Goal: Information Seeking & Learning: Find contact information

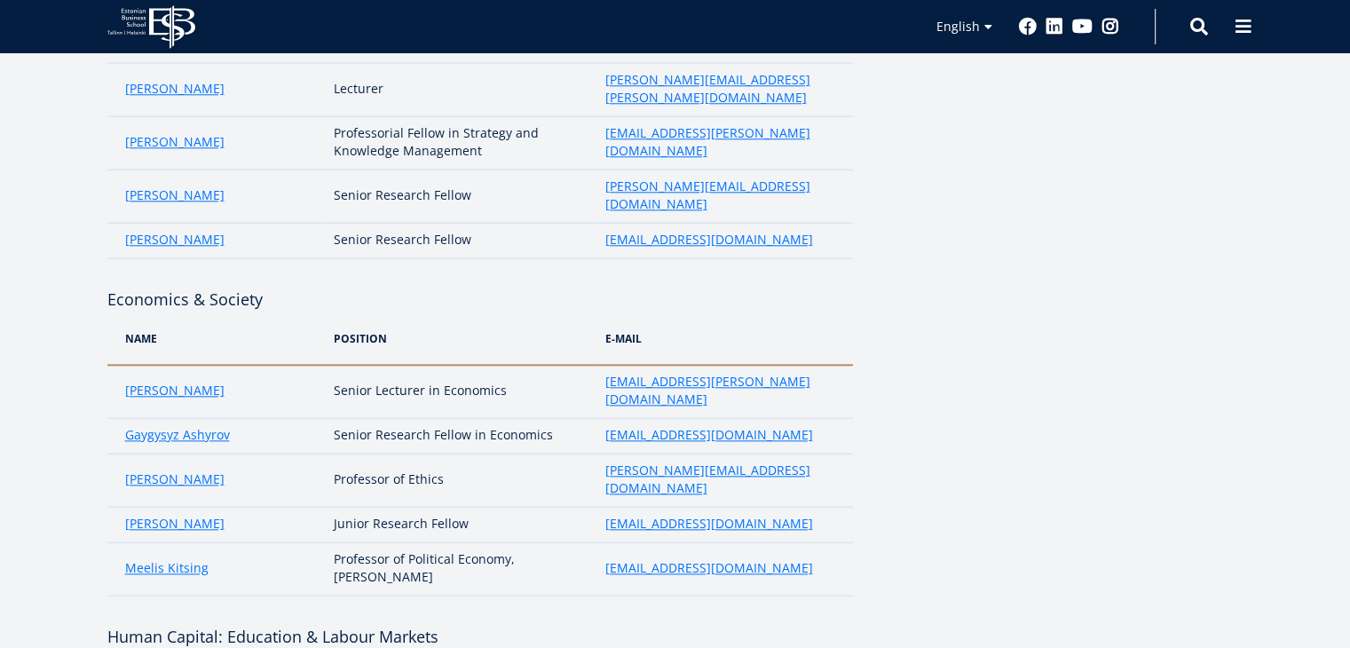
drag, startPoint x: 453, startPoint y: 438, endPoint x: 573, endPoint y: 437, distance: 119.8
copy td "Management Science"
drag, startPoint x: 598, startPoint y: 438, endPoint x: 738, endPoint y: 429, distance: 140.5
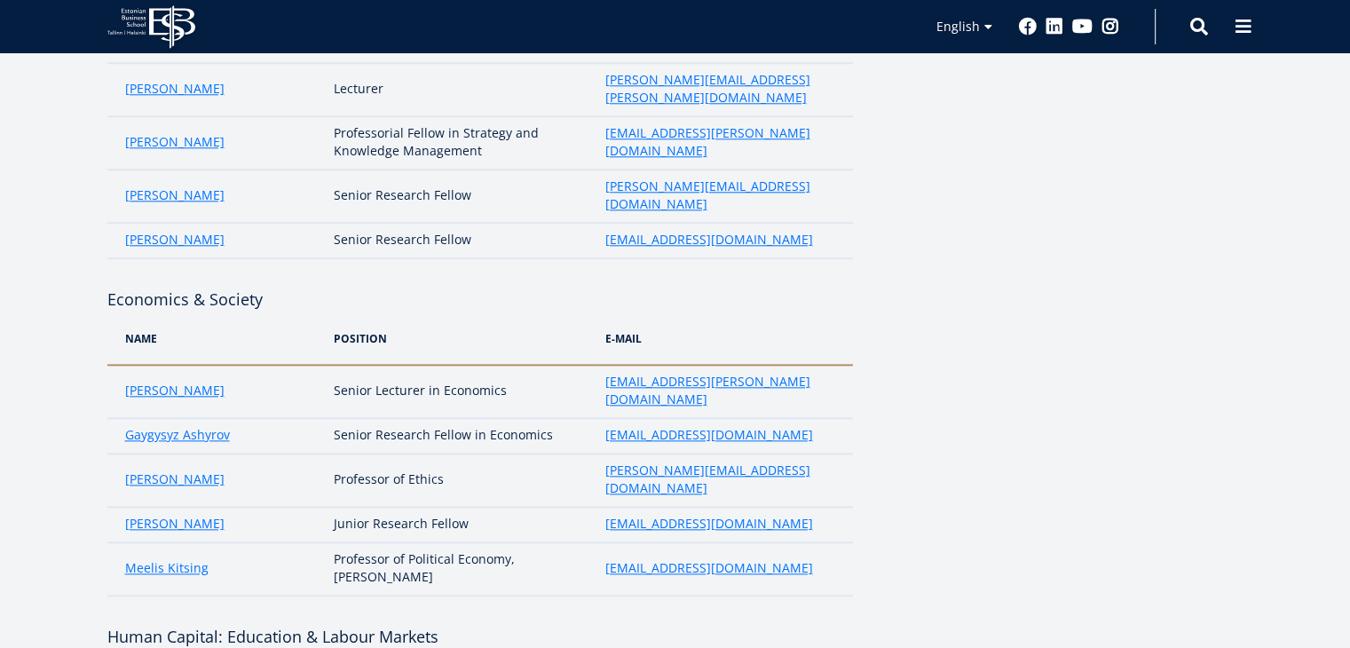
copy link "[PERSON_NAME][EMAIL_ADDRESS][DOMAIN_NAME]"
drag, startPoint x: 234, startPoint y: 474, endPoint x: 117, endPoint y: 478, distance: 117.2
copy link "[PERSON_NAME]"
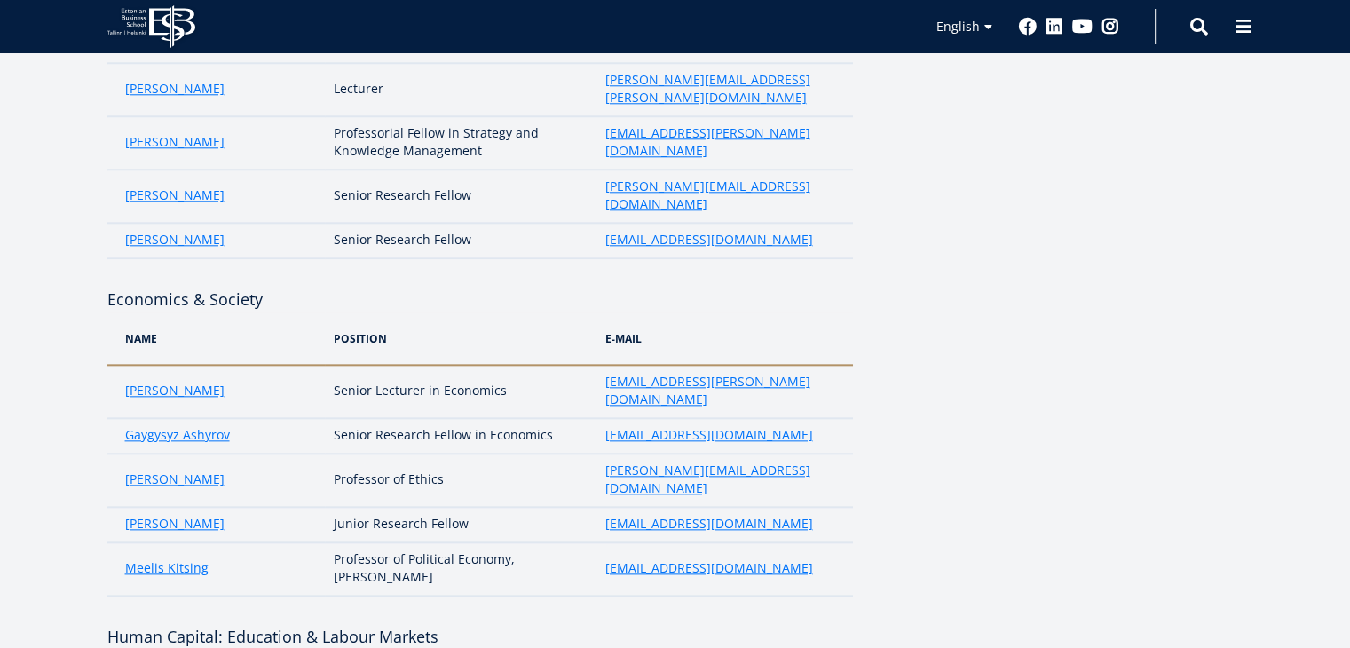
drag, startPoint x: 330, startPoint y: 473, endPoint x: 486, endPoint y: 477, distance: 156.3
copy td "Junior Research Fellow"
drag, startPoint x: 783, startPoint y: 478, endPoint x: 594, endPoint y: 483, distance: 189.1
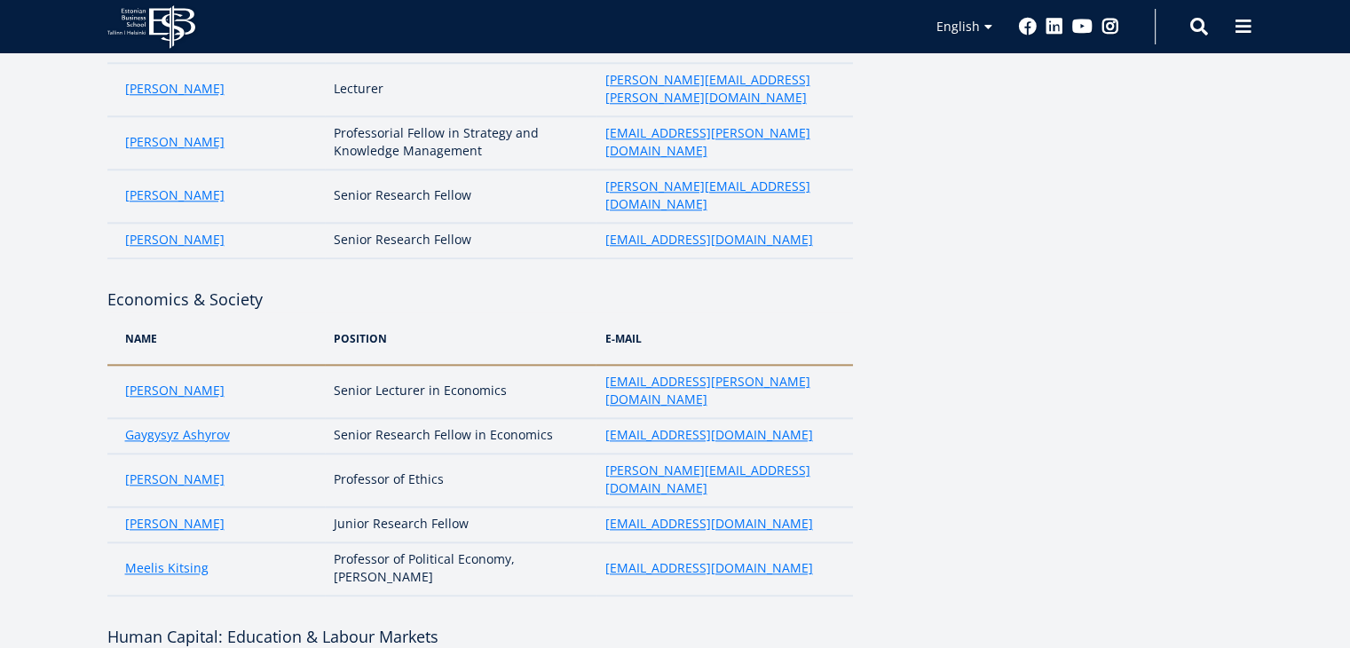
copy tr "[EMAIL_ADDRESS][PERSON_NAME][DOMAIN_NAME]"
drag, startPoint x: 231, startPoint y: 510, endPoint x: 117, endPoint y: 519, distance: 113.9
copy link "[PERSON_NAME]"
drag, startPoint x: 328, startPoint y: 509, endPoint x: 468, endPoint y: 519, distance: 139.7
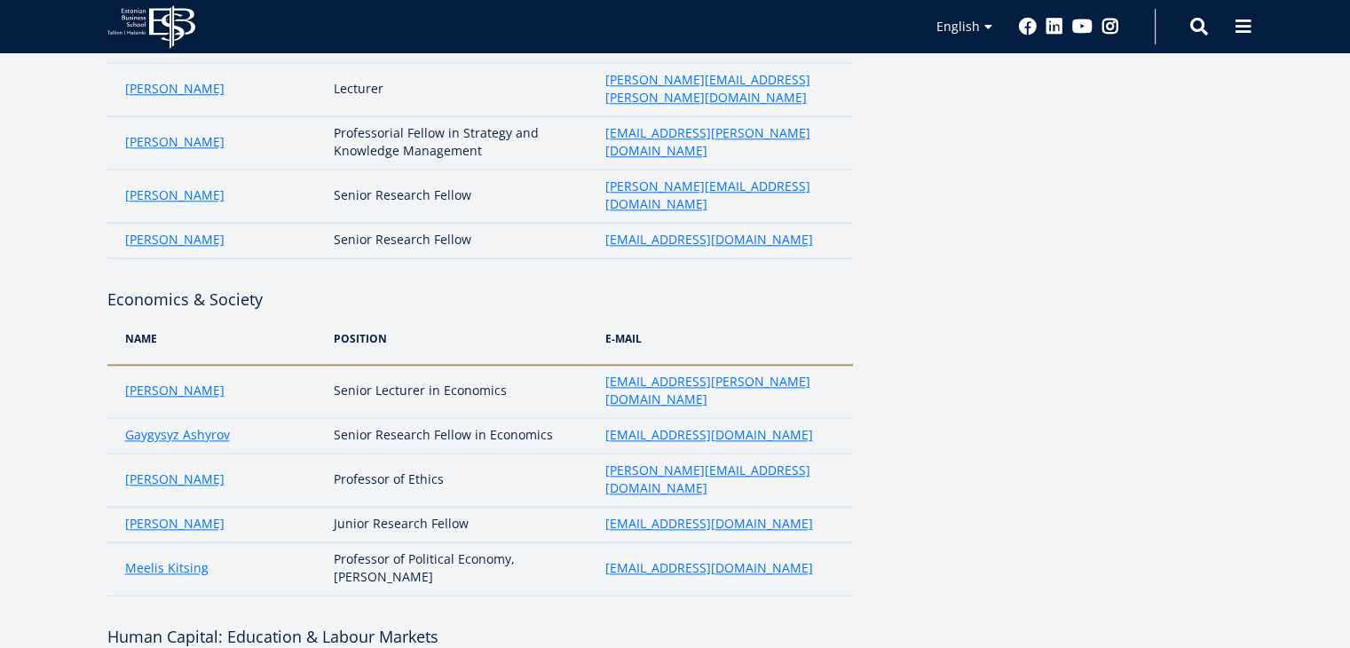
copy td "Junior Research Fellow"
drag, startPoint x: 748, startPoint y: 510, endPoint x: 601, endPoint y: 507, distance: 147.4
copy link "[PERSON_NAME][EMAIL_ADDRESS][DOMAIN_NAME]"
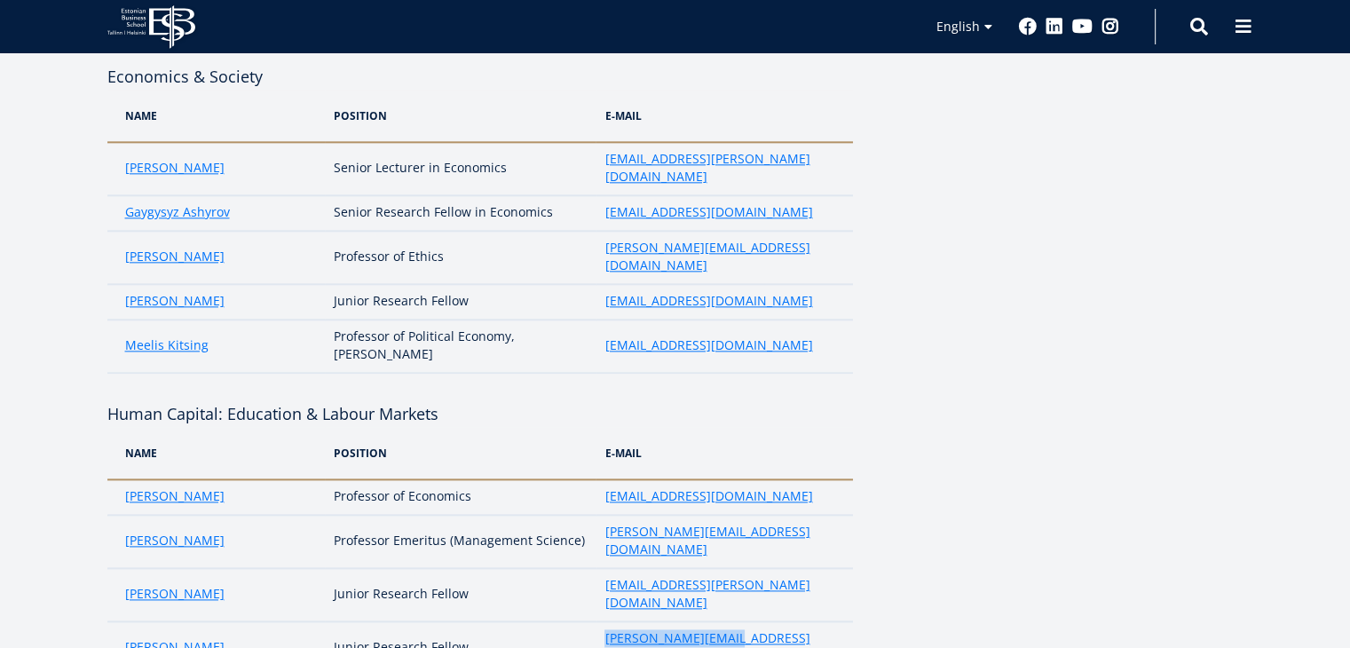
scroll to position [2130, 0]
drag, startPoint x: 334, startPoint y: 349, endPoint x: 75, endPoint y: 340, distance: 258.4
click at [75, 340] on div "Core faculty Green & CSR Name position e-mail [PERSON_NAME] Senior Research Fel…" at bounding box center [675, 151] width 1278 height 3923
copy h4 "Marketing & Communication"
drag, startPoint x: 110, startPoint y: 419, endPoint x: 233, endPoint y: 430, distance: 123.0
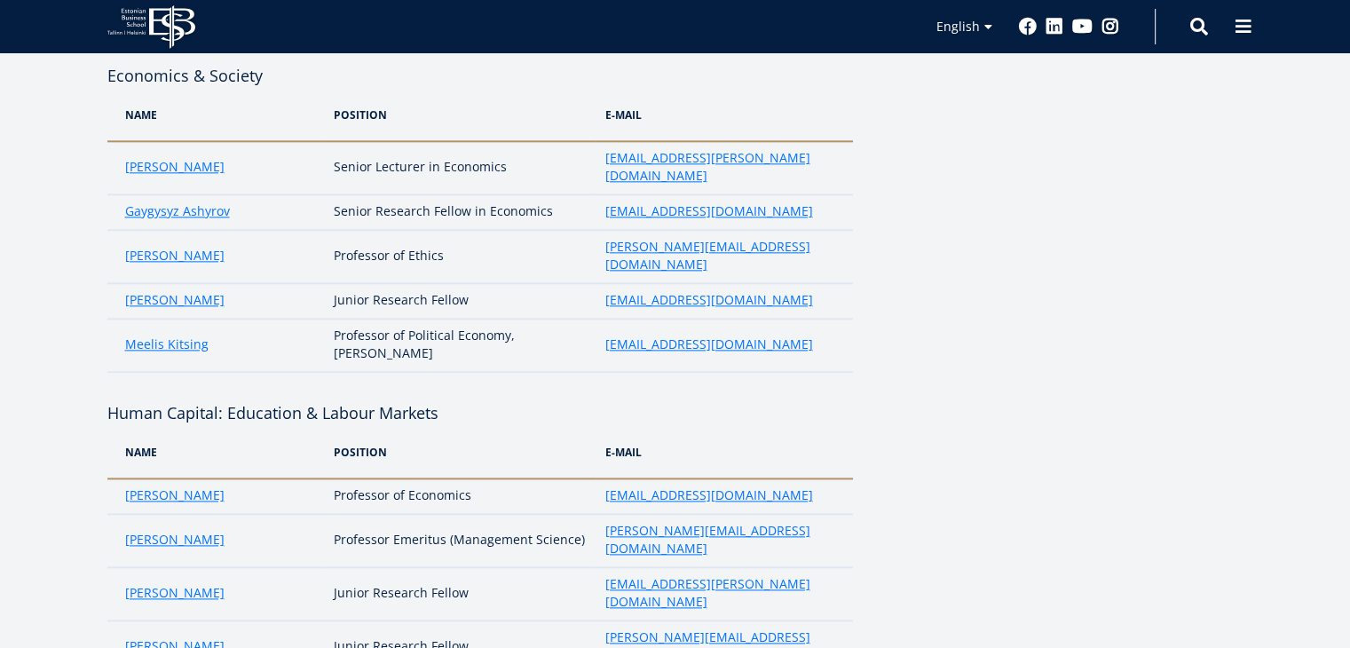
copy link "[PERSON_NAME]"
drag, startPoint x: 330, startPoint y: 423, endPoint x: 508, endPoint y: 415, distance: 177.7
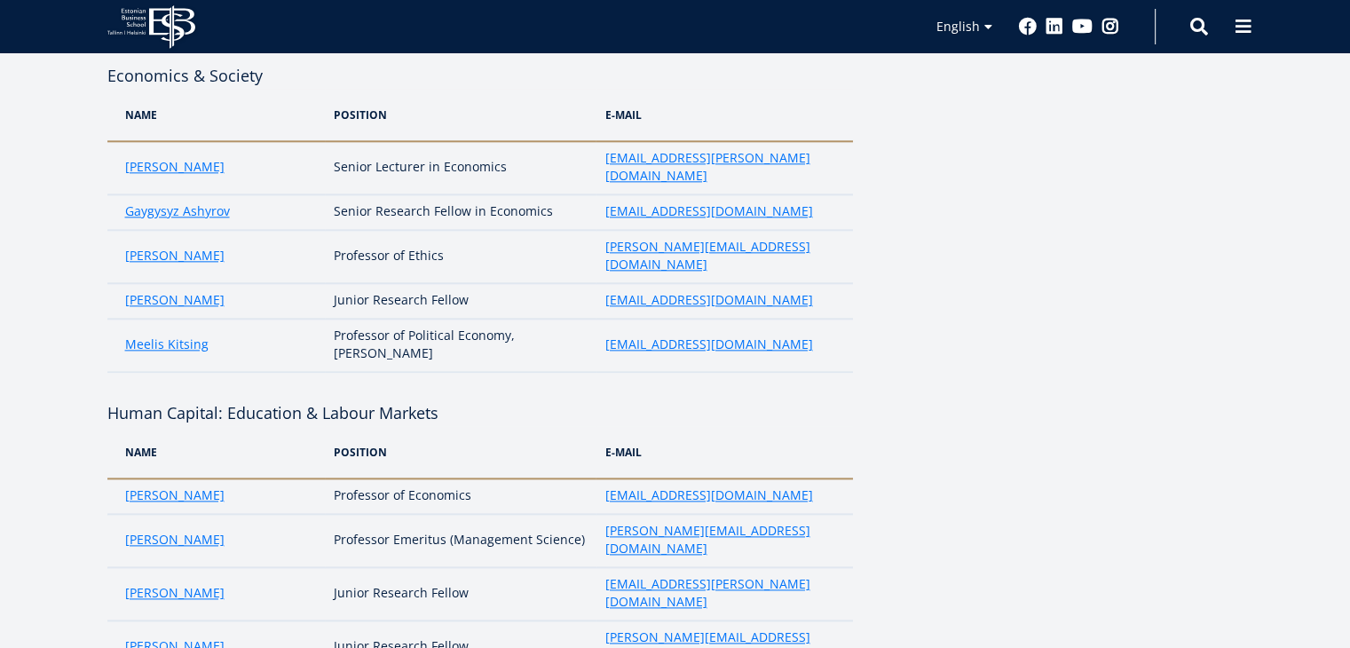
drag, startPoint x: 596, startPoint y: 427, endPoint x: 774, endPoint y: 423, distance: 177.5
drag, startPoint x: 242, startPoint y: 484, endPoint x: 97, endPoint y: 478, distance: 145.6
click at [97, 478] on div "Core faculty Green & CSR Name position e-mail [PERSON_NAME] Senior Research Fel…" at bounding box center [675, 151] width 1278 height 3923
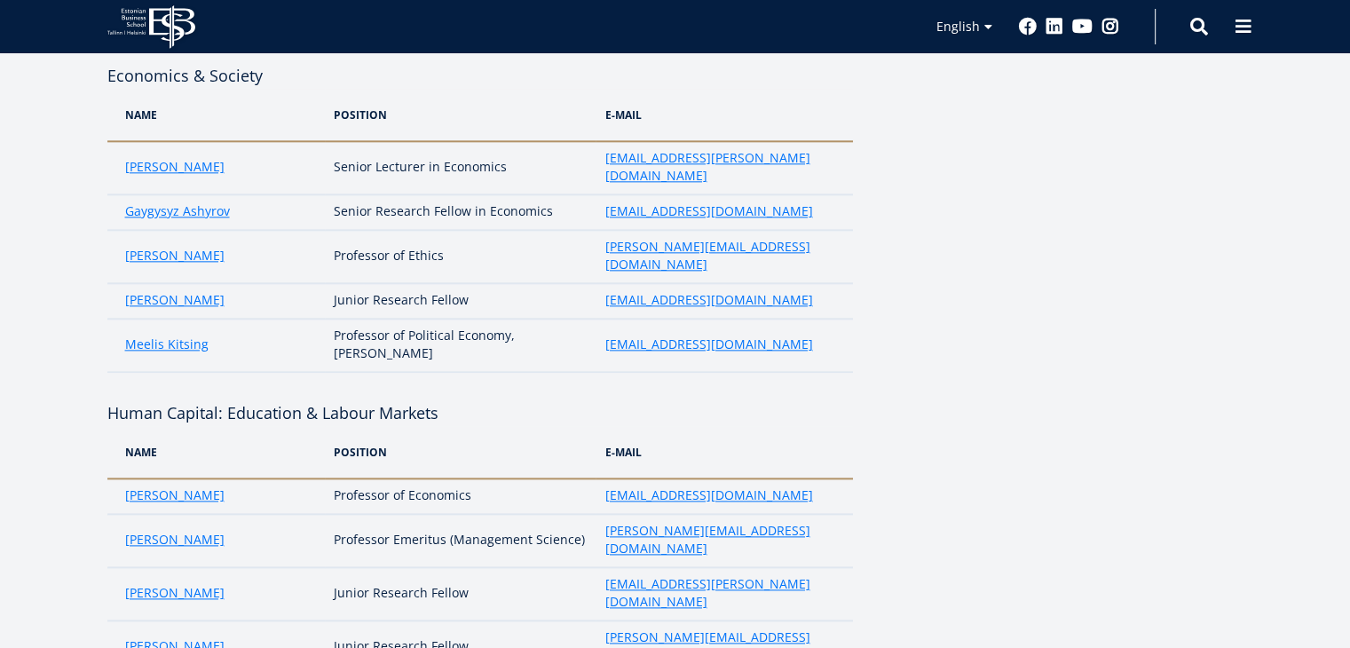
drag, startPoint x: 273, startPoint y: 480, endPoint x: 110, endPoint y: 480, distance: 163.3
drag, startPoint x: 327, startPoint y: 462, endPoint x: 446, endPoint y: 462, distance: 118.0
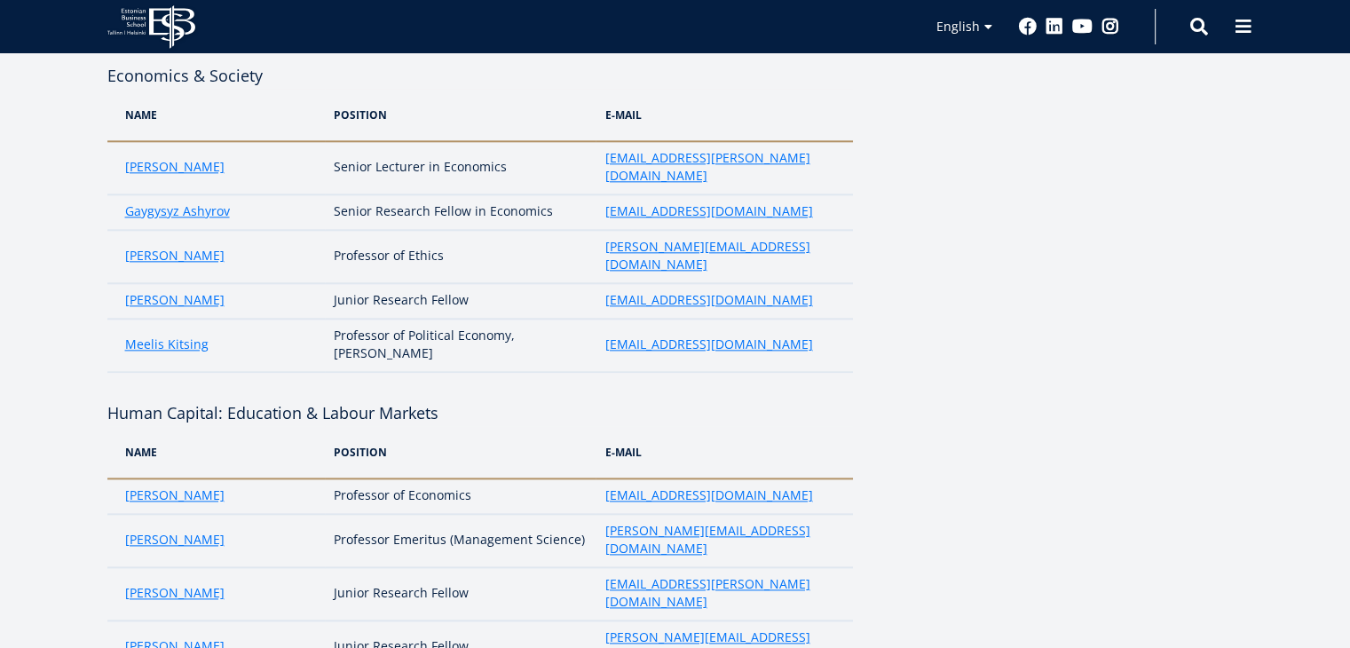
drag, startPoint x: 532, startPoint y: 459, endPoint x: 548, endPoint y: 509, distance: 52.2
drag, startPoint x: 526, startPoint y: 459, endPoint x: 469, endPoint y: 461, distance: 56.8
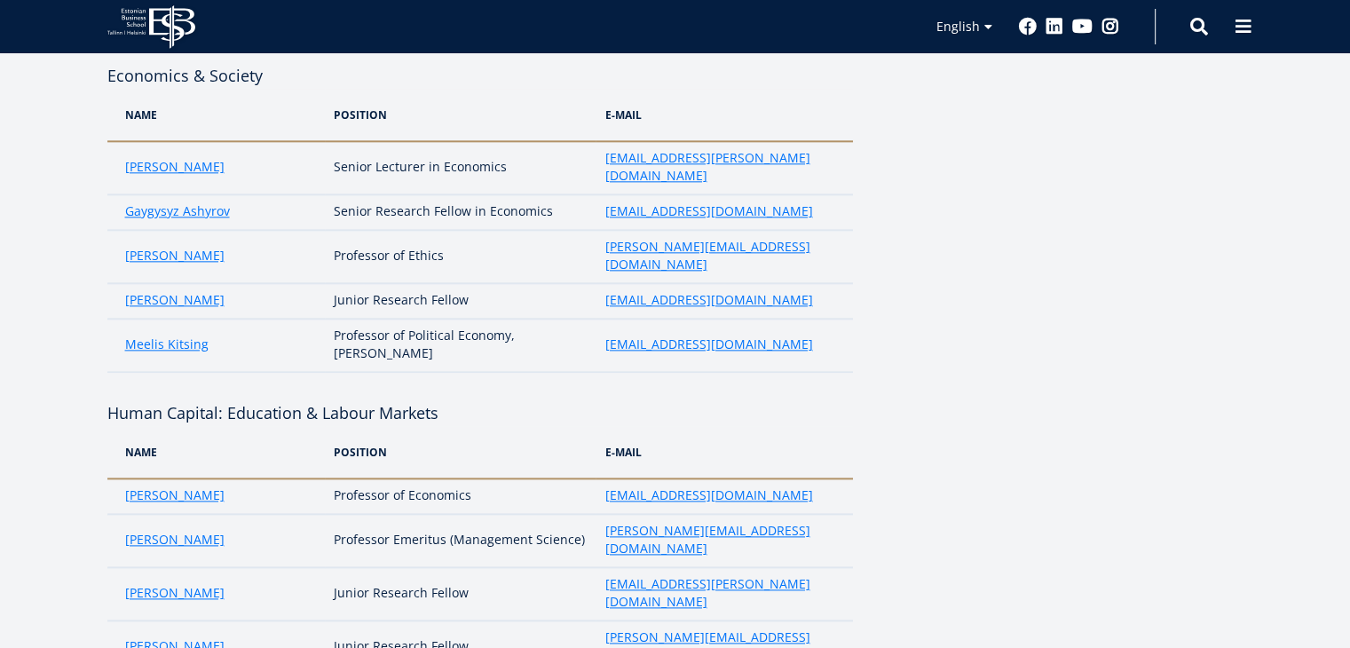
drag, startPoint x: 593, startPoint y: 484, endPoint x: 711, endPoint y: 487, distance: 118.1
drag, startPoint x: 754, startPoint y: 485, endPoint x: 592, endPoint y: 490, distance: 162.5
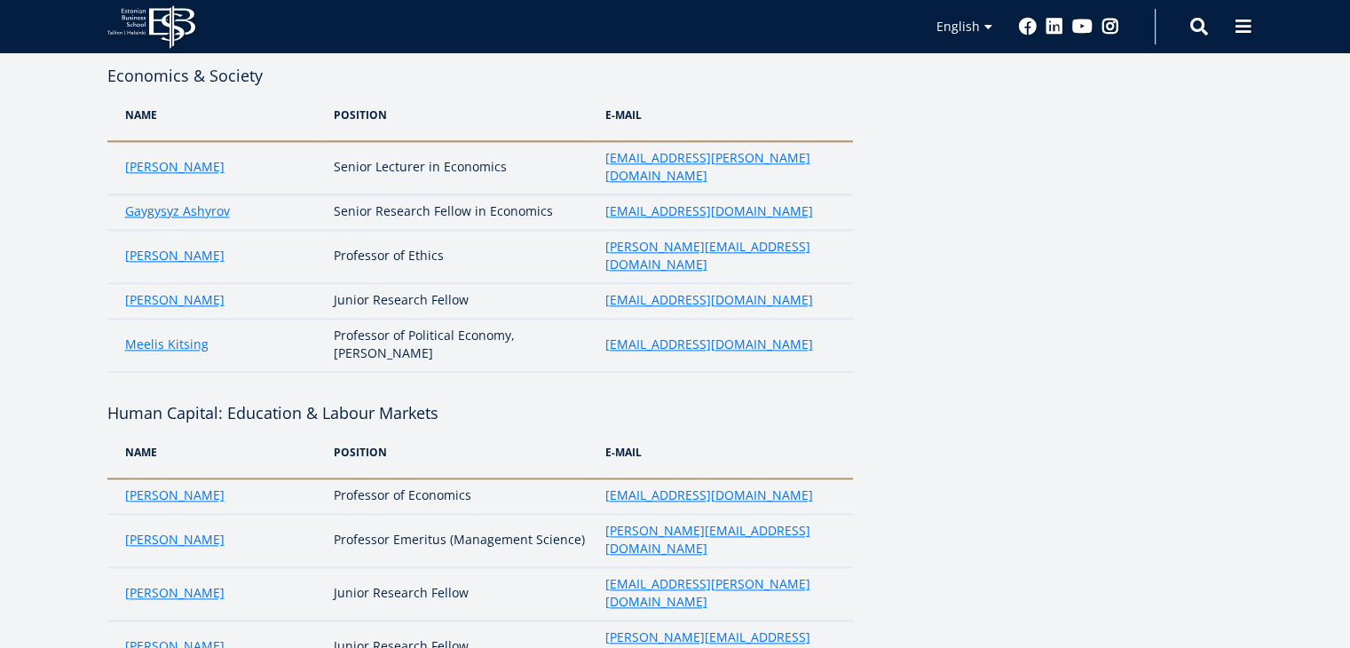
scroll to position [2245, 0]
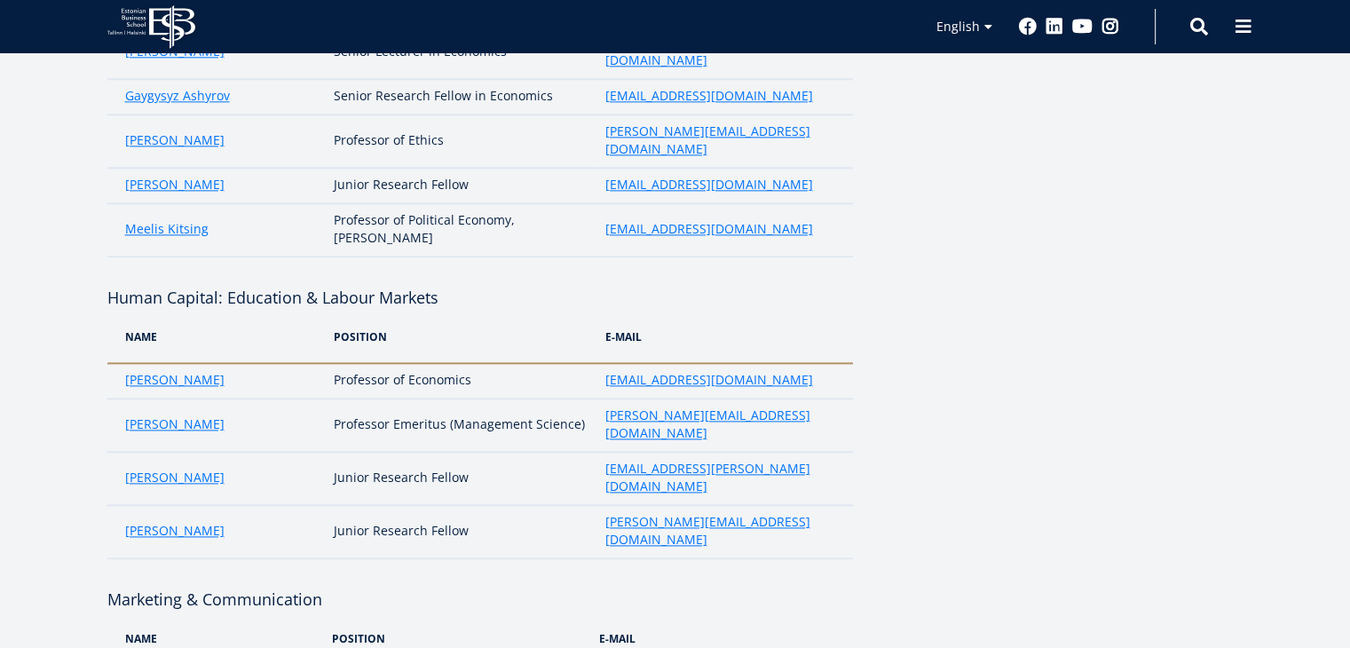
drag, startPoint x: 214, startPoint y: 414, endPoint x: 111, endPoint y: 406, distance: 103.3
drag, startPoint x: 330, startPoint y: 413, endPoint x: 384, endPoint y: 417, distance: 54.3
drag, startPoint x: 601, startPoint y: 413, endPoint x: 764, endPoint y: 430, distance: 164.3
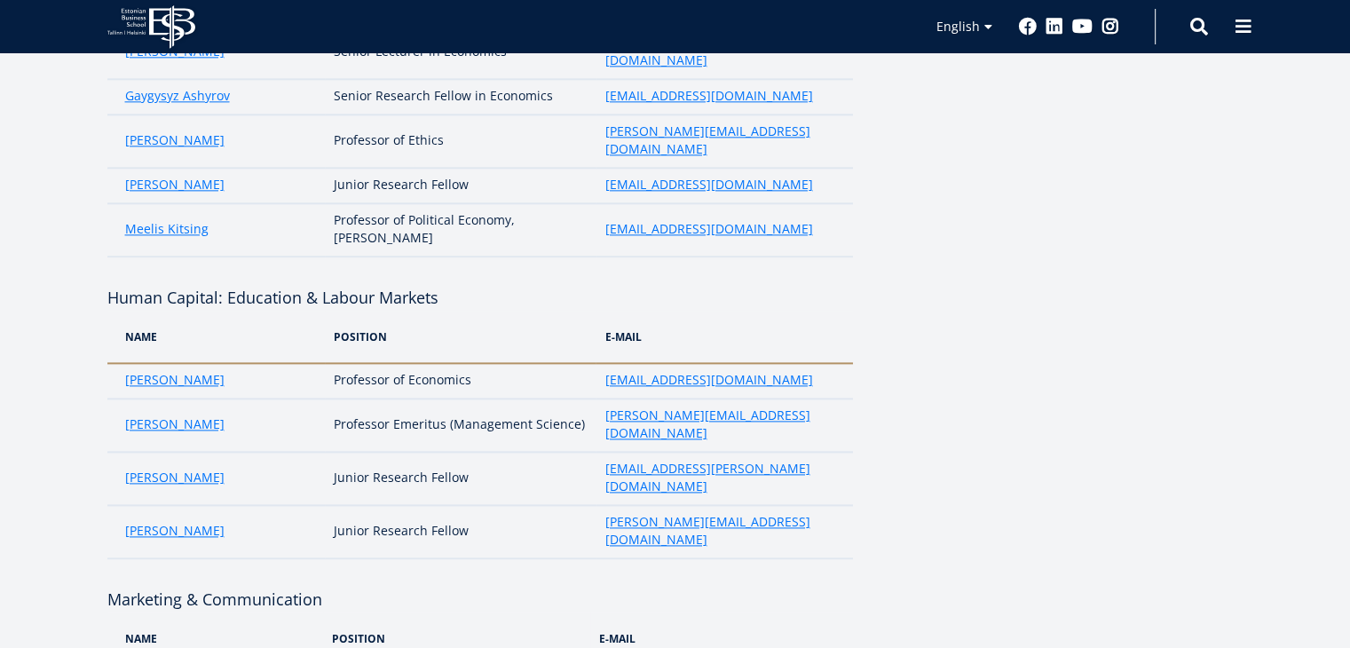
drag, startPoint x: 222, startPoint y: 454, endPoint x: 117, endPoint y: 452, distance: 104.8
drag, startPoint x: 330, startPoint y: 453, endPoint x: 446, endPoint y: 458, distance: 115.5
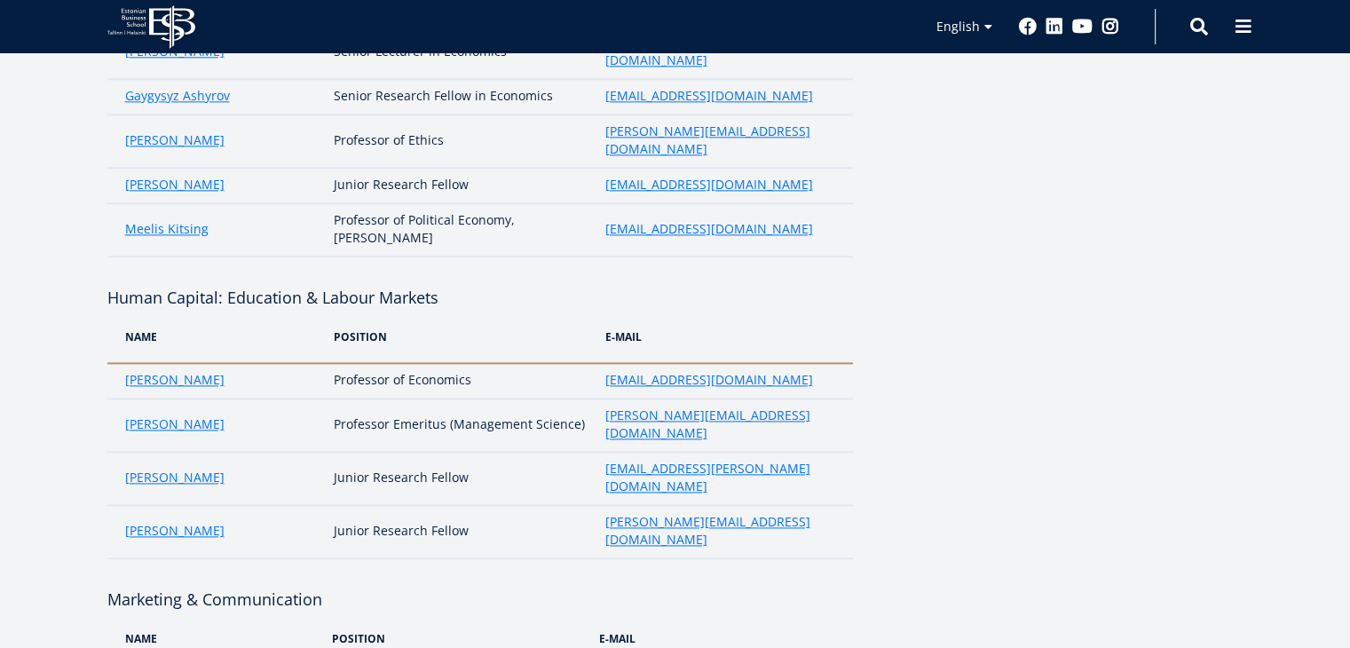
drag, startPoint x: 469, startPoint y: 450, endPoint x: 529, endPoint y: 452, distance: 60.4
drag, startPoint x: 598, startPoint y: 451, endPoint x: 769, endPoint y: 451, distance: 170.4
drag, startPoint x: 305, startPoint y: 505, endPoint x: 85, endPoint y: 506, distance: 220.1
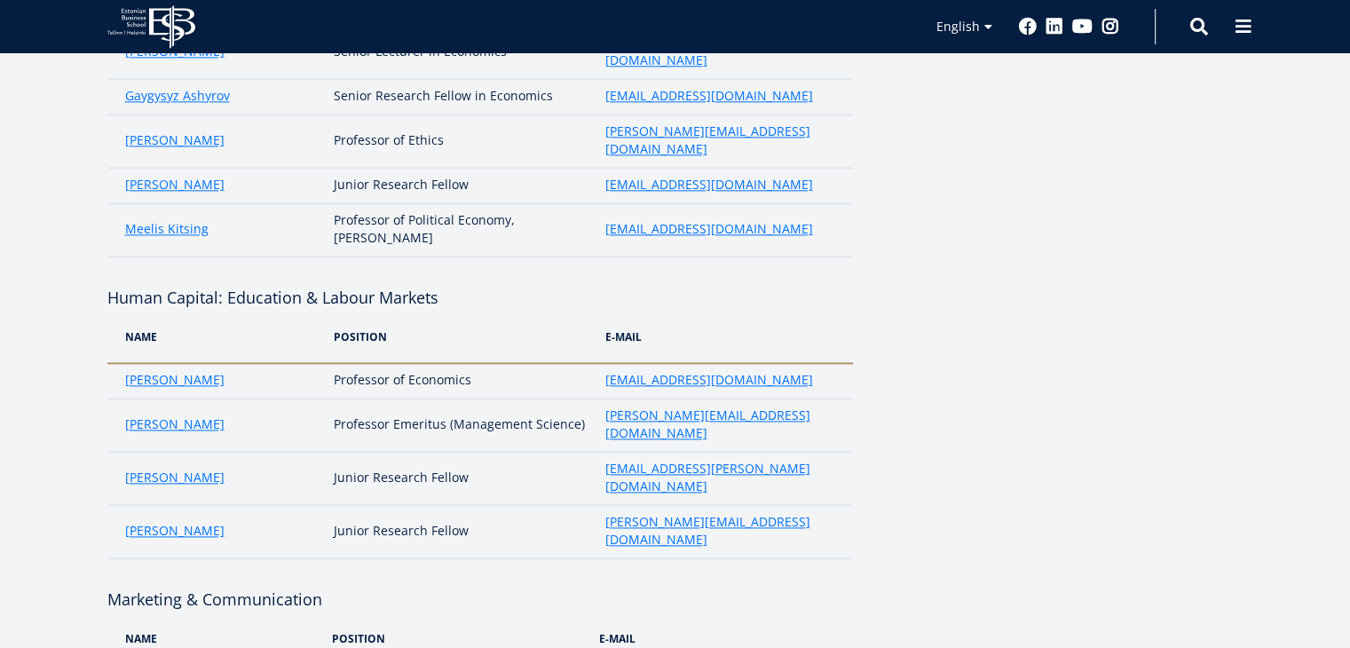
click at [85, 506] on div "Core faculty Green & CSR Name position e-mail [PERSON_NAME] Senior Research Fel…" at bounding box center [675, 35] width 1278 height 3923
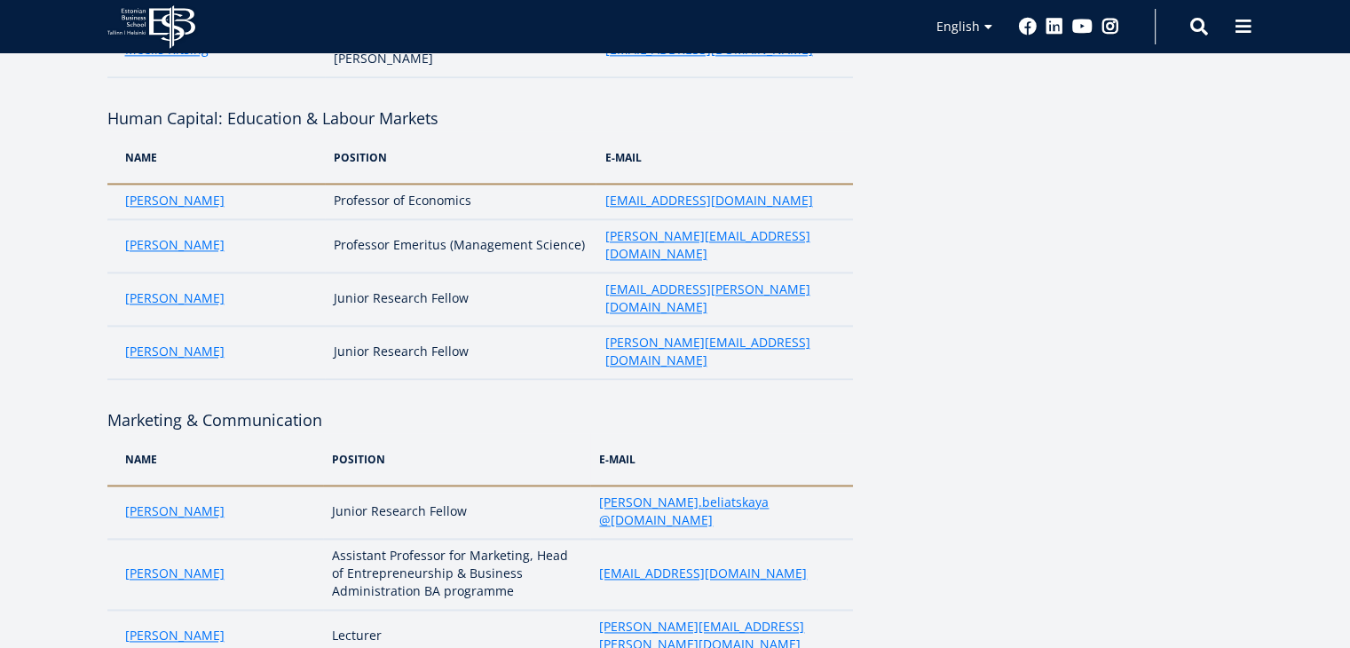
drag, startPoint x: 213, startPoint y: 423, endPoint x: 106, endPoint y: 425, distance: 106.5
drag, startPoint x: 332, startPoint y: 412, endPoint x: 382, endPoint y: 417, distance: 50.9
drag, startPoint x: 472, startPoint y: 406, endPoint x: 494, endPoint y: 450, distance: 49.6
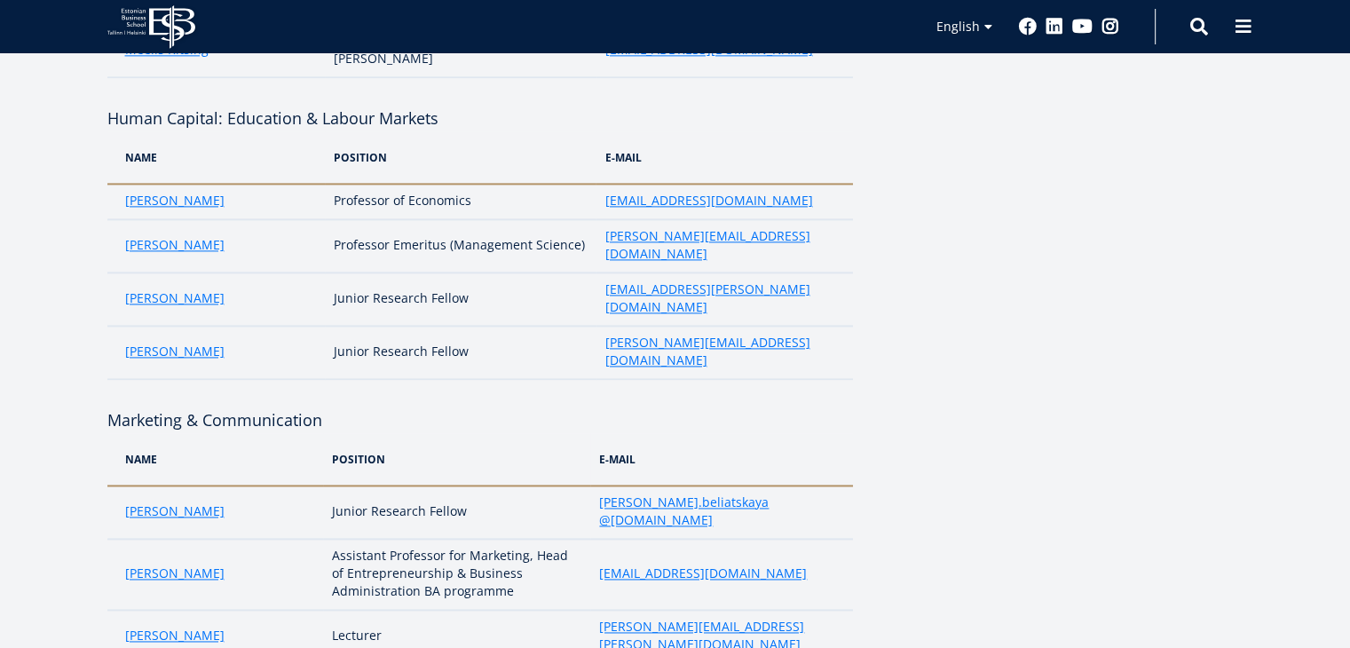
drag, startPoint x: 401, startPoint y: 412, endPoint x: 461, endPoint y: 416, distance: 60.5
drag, startPoint x: 595, startPoint y: 430, endPoint x: 727, endPoint y: 434, distance: 132.3
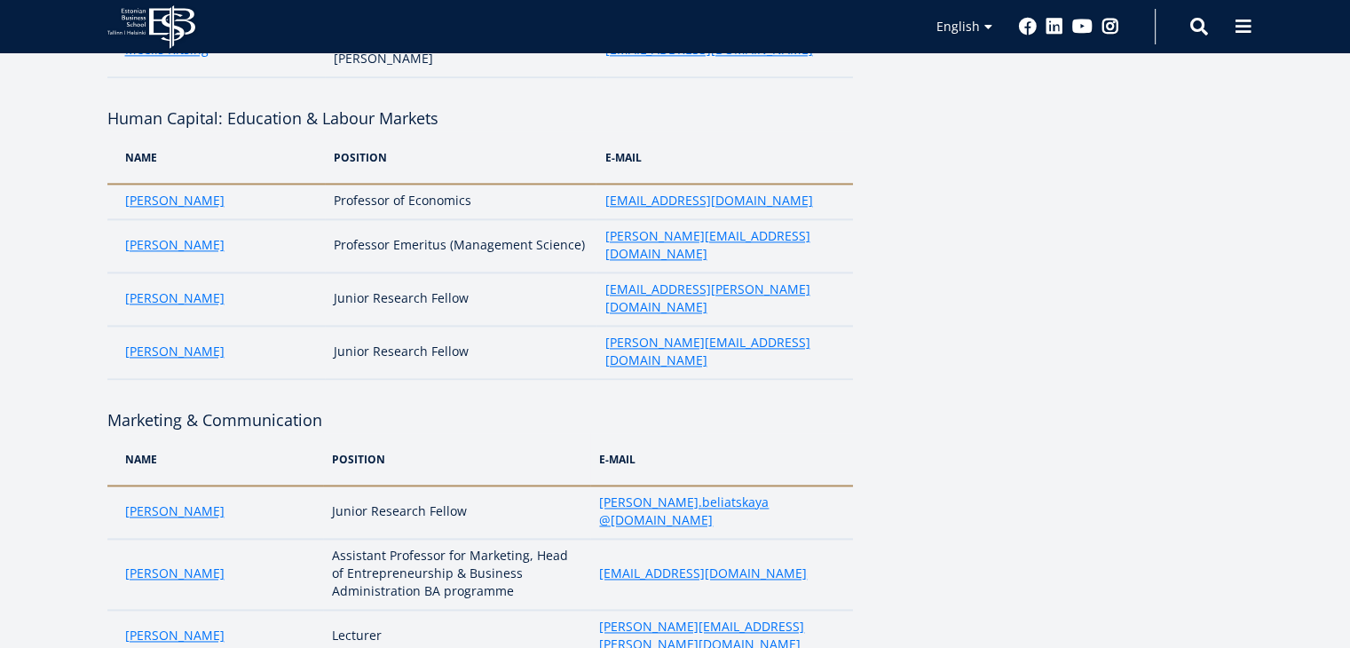
drag, startPoint x: 727, startPoint y: 434, endPoint x: 603, endPoint y: 442, distance: 123.6
drag, startPoint x: 217, startPoint y: 484, endPoint x: 121, endPoint y: 487, distance: 96.8
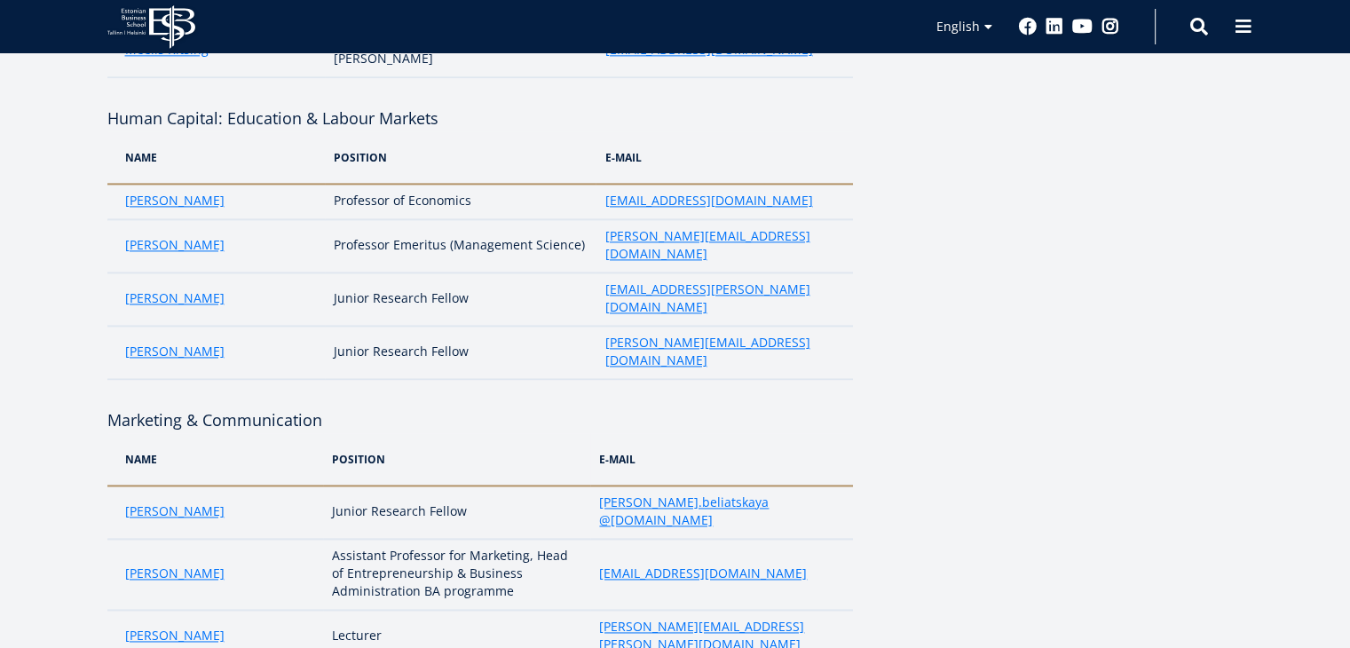
drag, startPoint x: 335, startPoint y: 484, endPoint x: 420, endPoint y: 484, distance: 84.3
drag, startPoint x: 441, startPoint y: 485, endPoint x: 568, endPoint y: 493, distance: 127.2
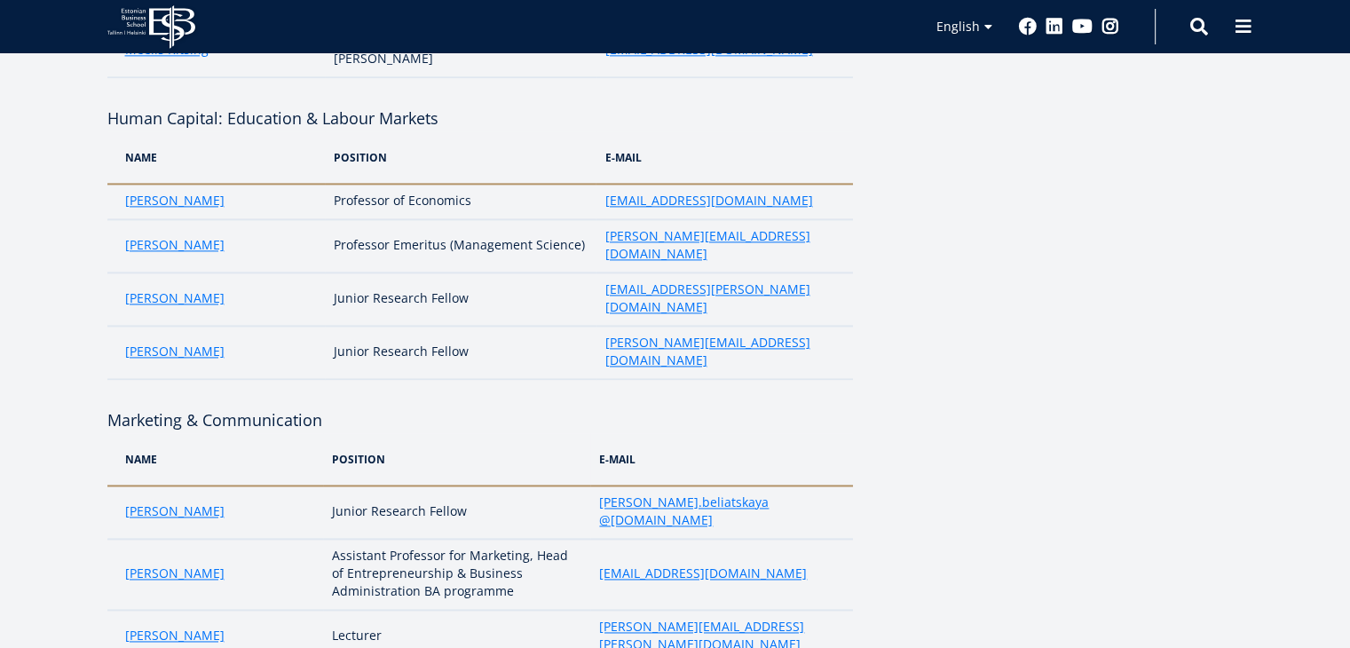
drag, startPoint x: 597, startPoint y: 485, endPoint x: 742, endPoint y: 477, distance: 144.9
drag, startPoint x: 248, startPoint y: 523, endPoint x: 118, endPoint y: 523, distance: 129.6
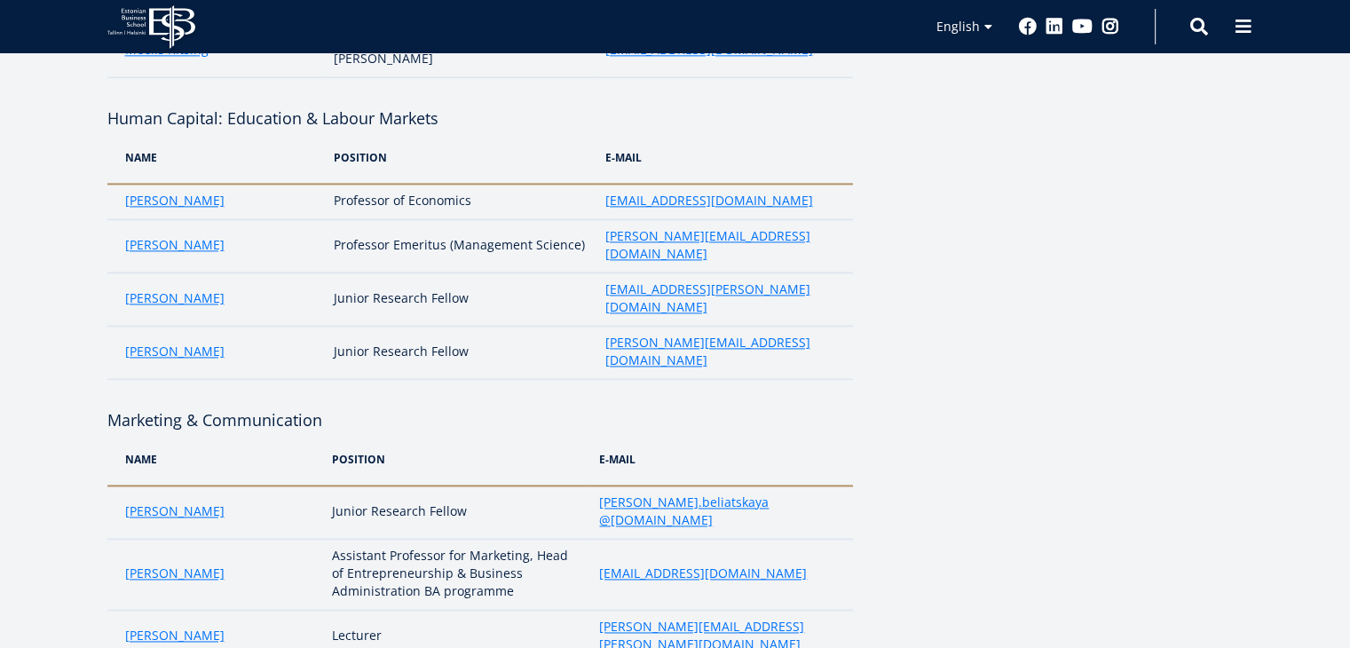
drag, startPoint x: 334, startPoint y: 519, endPoint x: 382, endPoint y: 521, distance: 48.0
drag, startPoint x: 402, startPoint y: 519, endPoint x: 486, endPoint y: 516, distance: 84.4
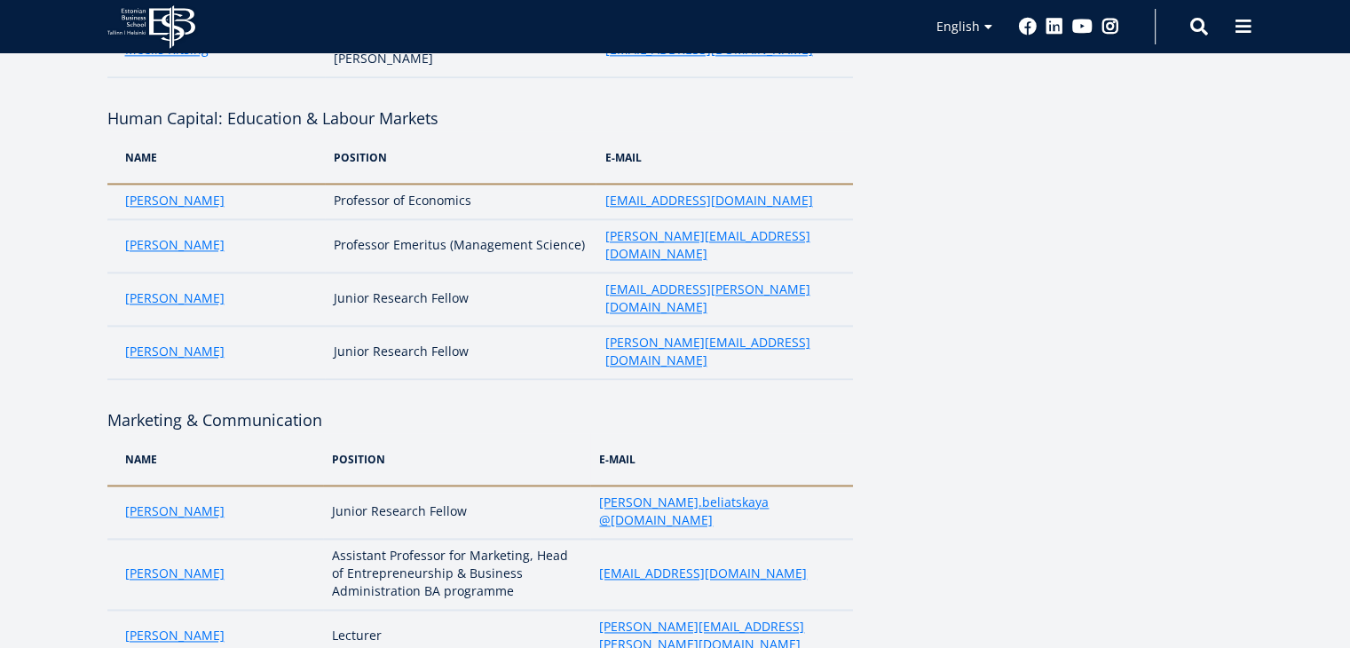
drag, startPoint x: 600, startPoint y: 519, endPoint x: 764, endPoint y: 521, distance: 164.2
drag, startPoint x: 223, startPoint y: 554, endPoint x: 114, endPoint y: 556, distance: 109.2
drag, startPoint x: 335, startPoint y: 555, endPoint x: 422, endPoint y: 560, distance: 86.2
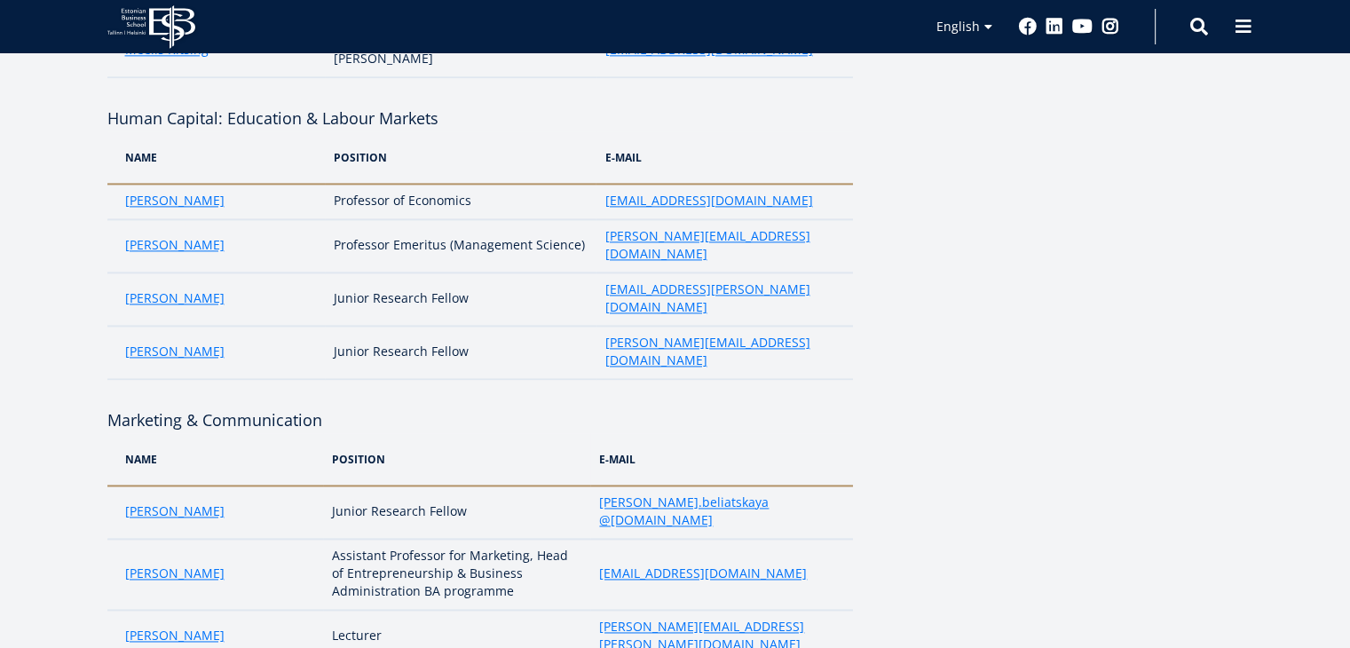
drag, startPoint x: 440, startPoint y: 556, endPoint x: 572, endPoint y: 556, distance: 132.2
drag, startPoint x: 601, startPoint y: 550, endPoint x: 777, endPoint y: 551, distance: 175.7
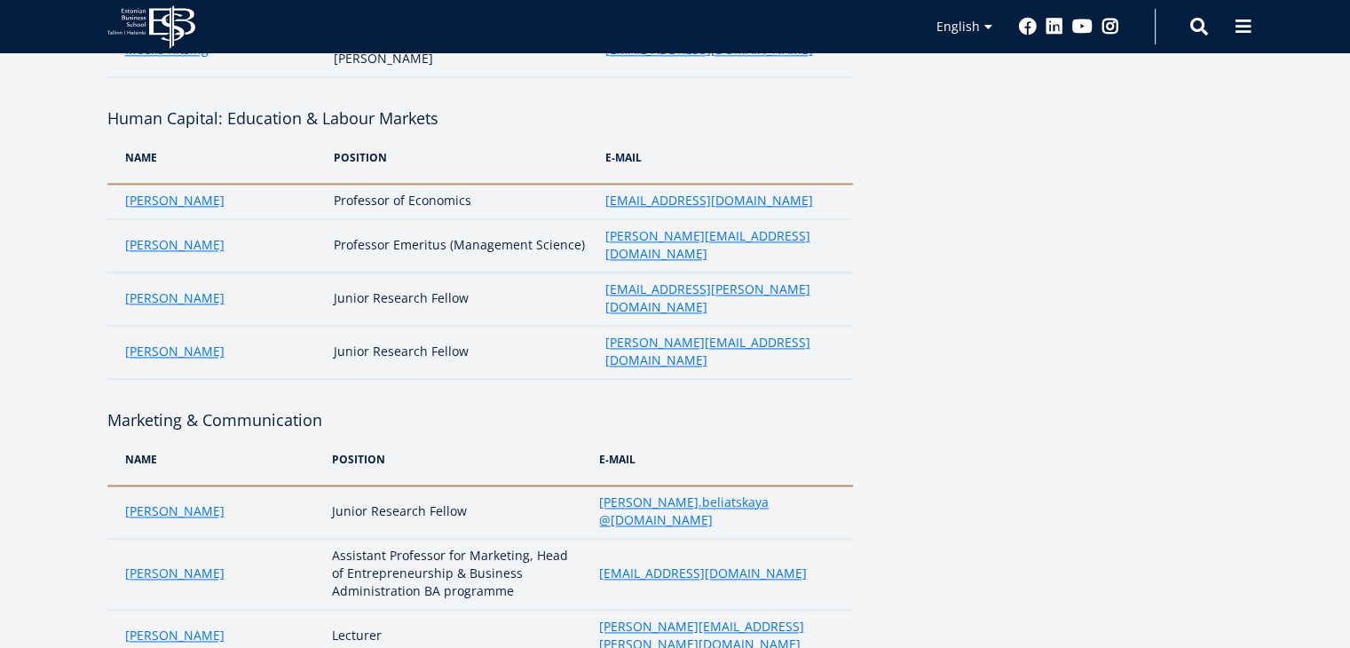
scroll to position [2612, 0]
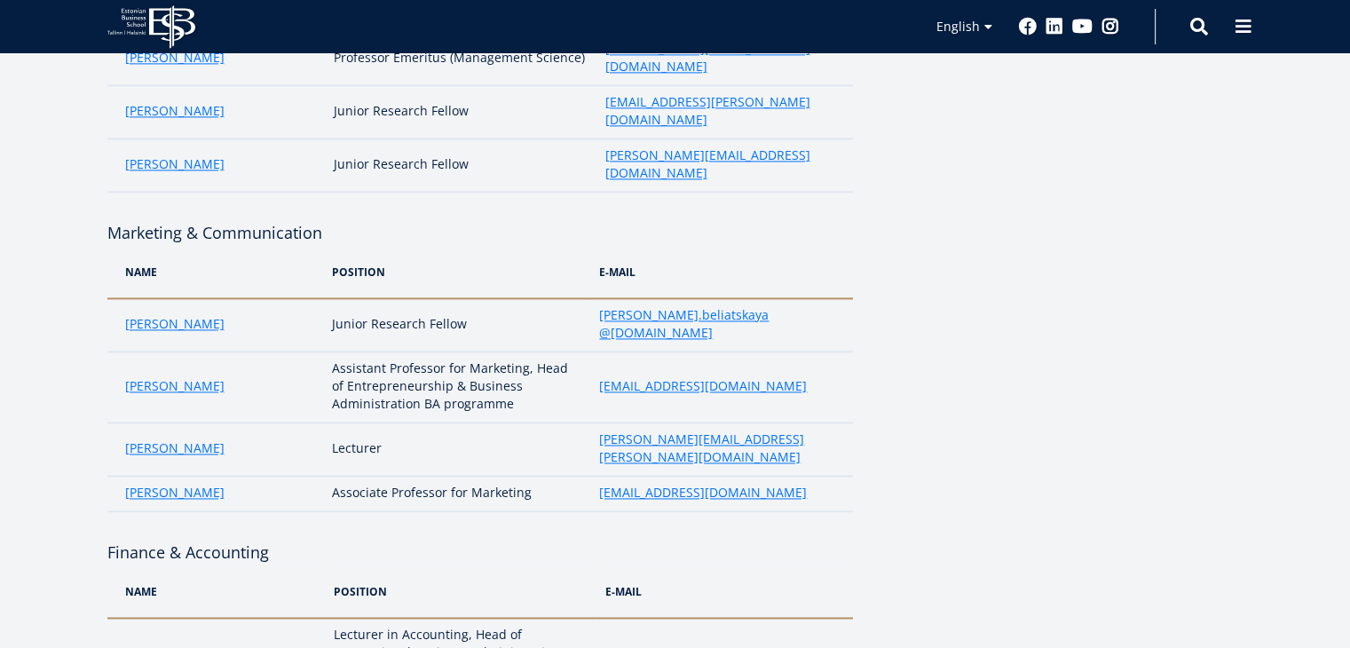
drag, startPoint x: 238, startPoint y: 396, endPoint x: 119, endPoint y: 404, distance: 119.2
drag, startPoint x: 335, startPoint y: 401, endPoint x: 446, endPoint y: 407, distance: 111.1
drag, startPoint x: 469, startPoint y: 402, endPoint x: 532, endPoint y: 402, distance: 63.0
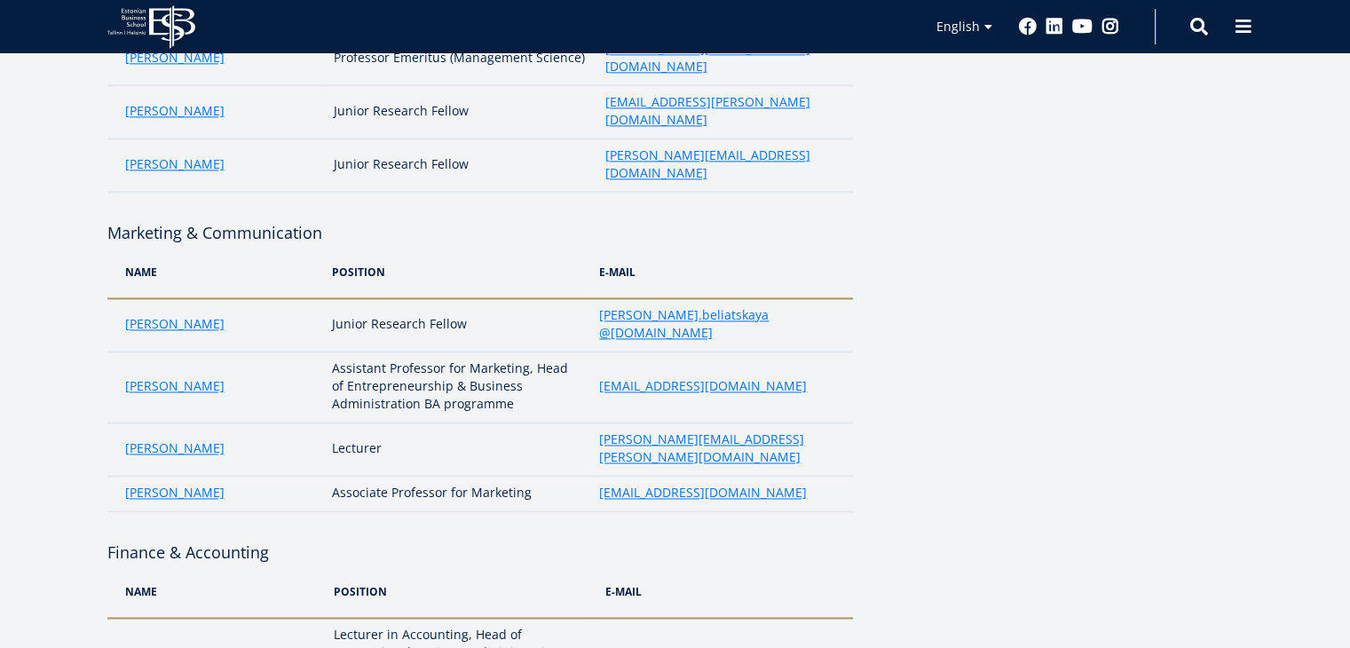
drag, startPoint x: 595, startPoint y: 406, endPoint x: 767, endPoint y: 407, distance: 171.3
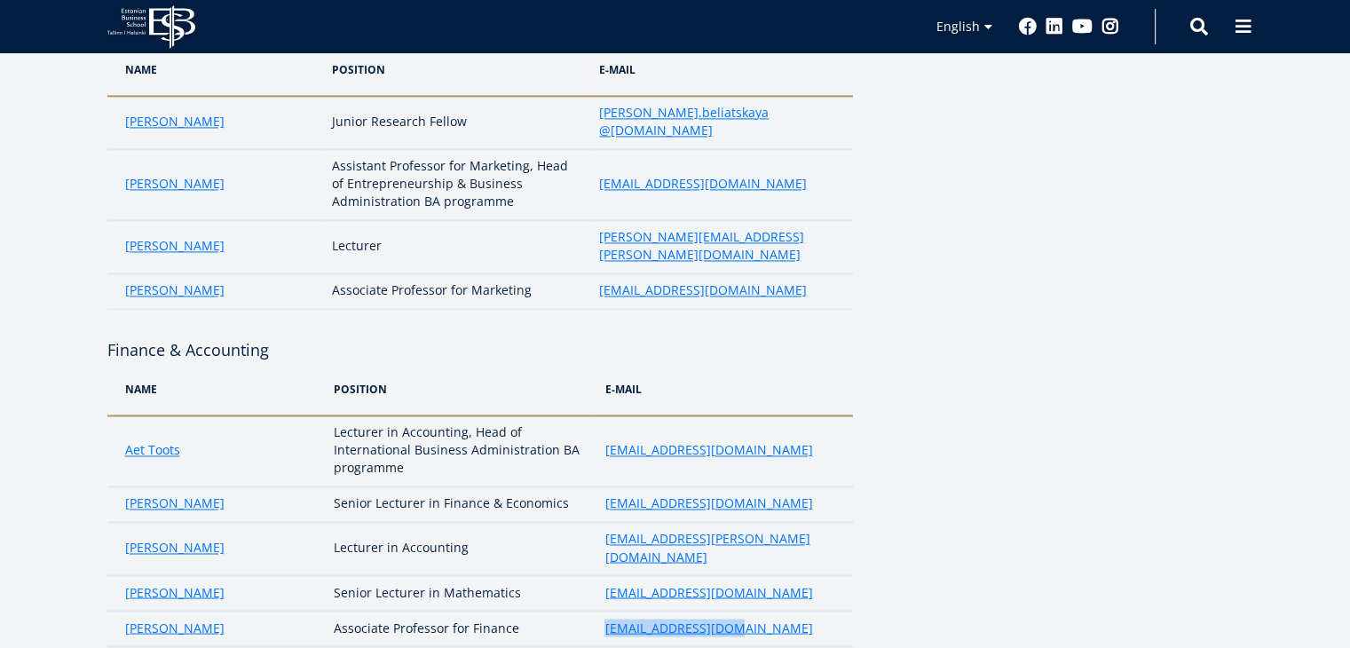
scroll to position [2829, 0]
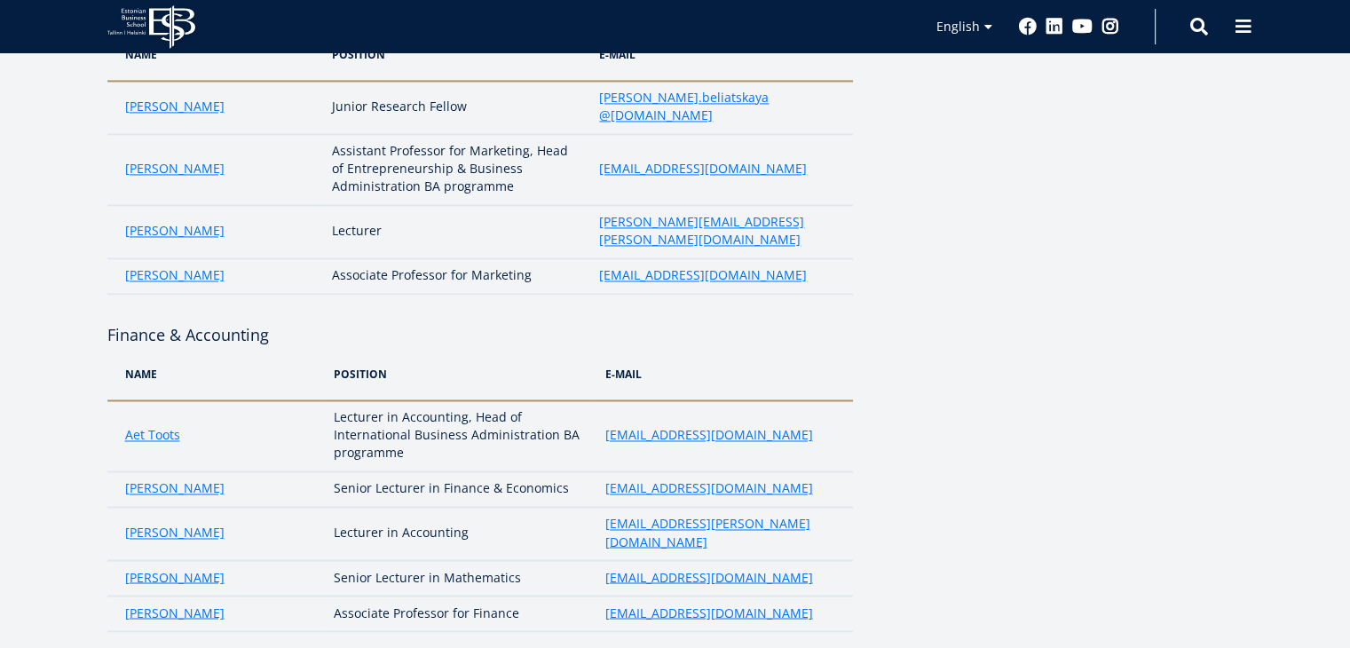
drag, startPoint x: 259, startPoint y: 251, endPoint x: 106, endPoint y: 246, distance: 152.7
drag, startPoint x: 266, startPoint y: 329, endPoint x: 109, endPoint y: 351, distance: 158.5
drag, startPoint x: 333, startPoint y: 323, endPoint x: 454, endPoint y: 331, distance: 121.8
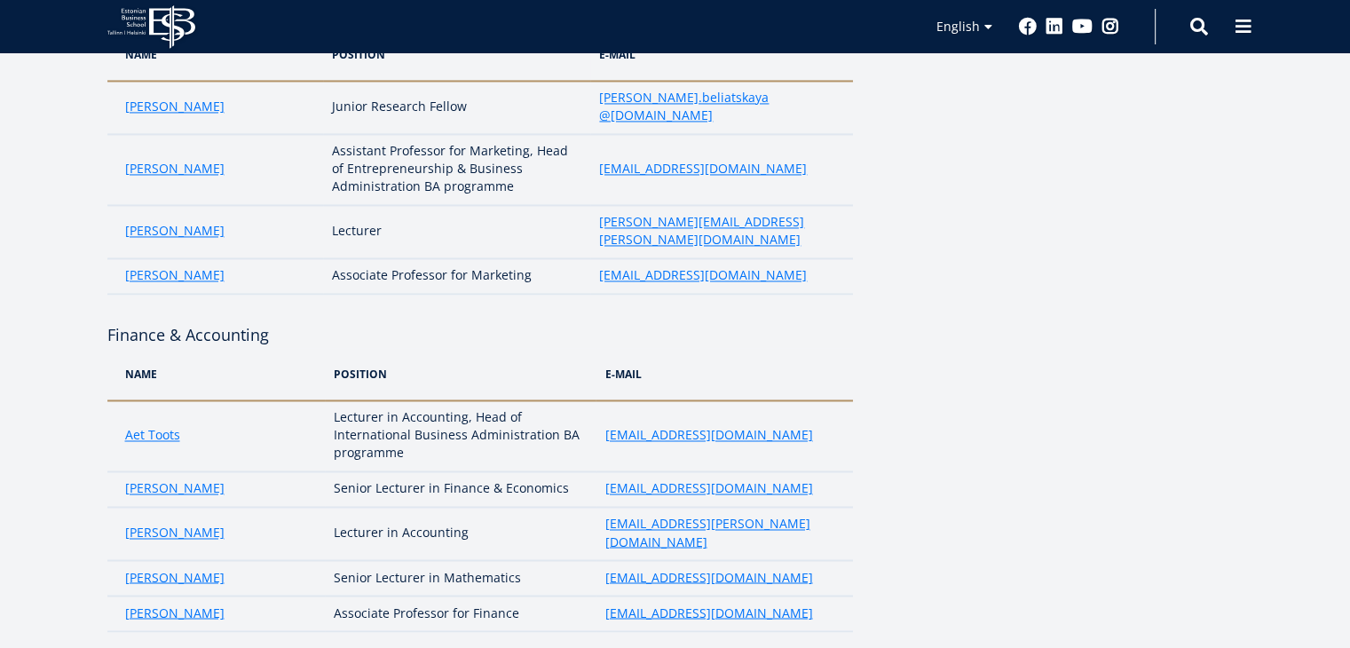
drag, startPoint x: 453, startPoint y: 340, endPoint x: 327, endPoint y: 349, distance: 126.3
drag, startPoint x: 596, startPoint y: 338, endPoint x: 782, endPoint y: 340, distance: 185.5
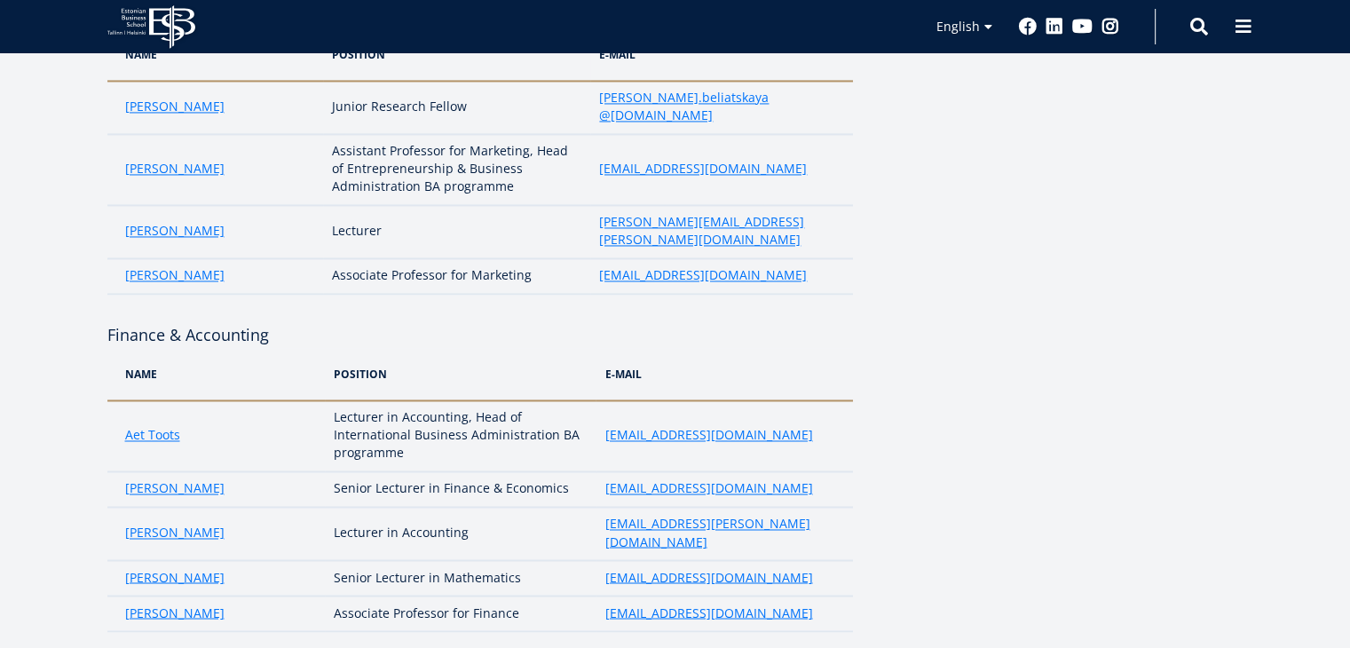
drag, startPoint x: 228, startPoint y: 374, endPoint x: 110, endPoint y: 380, distance: 118.2
drag, startPoint x: 333, startPoint y: 376, endPoint x: 481, endPoint y: 391, distance: 149.0
drag, startPoint x: 595, startPoint y: 381, endPoint x: 723, endPoint y: 384, distance: 127.8
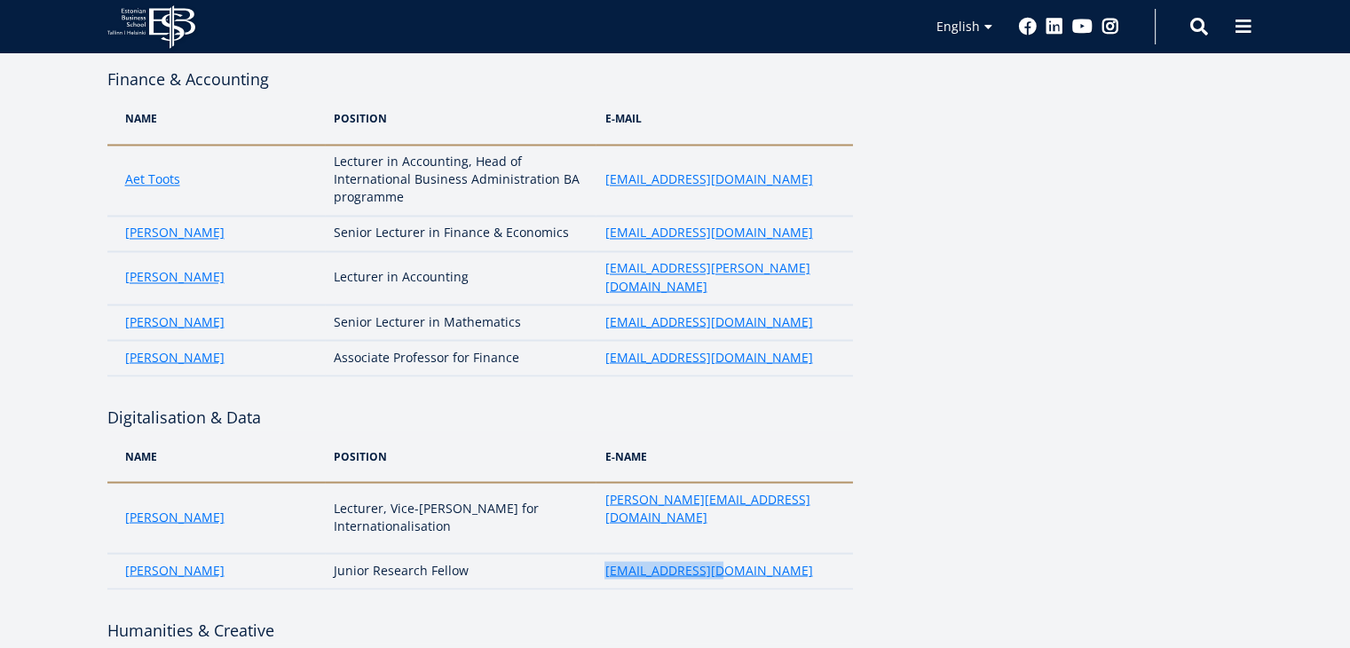
scroll to position [3094, 0]
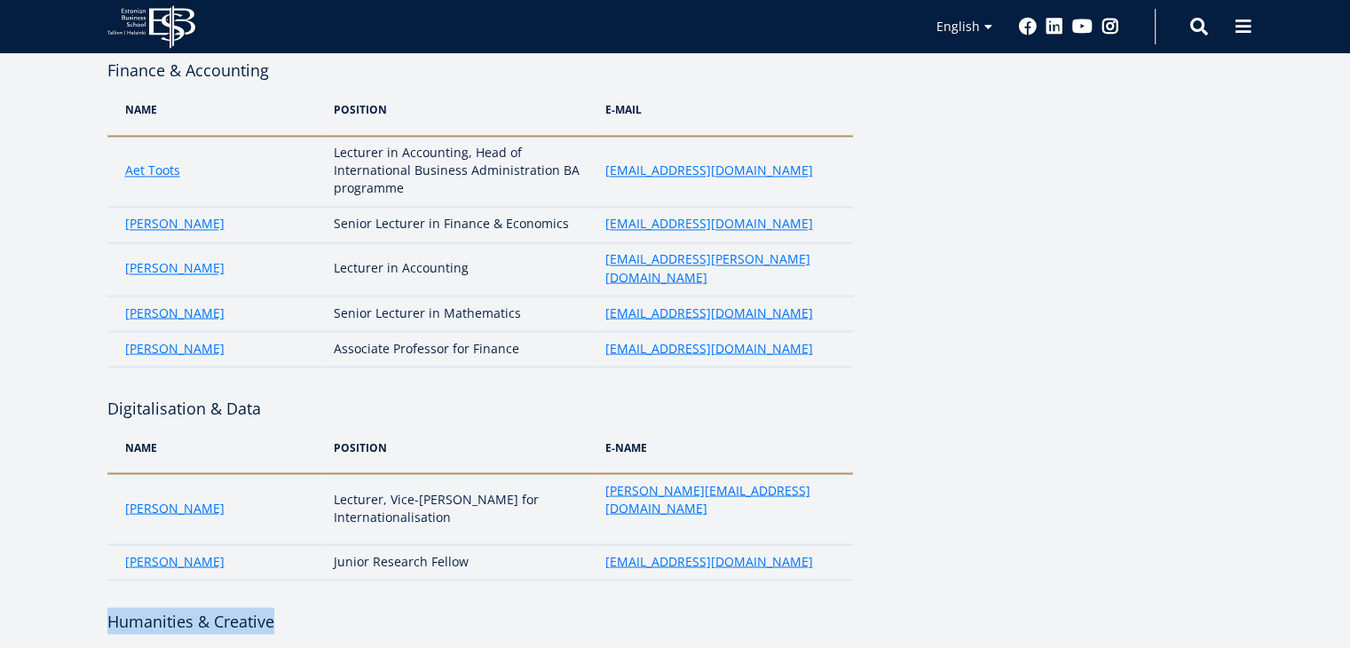
drag, startPoint x: 281, startPoint y: 171, endPoint x: 89, endPoint y: 175, distance: 192.6
drag, startPoint x: 121, startPoint y: 254, endPoint x: 251, endPoint y: 256, distance: 130.5
drag, startPoint x: 337, startPoint y: 256, endPoint x: 390, endPoint y: 257, distance: 52.4
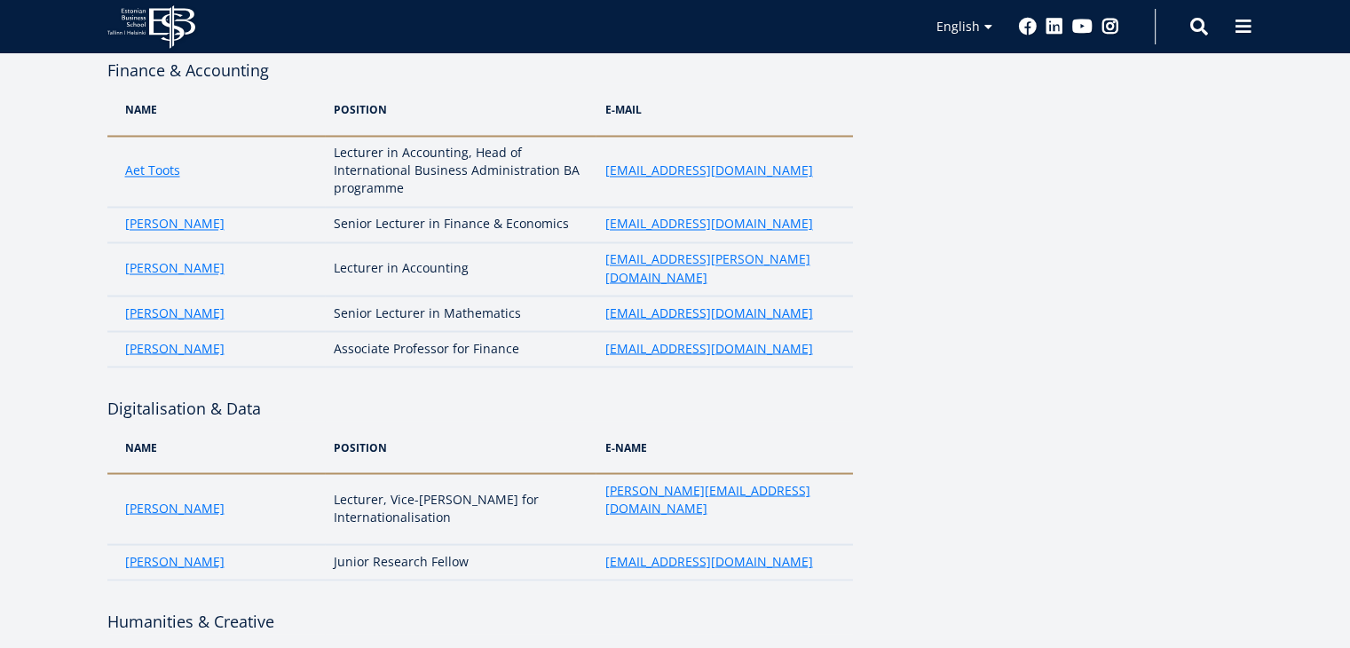
drag, startPoint x: 415, startPoint y: 256, endPoint x: 562, endPoint y: 254, distance: 146.5
drag, startPoint x: 596, startPoint y: 260, endPoint x: 776, endPoint y: 246, distance: 179.8
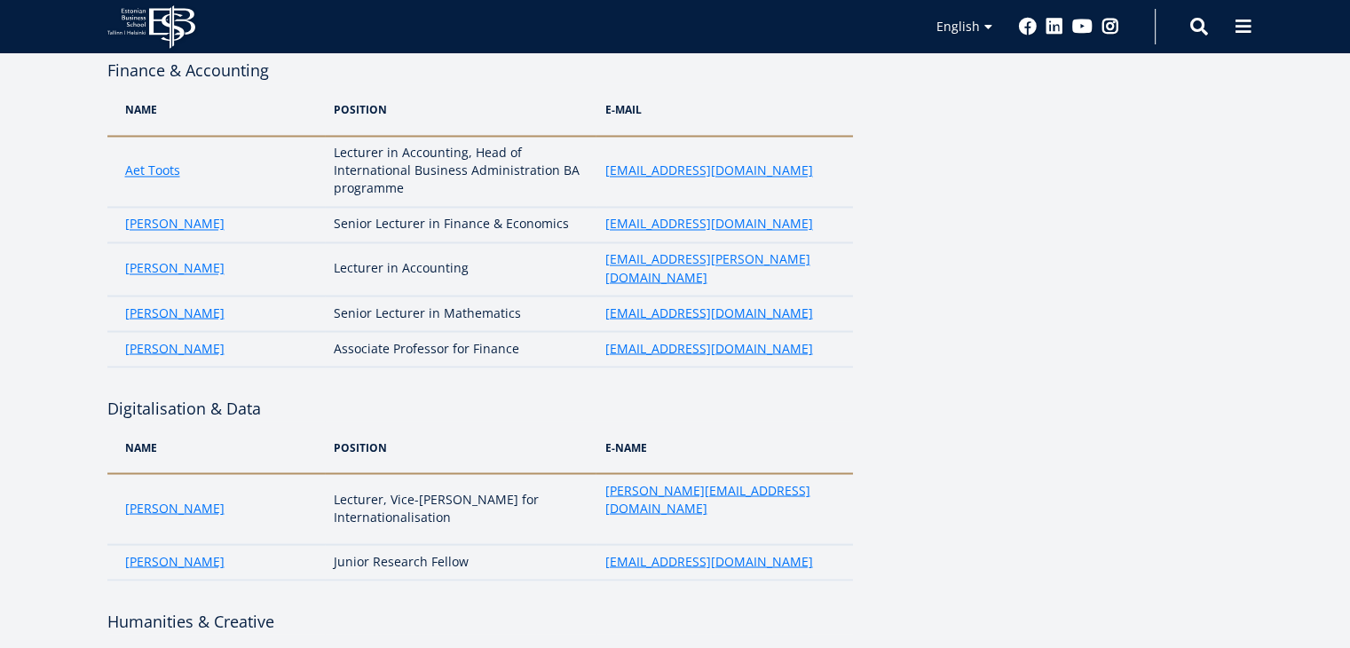
drag, startPoint x: 256, startPoint y: 290, endPoint x: 117, endPoint y: 292, distance: 139.3
drag, startPoint x: 337, startPoint y: 286, endPoint x: 415, endPoint y: 296, distance: 78.7
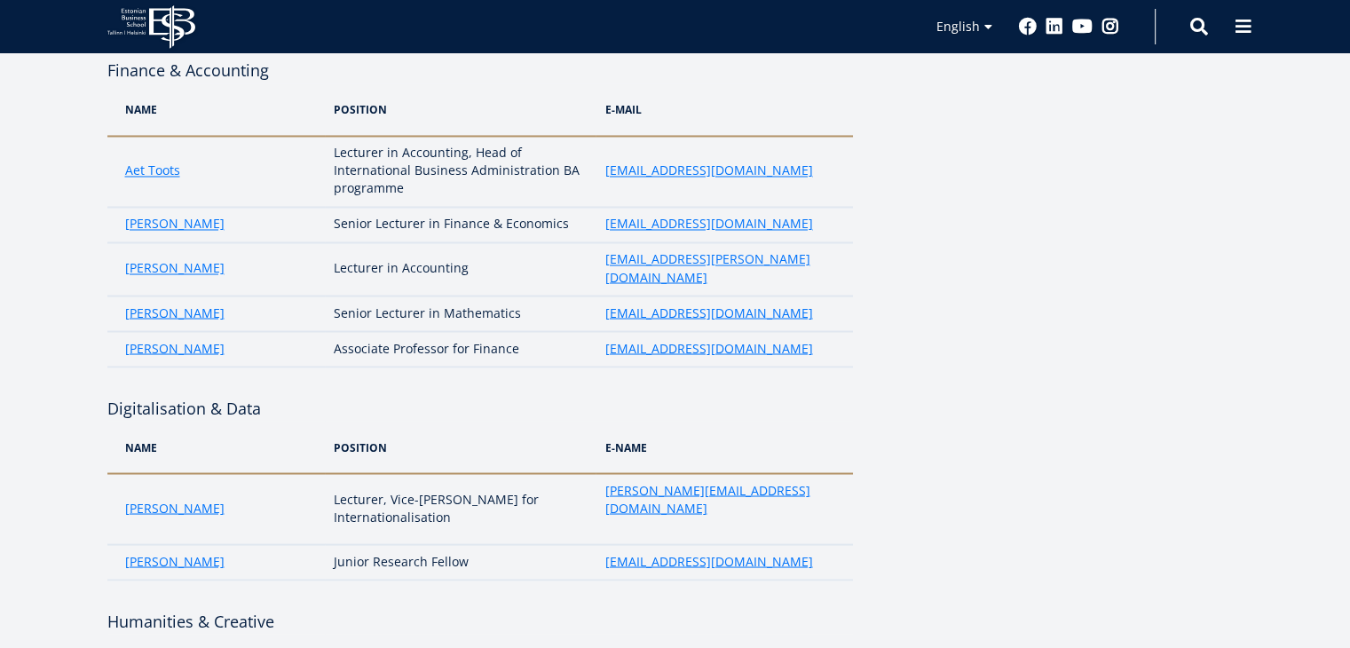
drag, startPoint x: 415, startPoint y: 296, endPoint x: 326, endPoint y: 294, distance: 89.7
drag, startPoint x: 603, startPoint y: 289, endPoint x: 752, endPoint y: 289, distance: 148.2
drag, startPoint x: 213, startPoint y: 324, endPoint x: 117, endPoint y: 336, distance: 96.6
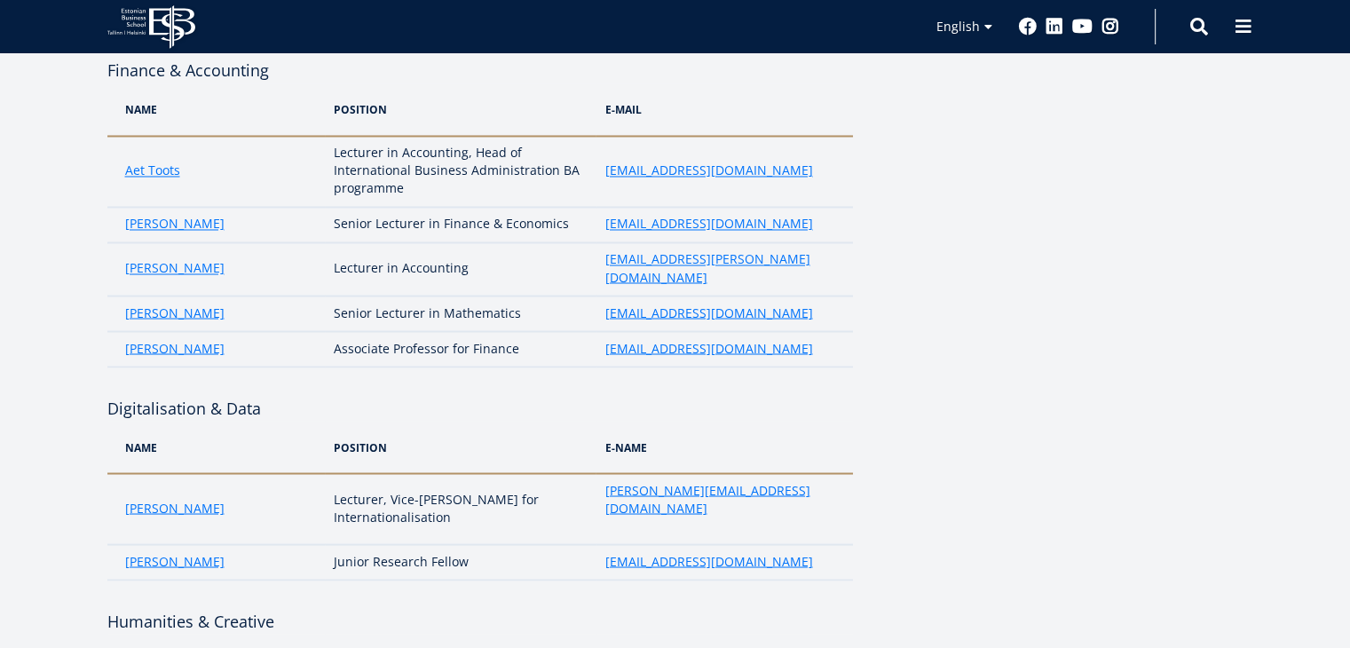
drag, startPoint x: 328, startPoint y: 327, endPoint x: 497, endPoint y: 335, distance: 168.8
drag, startPoint x: 597, startPoint y: 327, endPoint x: 795, endPoint y: 338, distance: 198.2
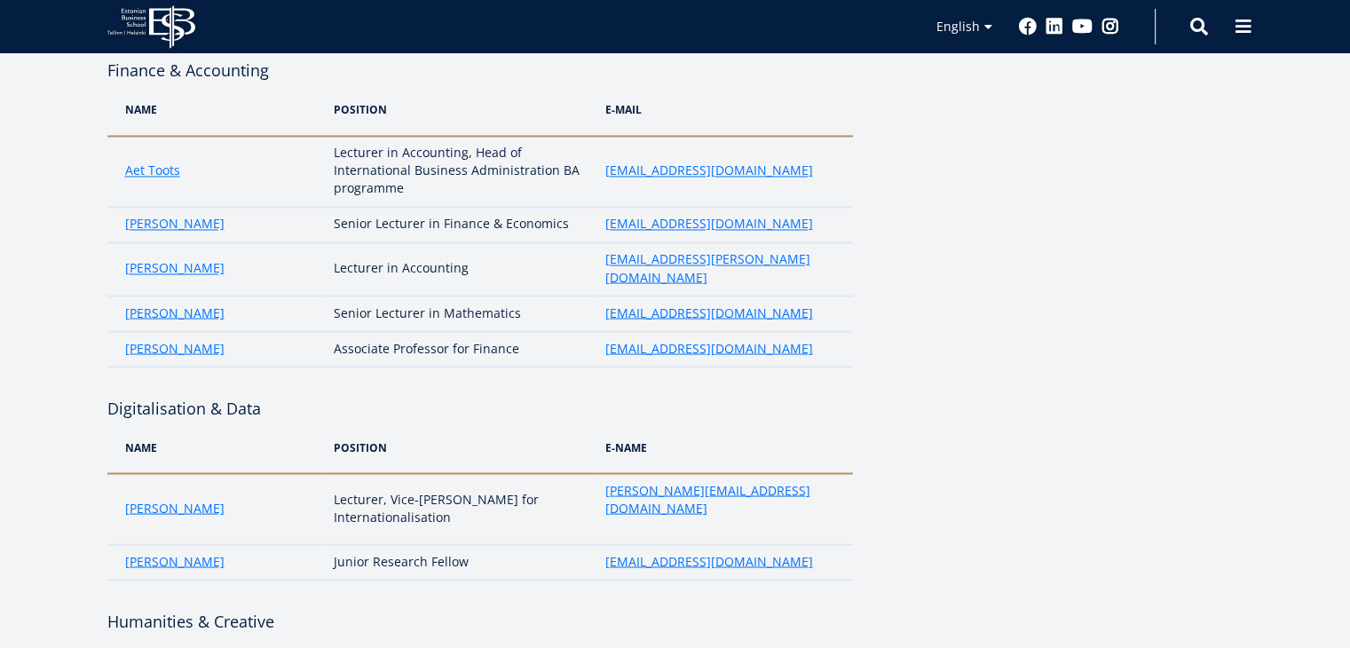
drag, startPoint x: 201, startPoint y: 384, endPoint x: 71, endPoint y: 384, distance: 129.6
drag, startPoint x: 219, startPoint y: 493, endPoint x: 103, endPoint y: 475, distance: 117.6
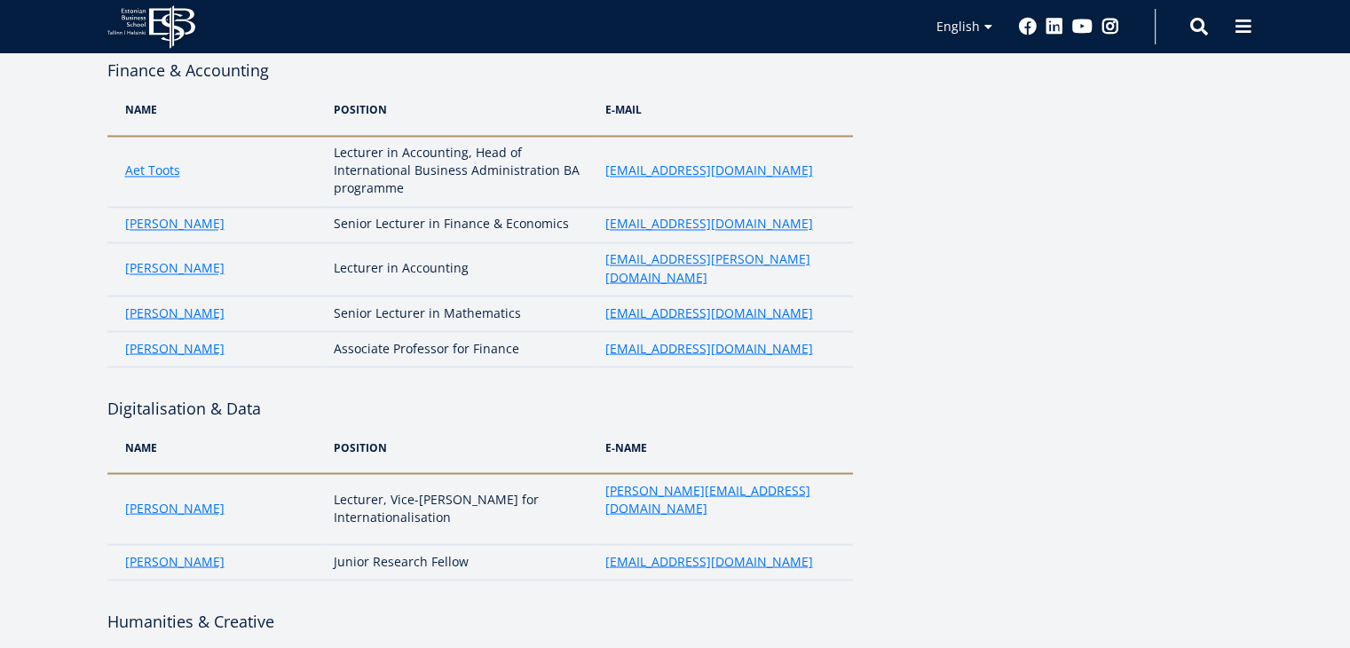
drag, startPoint x: 227, startPoint y: 478, endPoint x: 122, endPoint y: 477, distance: 104.7
drag, startPoint x: 324, startPoint y: 469, endPoint x: 381, endPoint y: 470, distance: 56.8
drag, startPoint x: 470, startPoint y: 468, endPoint x: 490, endPoint y: 494, distance: 33.0
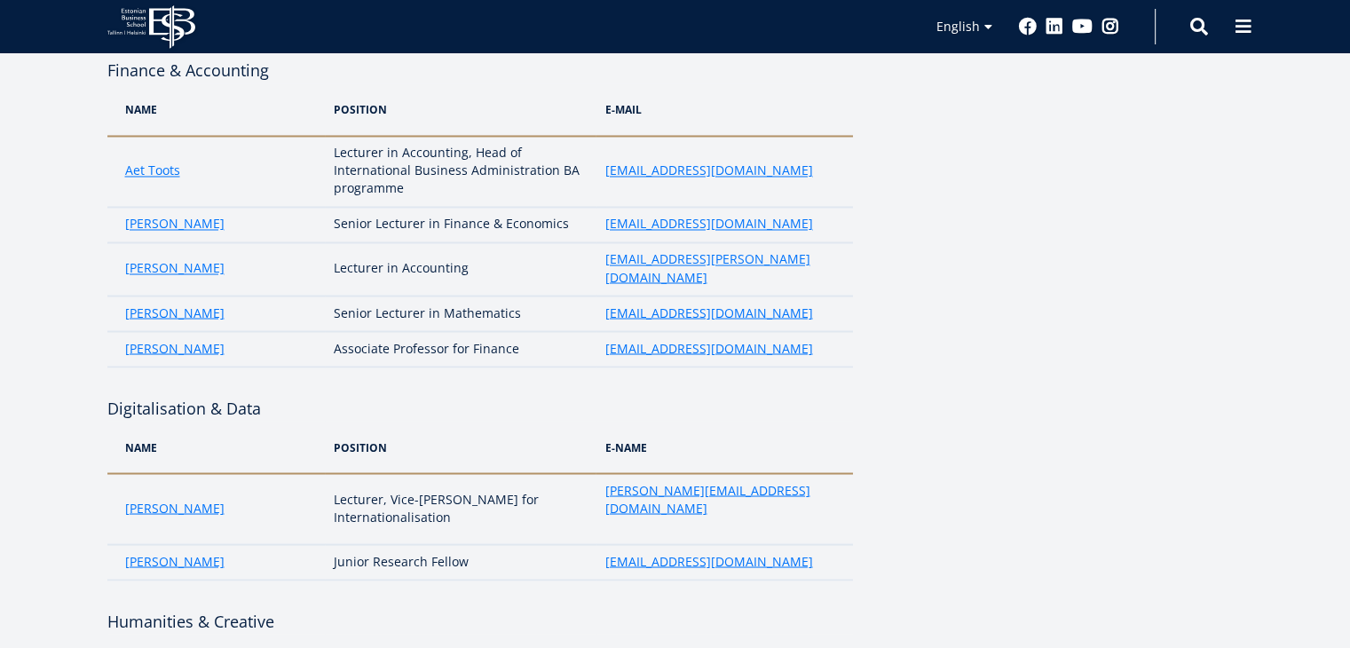
drag, startPoint x: 461, startPoint y: 469, endPoint x: 402, endPoint y: 472, distance: 59.6
drag, startPoint x: 595, startPoint y: 475, endPoint x: 760, endPoint y: 475, distance: 164.2
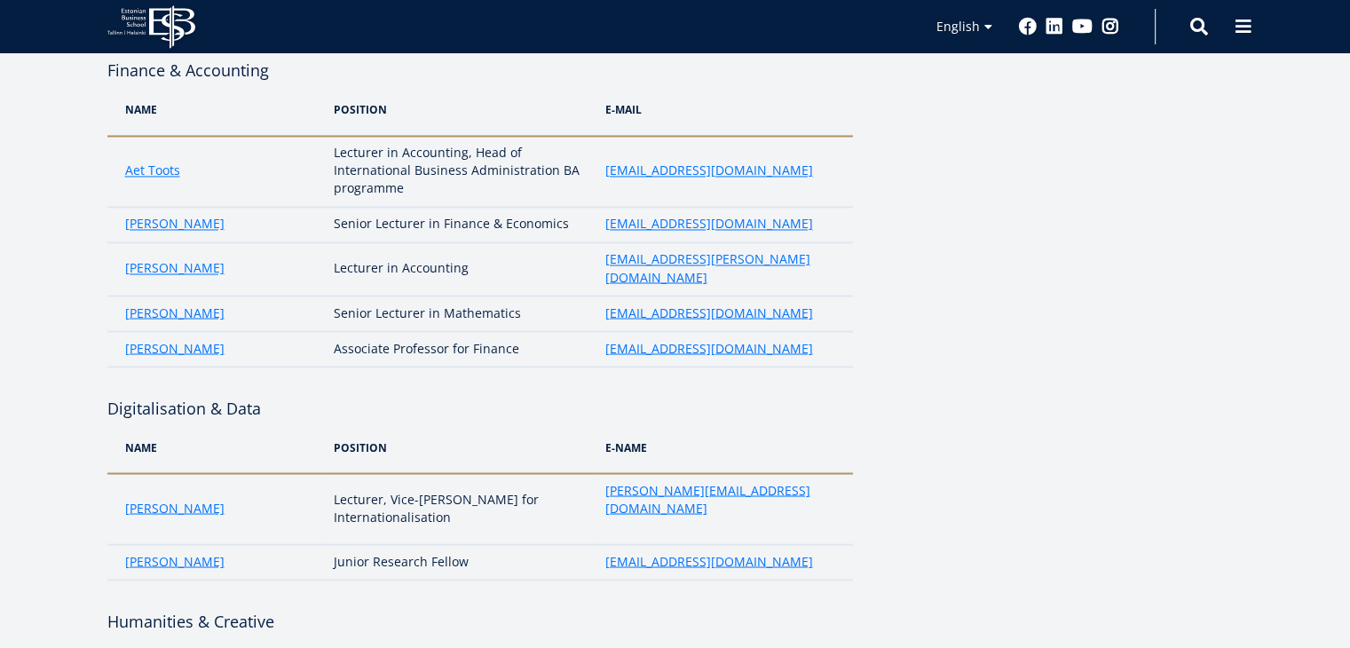
scroll to position [3233, 0]
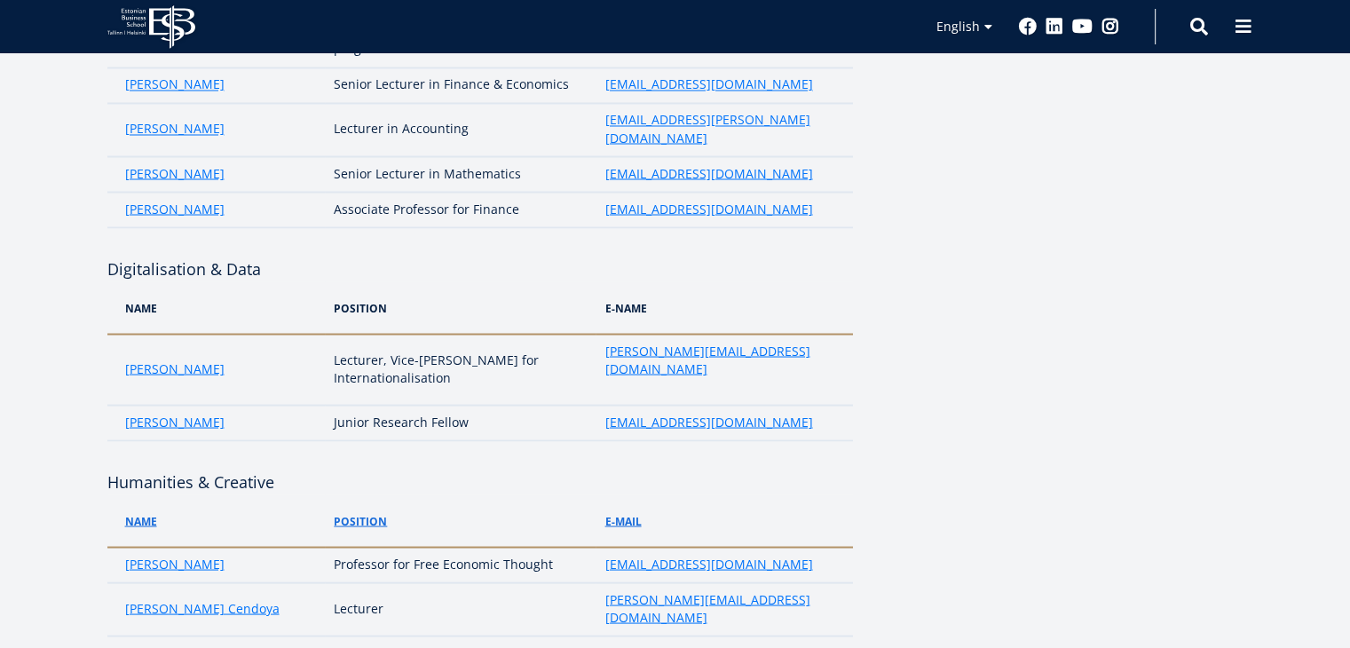
drag, startPoint x: 231, startPoint y: 375, endPoint x: 110, endPoint y: 391, distance: 121.7
drag, startPoint x: 335, startPoint y: 377, endPoint x: 383, endPoint y: 382, distance: 48.1
drag, startPoint x: 597, startPoint y: 384, endPoint x: 795, endPoint y: 395, distance: 198.2
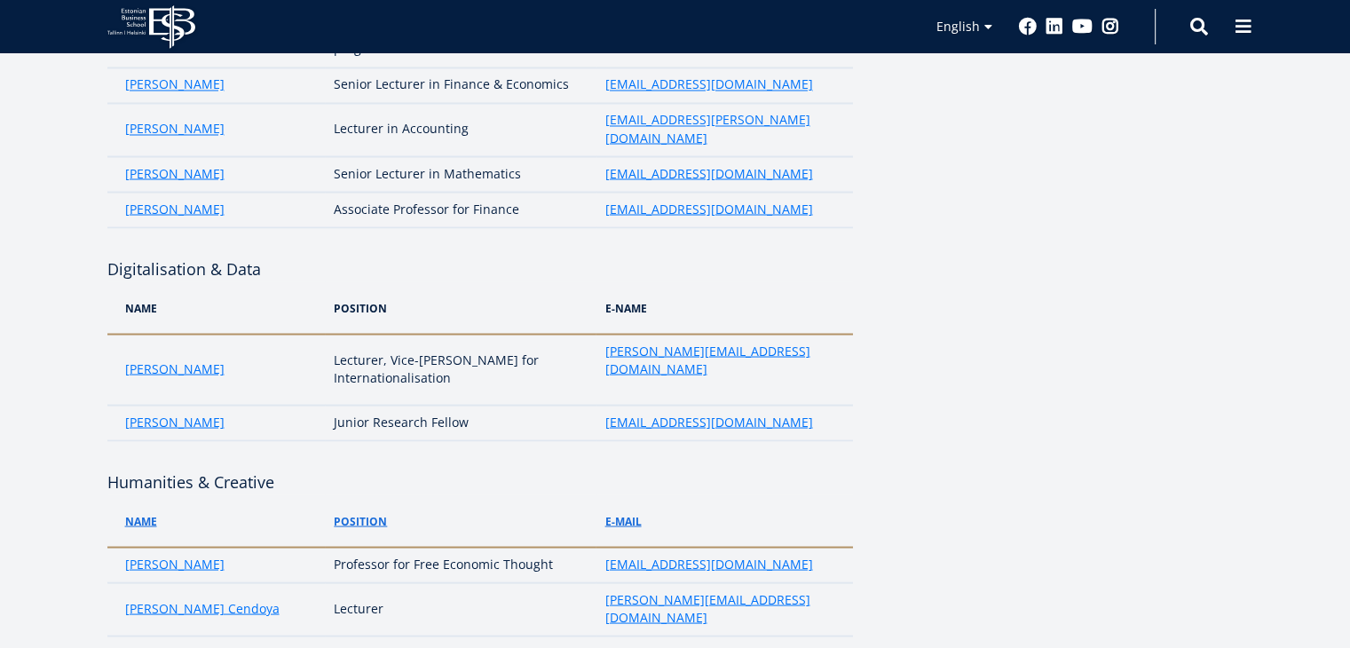
drag, startPoint x: 225, startPoint y: 403, endPoint x: 119, endPoint y: 420, distance: 107.8
drag, startPoint x: 598, startPoint y: 413, endPoint x: 780, endPoint y: 408, distance: 182.0
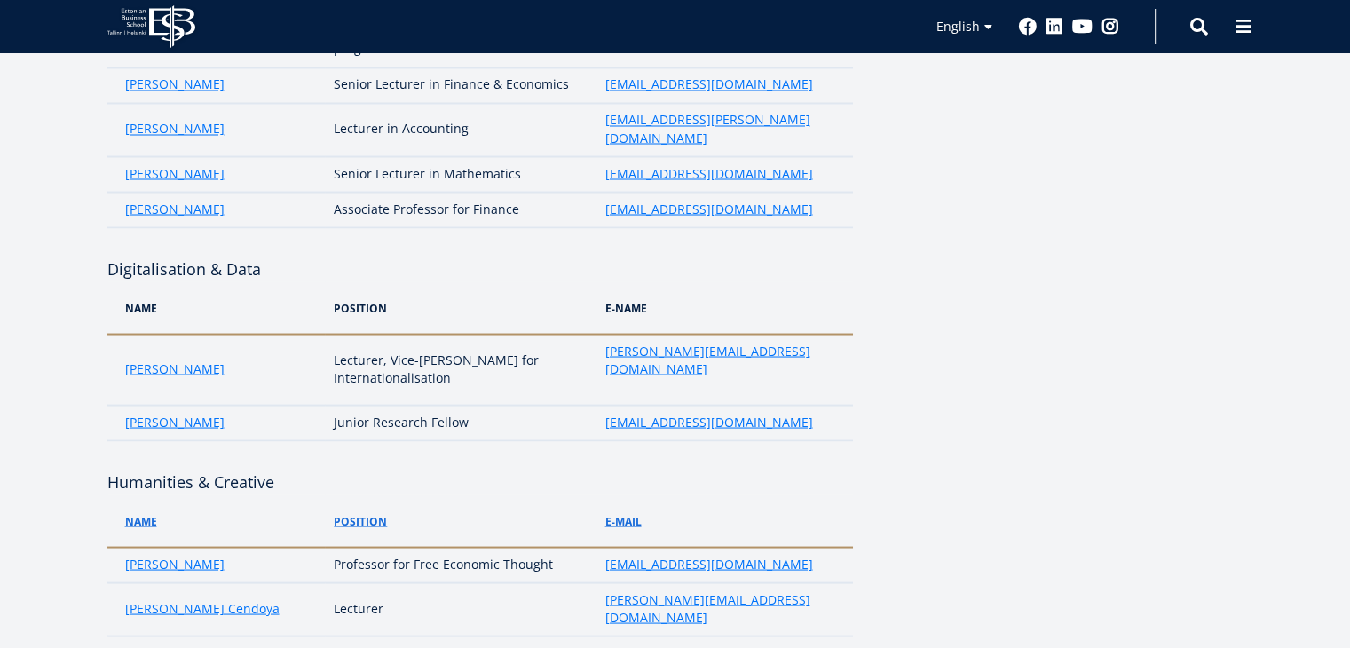
drag, startPoint x: 211, startPoint y: 460, endPoint x: 106, endPoint y: 454, distance: 104.9
drag, startPoint x: 595, startPoint y: 448, endPoint x: 741, endPoint y: 466, distance: 147.5
drag, startPoint x: 211, startPoint y: 493, endPoint x: 104, endPoint y: 488, distance: 107.5
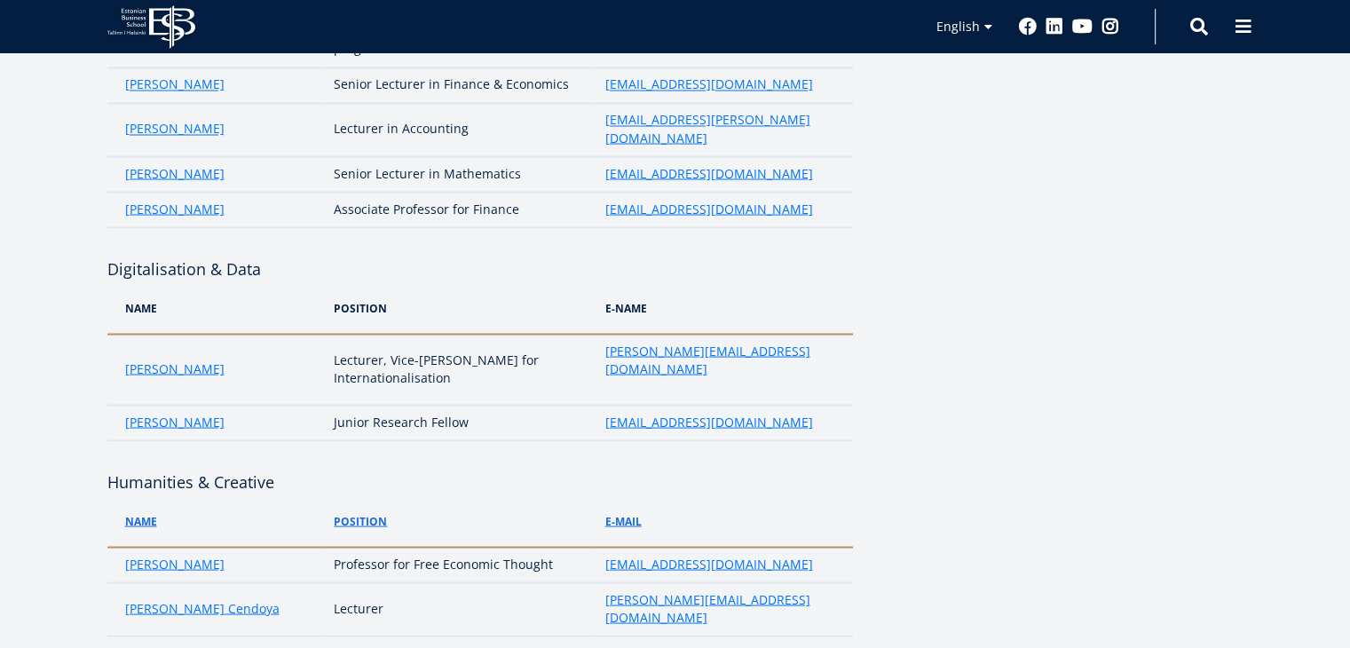
drag, startPoint x: 245, startPoint y: 493, endPoint x: 120, endPoint y: 494, distance: 125.1
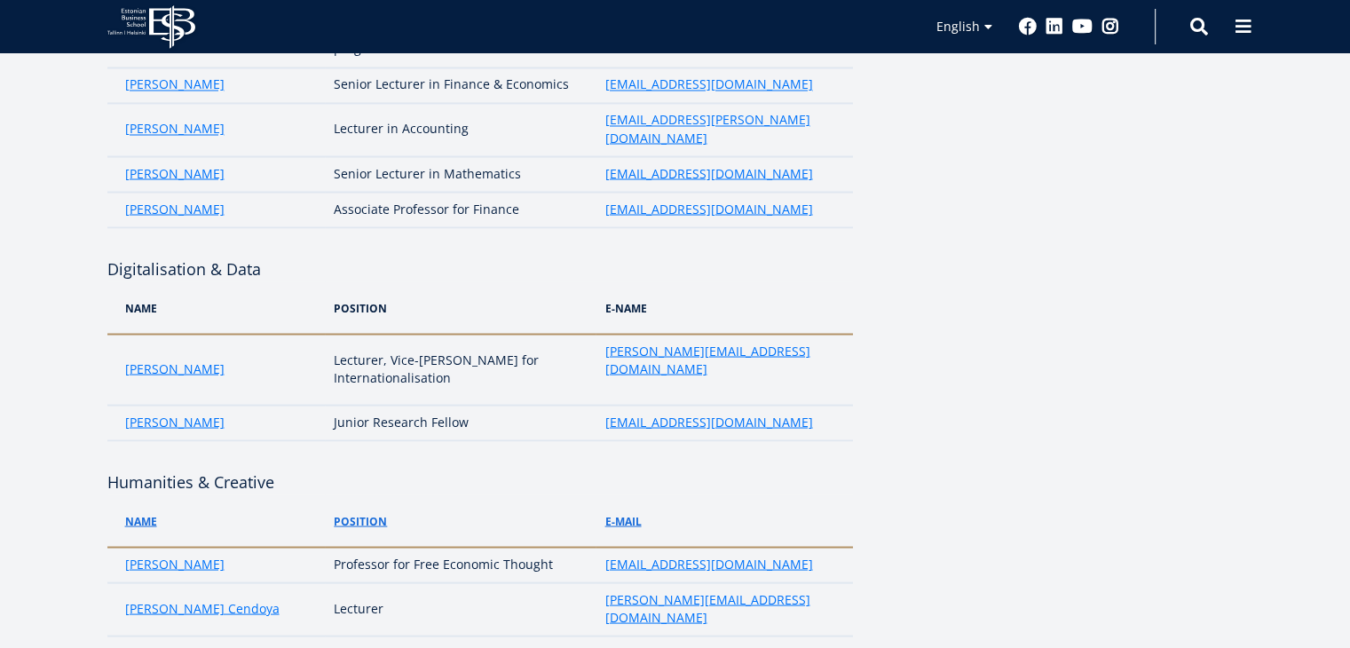
drag, startPoint x: 591, startPoint y: 485, endPoint x: 744, endPoint y: 485, distance: 152.6
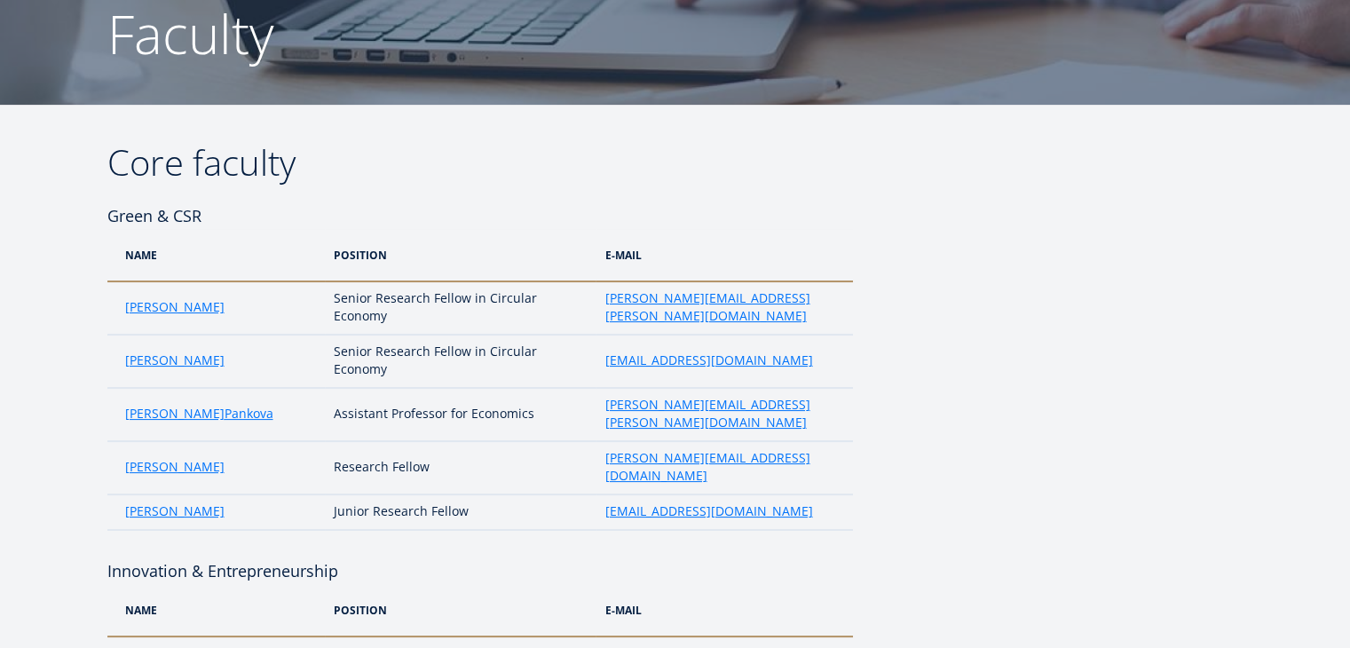
scroll to position [180, 0]
drag, startPoint x: 202, startPoint y: 353, endPoint x: 113, endPoint y: 364, distance: 90.3
click at [113, 364] on td "[PERSON_NAME]" at bounding box center [216, 360] width 218 height 53
drag, startPoint x: 113, startPoint y: 364, endPoint x: 431, endPoint y: 378, distance: 318.9
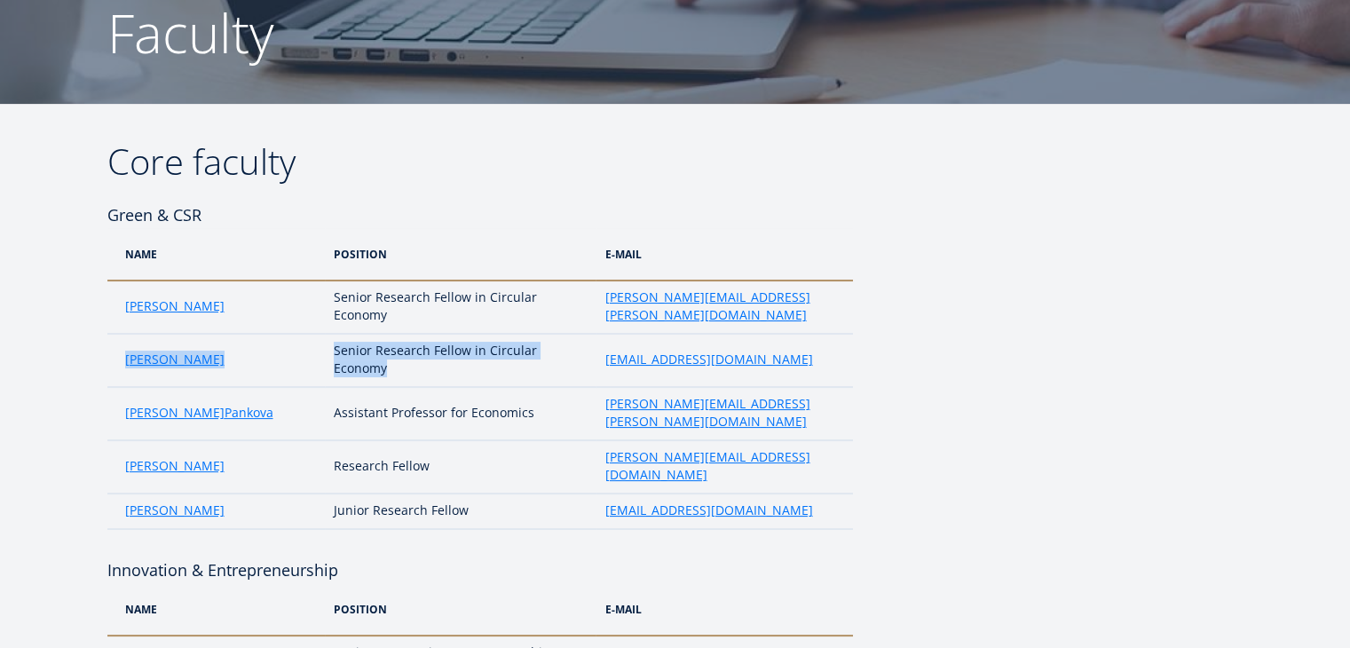
click at [431, 378] on tr "[PERSON_NAME] Senior Research Fellow in Circular Economy [EMAIL_ADDRESS][DOMAIN…" at bounding box center [479, 360] width 745 height 53
click at [141, 368] on td "[PERSON_NAME]" at bounding box center [216, 360] width 218 height 53
click at [146, 363] on link "[PERSON_NAME]" at bounding box center [174, 360] width 99 height 18
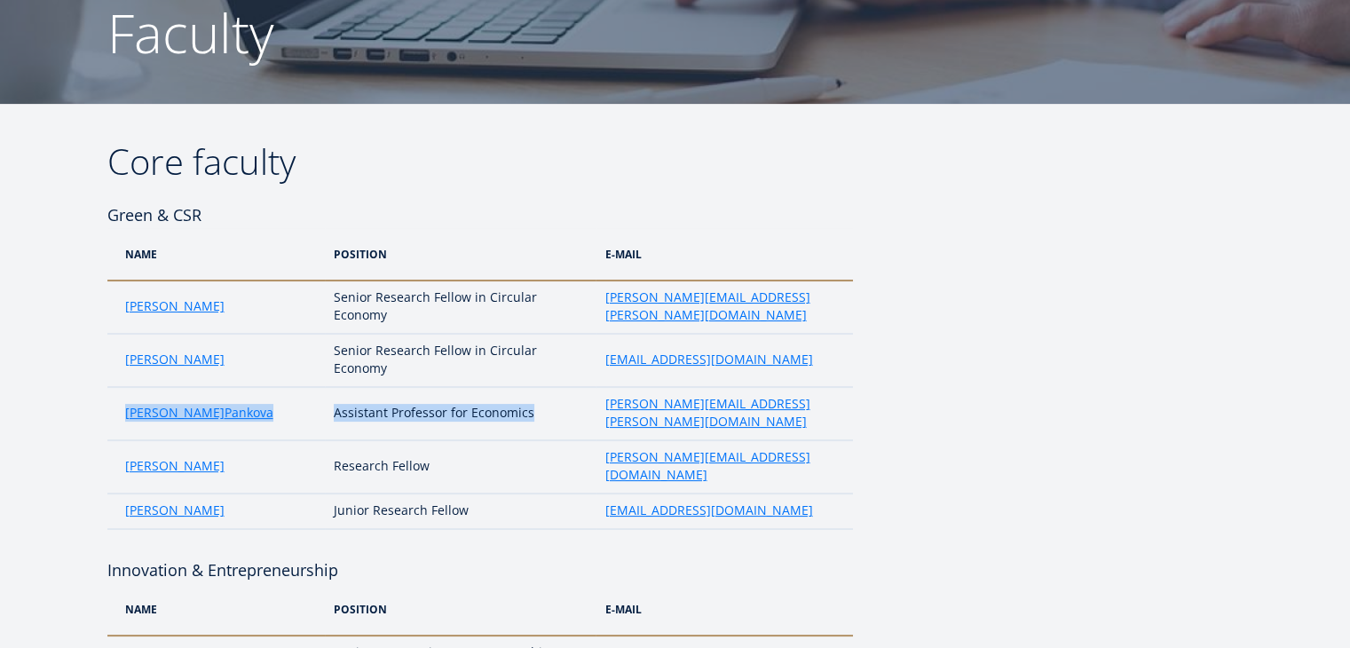
drag, startPoint x: 117, startPoint y: 403, endPoint x: 536, endPoint y: 397, distance: 418.9
click at [536, 397] on tr "Niveditha Pankova Assistant Professor for Economics niveditha.pankova@ebs.ee" at bounding box center [479, 413] width 745 height 53
copy tr "Niveditha Pankova Assistant Professor for Economics"
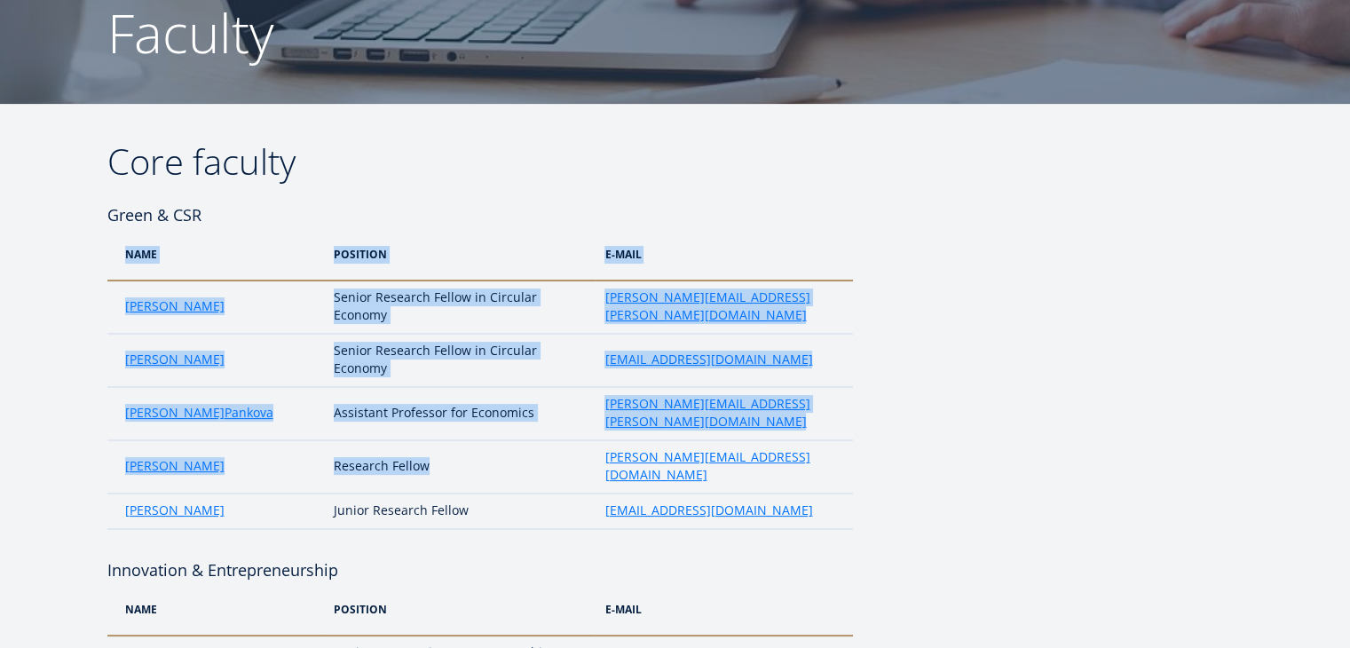
drag, startPoint x: 101, startPoint y: 445, endPoint x: 450, endPoint y: 427, distance: 349.2
click at [450, 440] on td "Research Fellow" at bounding box center [460, 466] width 271 height 53
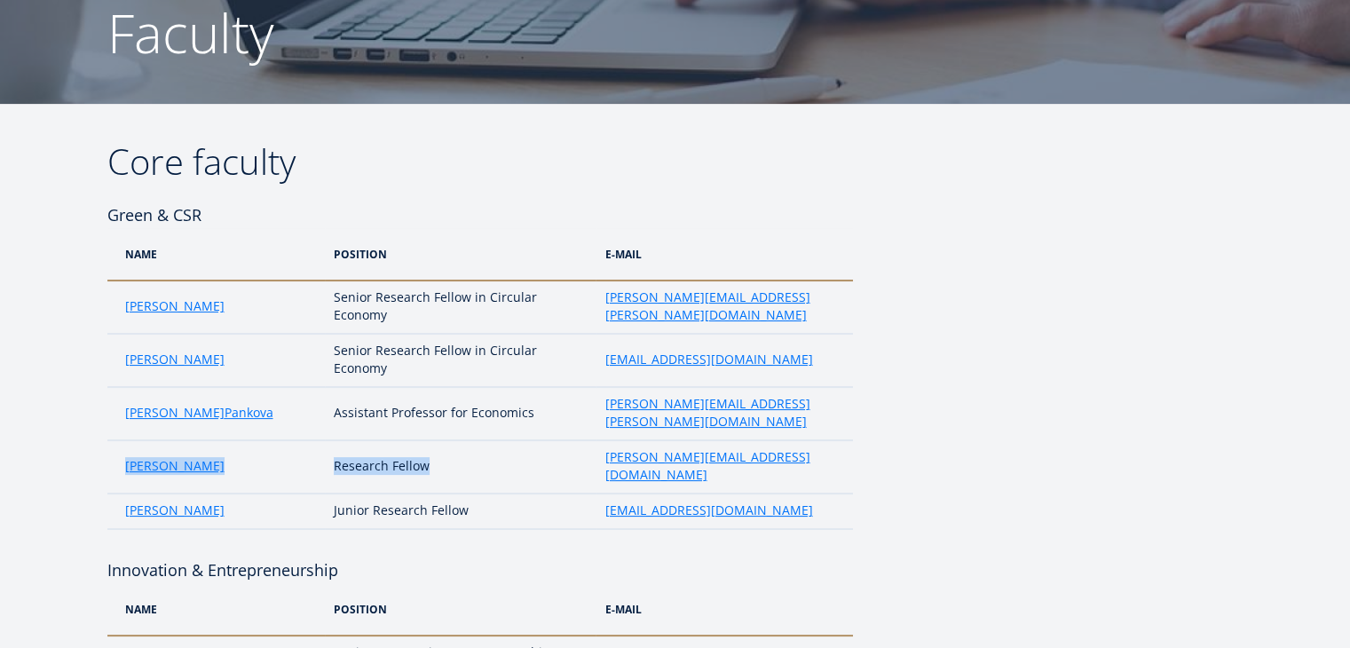
drag, startPoint x: 450, startPoint y: 427, endPoint x: 122, endPoint y: 443, distance: 328.7
click at [122, 443] on tr "Renee Pesor Research Fellow renee.pesor@ebs.ee" at bounding box center [479, 466] width 745 height 53
copy tr "Renee Pesor Research Fellow"
drag, startPoint x: 111, startPoint y: 470, endPoint x: 476, endPoint y: 473, distance: 364.8
click at [476, 493] on tr "Hira W Malik Junior Research Fellow hira.malik@ebs.ee" at bounding box center [479, 510] width 745 height 35
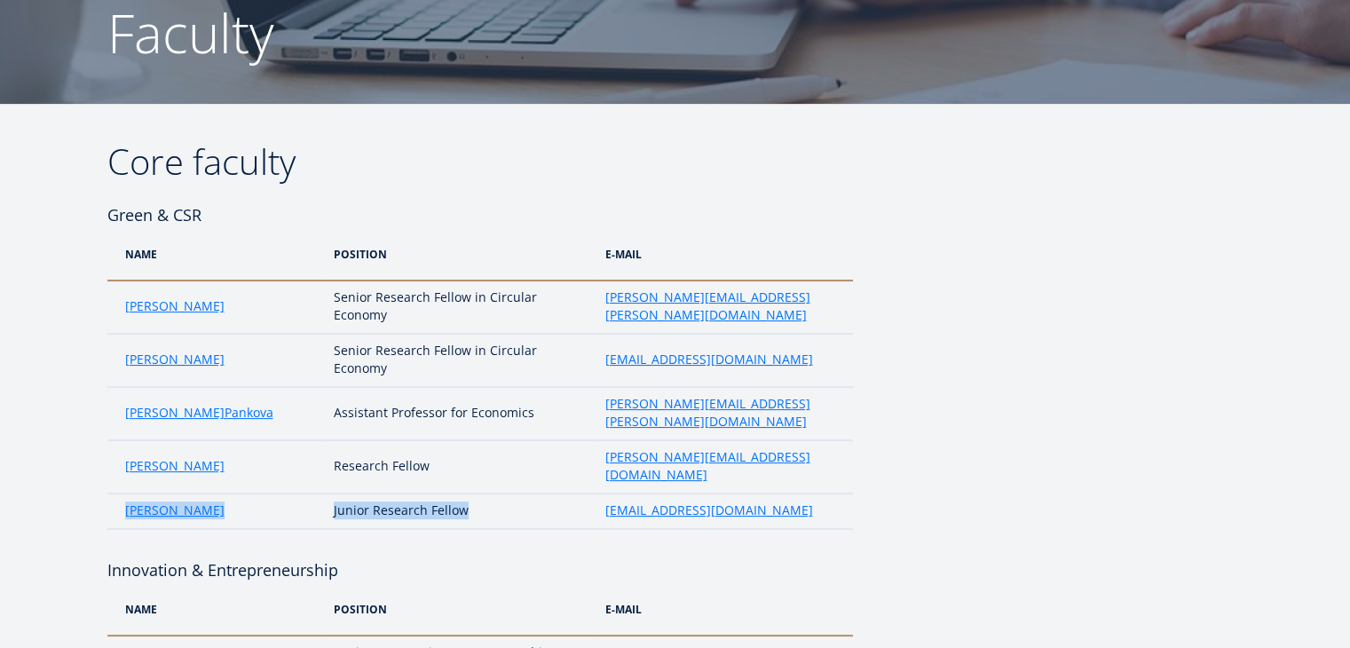
copy tr "Hira W Malik Junior Research Fellow"
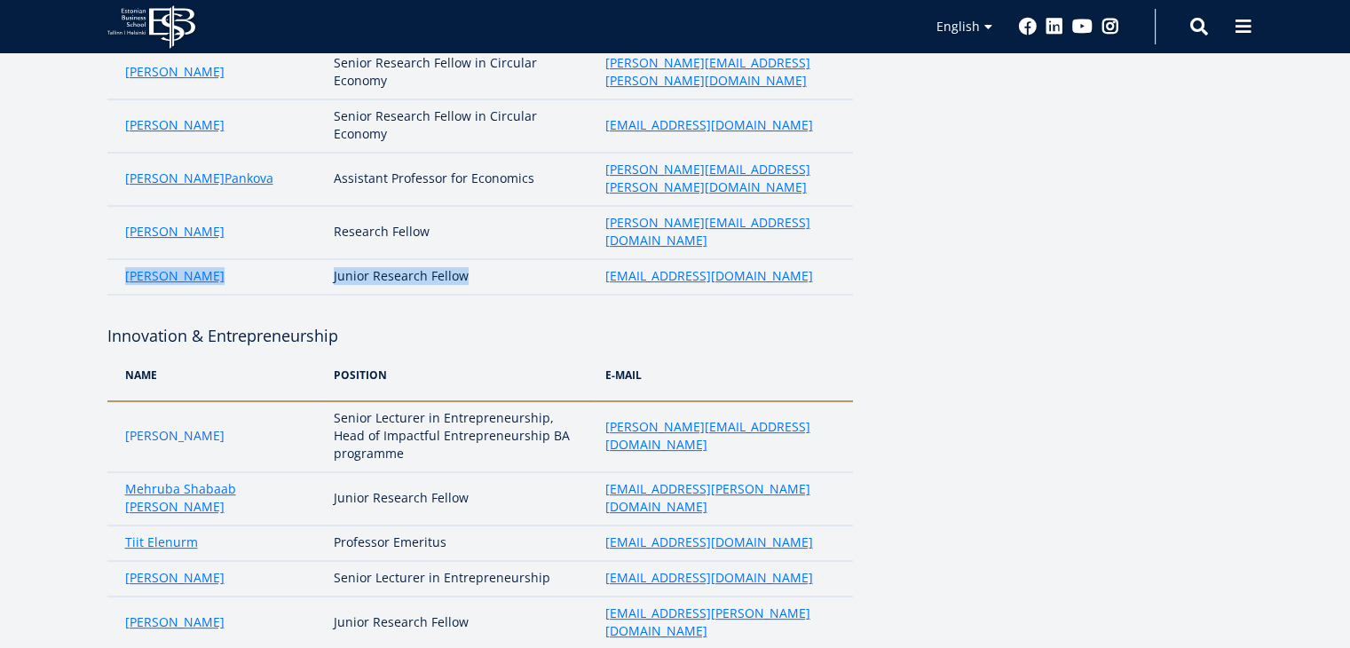
scroll to position [509, 0]
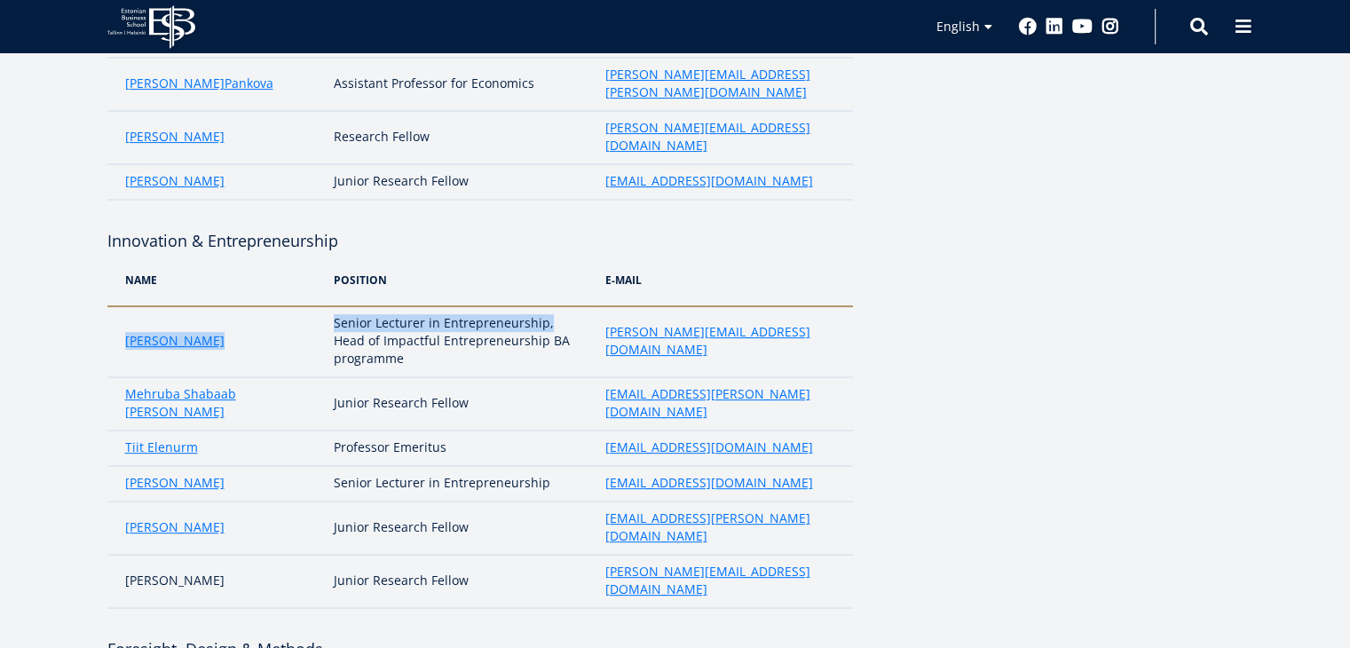
drag, startPoint x: 122, startPoint y: 305, endPoint x: 545, endPoint y: 279, distance: 424.2
click at [545, 306] on tr "Marge Täks Senior Lecturer in Entrepreneurship, Head of Impactful Entrepreneurs…" at bounding box center [479, 341] width 745 height 71
copy tr "Marge Täks Senior Lecturer in Entrepreneurship,"
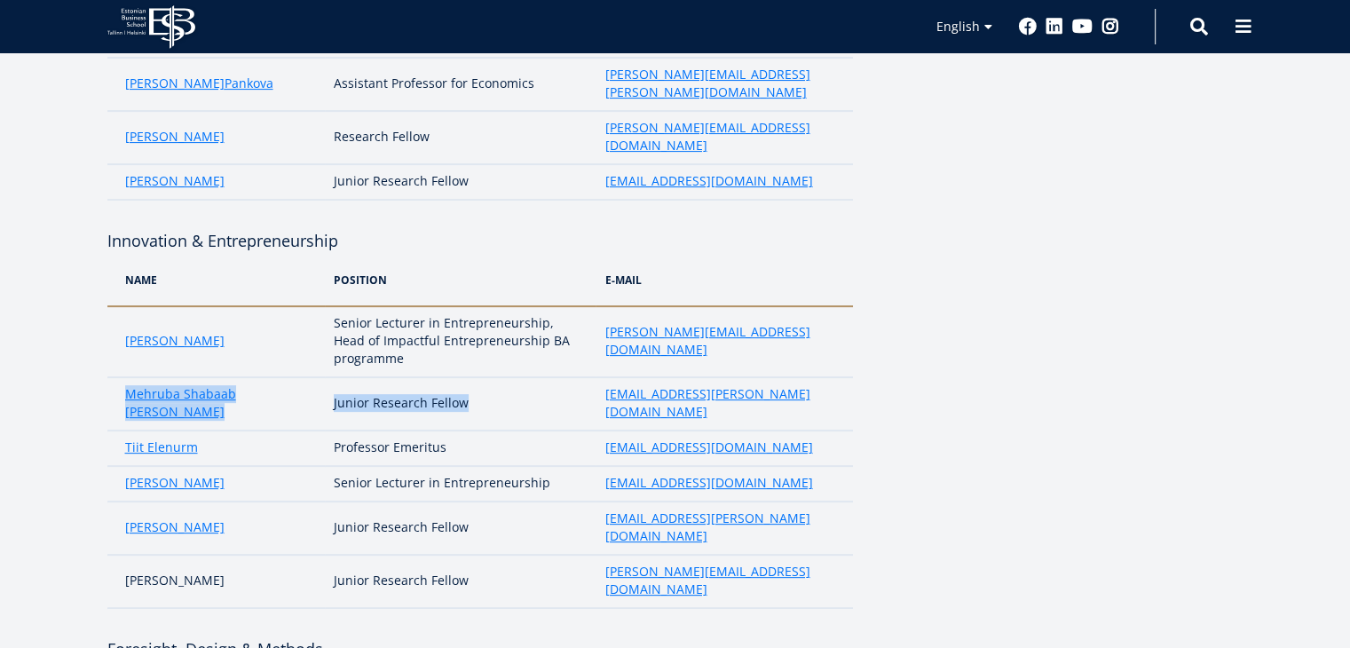
drag, startPoint x: 119, startPoint y: 349, endPoint x: 483, endPoint y: 359, distance: 364.0
click at [483, 377] on tr "Mehruba Shabaab Haque Junior Research Fellow mehruba.haque@ebs.ee" at bounding box center [479, 403] width 745 height 53
copy tr "Mehruba Shabaab Haque Junior Research Fellow"
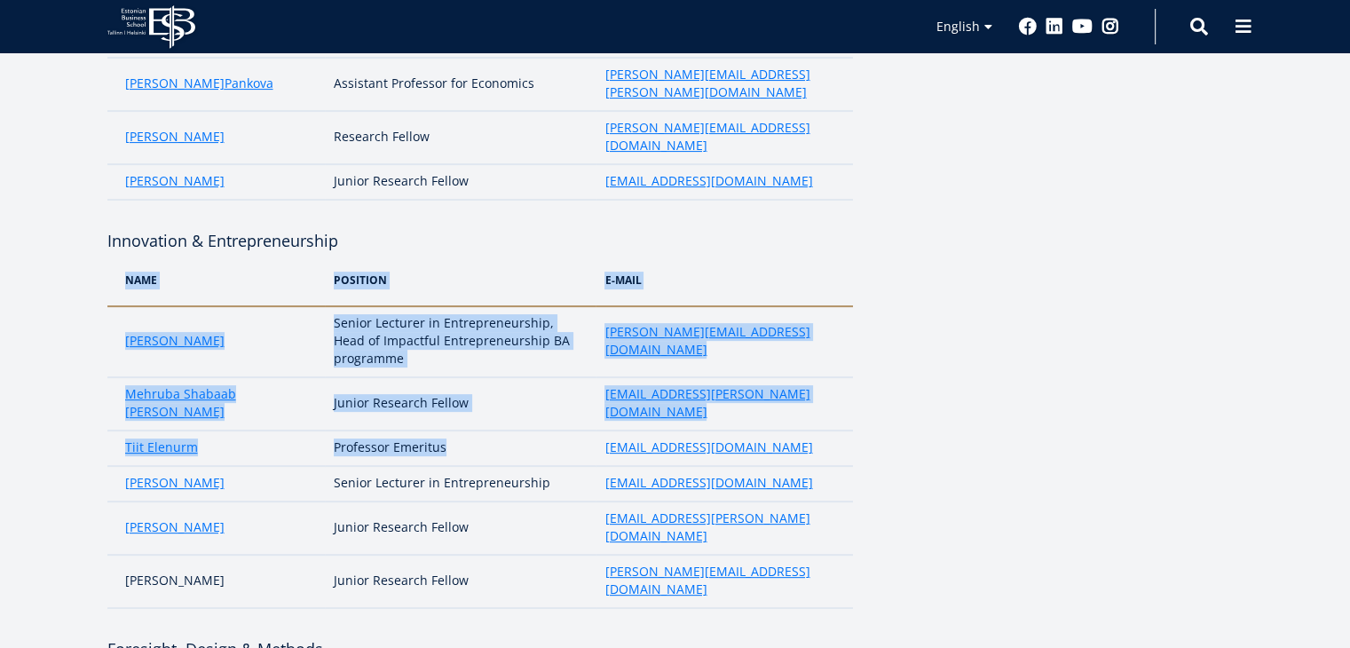
drag, startPoint x: 86, startPoint y: 396, endPoint x: 469, endPoint y: 389, distance: 383.4
click at [469, 430] on td "Professor Emeritus" at bounding box center [460, 447] width 271 height 35
drag, startPoint x: 469, startPoint y: 389, endPoint x: 96, endPoint y: 390, distance: 373.6
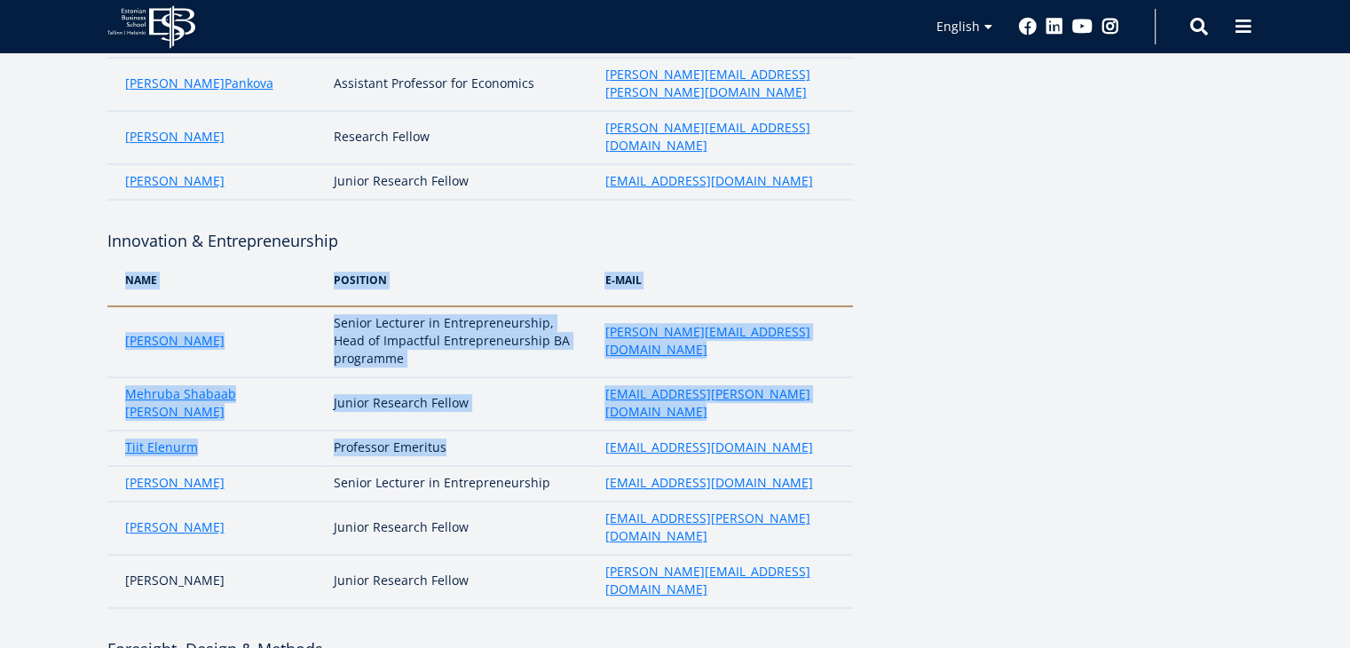
drag, startPoint x: 105, startPoint y: 389, endPoint x: 470, endPoint y: 389, distance: 365.6
click at [470, 430] on td "Professor Emeritus" at bounding box center [460, 447] width 271 height 35
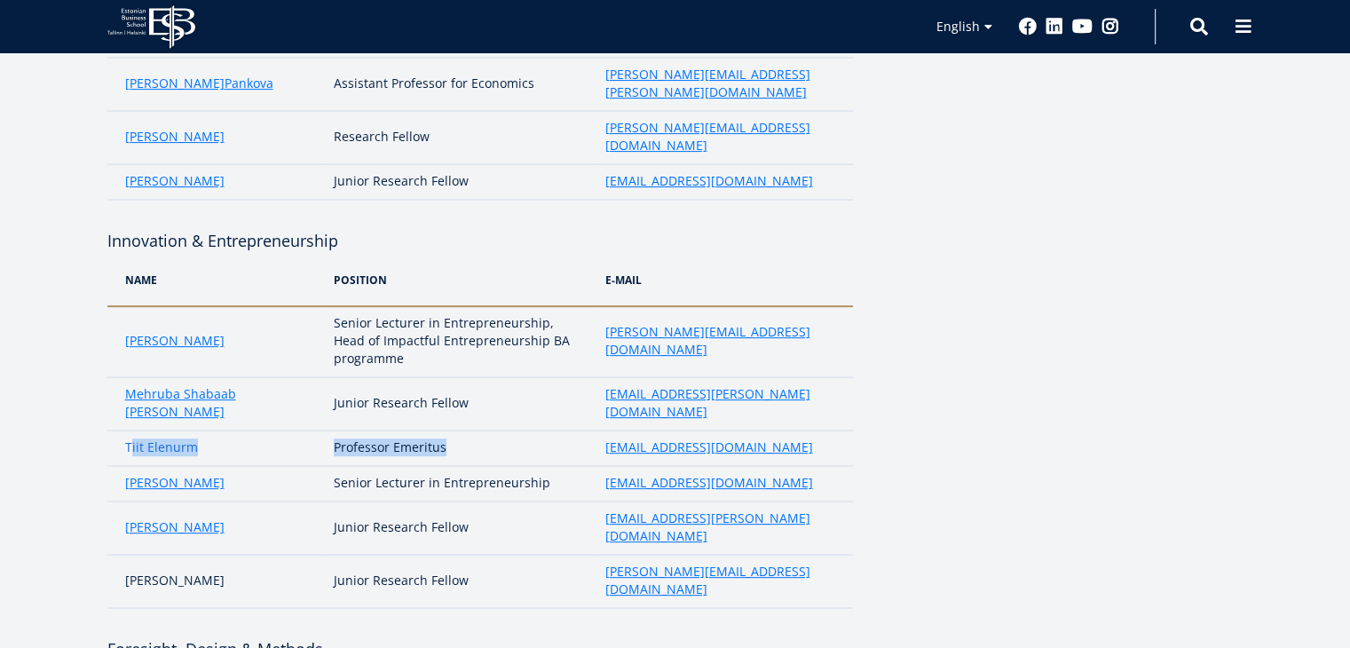
drag, startPoint x: 470, startPoint y: 389, endPoint x: 132, endPoint y: 382, distance: 338.2
click at [132, 430] on tr "Tiit Elenurm Professor Emeritus tiit.elenurm@ebs.ee" at bounding box center [479, 447] width 745 height 35
copy tr "iit Elenurm Professor Emeritus"
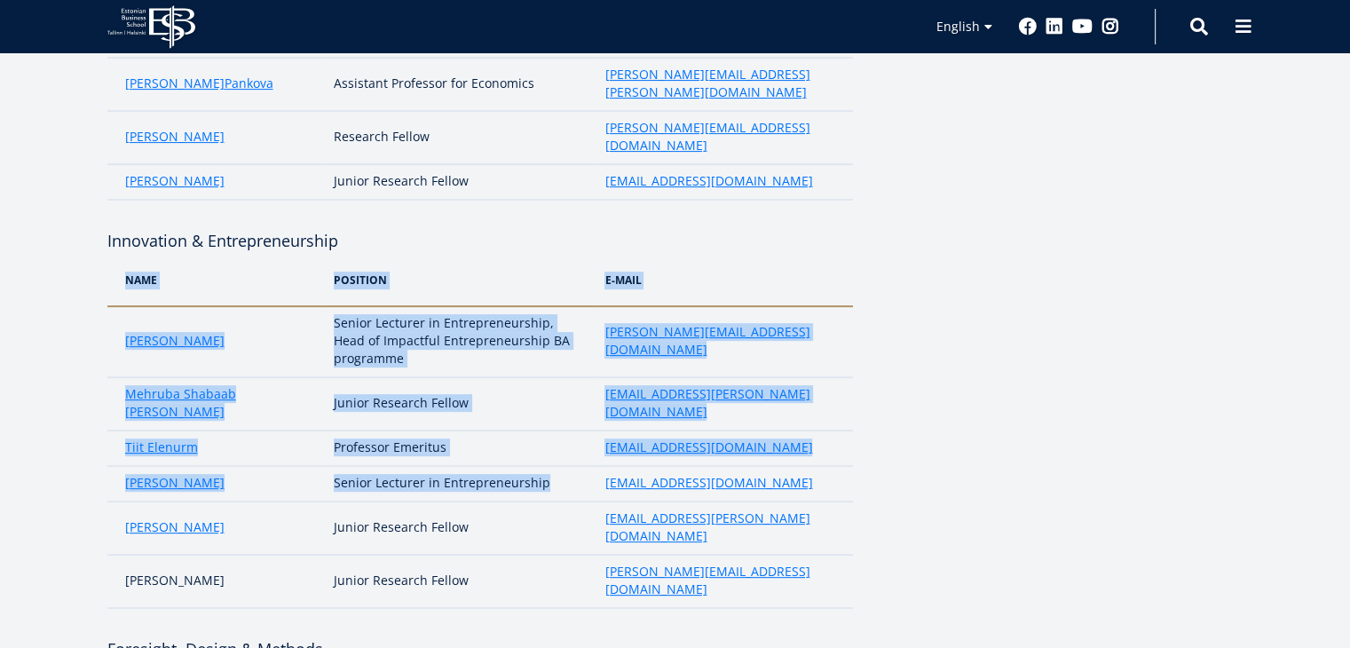
drag, startPoint x: 102, startPoint y: 421, endPoint x: 579, endPoint y: 418, distance: 476.6
click at [579, 466] on td "Senior Lecturer in Entrepreneurship" at bounding box center [460, 483] width 271 height 35
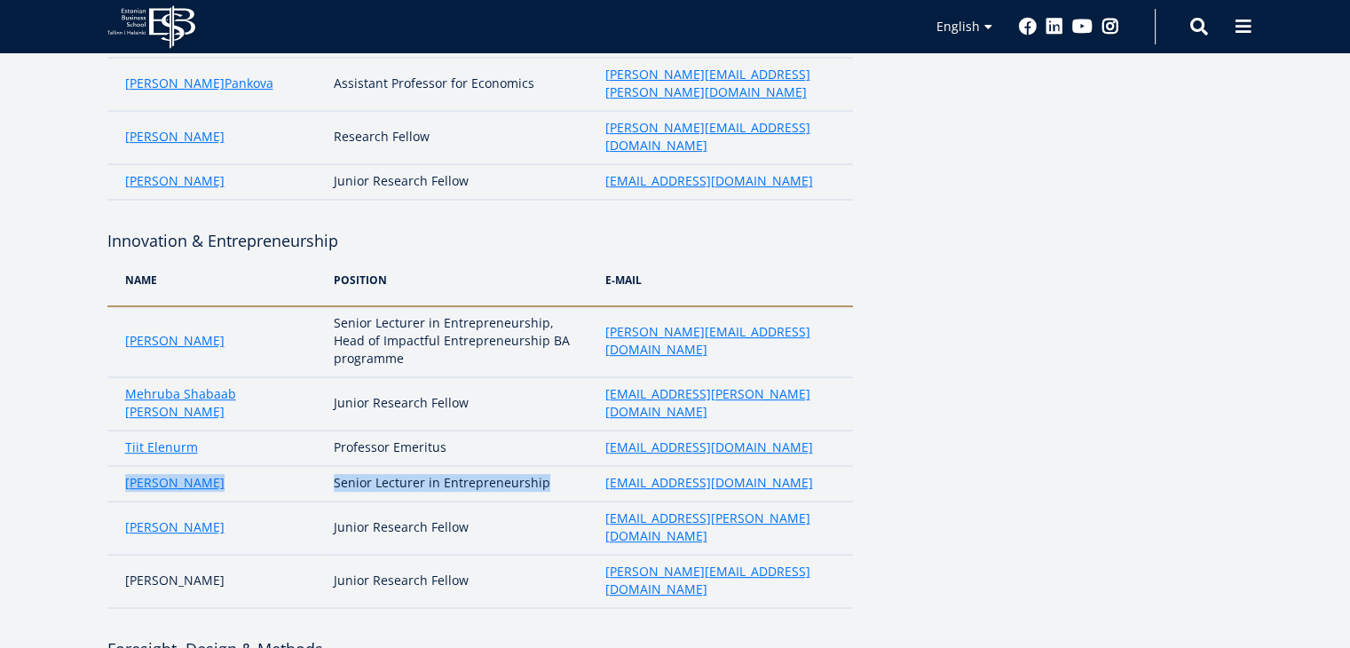
drag, startPoint x: 579, startPoint y: 418, endPoint x: 122, endPoint y: 431, distance: 456.3
click at [122, 466] on tr "Ülle Pihlak Senior Lecturer in Entrepreneurship ylle.pihlak@ebs.ee" at bounding box center [479, 483] width 745 height 35
copy tr "Ülle Pihlak Senior Lecturer in Entrepreneurship"
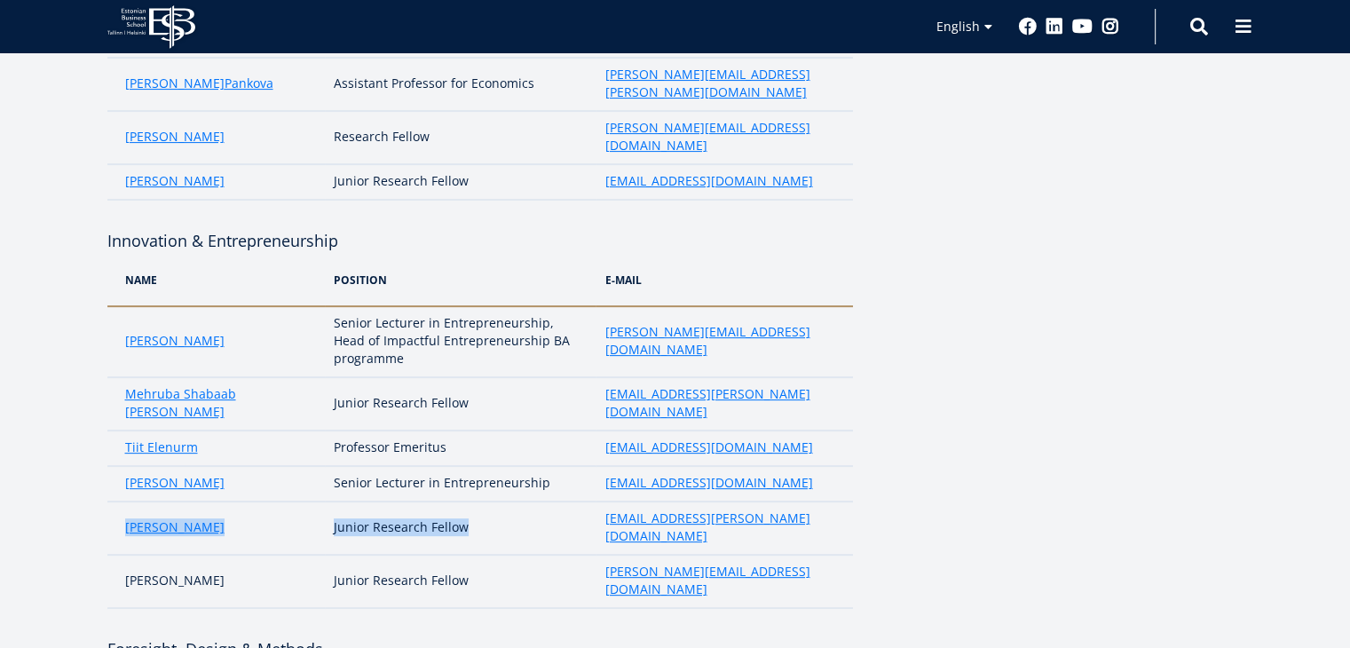
drag, startPoint x: 478, startPoint y: 461, endPoint x: 121, endPoint y: 466, distance: 357.7
click at [121, 501] on tr "Kaie Koppel Junior Research Fellow kaie.koppel@ebs.ee" at bounding box center [479, 527] width 745 height 53
copy tr "Kaie Koppel Junior Research Fellow"
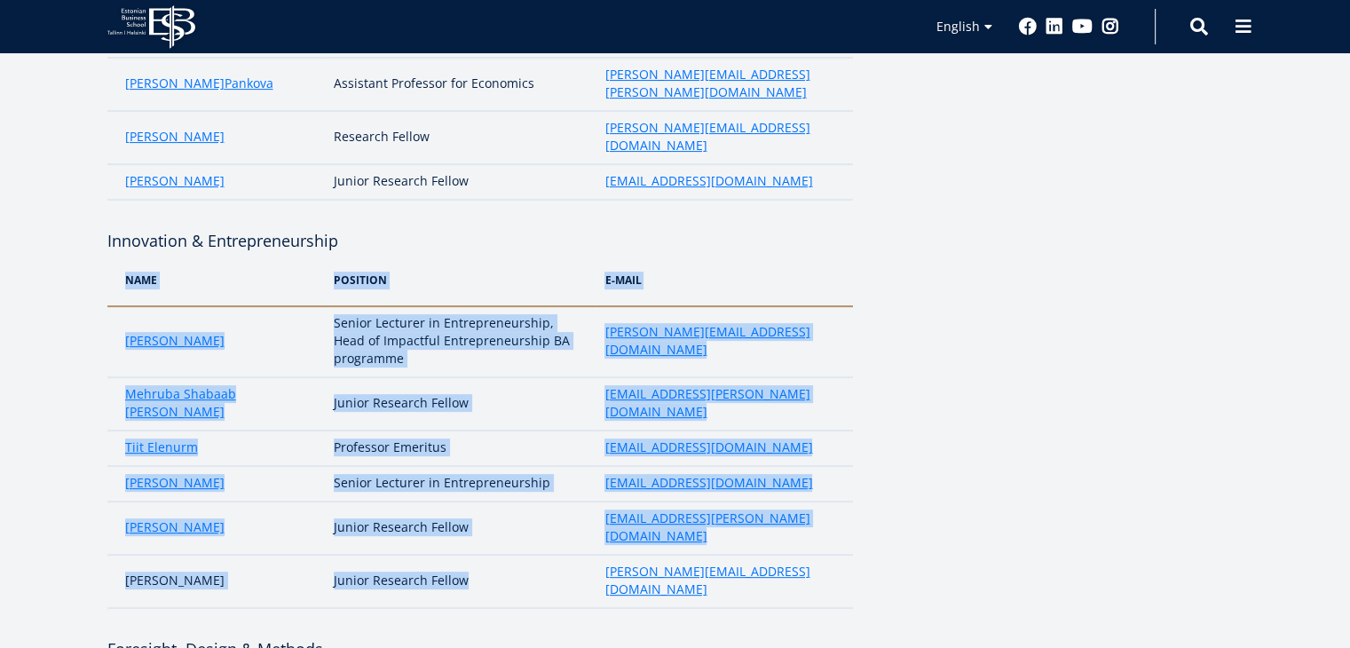
drag, startPoint x: 99, startPoint y: 501, endPoint x: 481, endPoint y: 509, distance: 381.7
click at [481, 555] on td "Junior Research Fellow" at bounding box center [460, 581] width 271 height 53
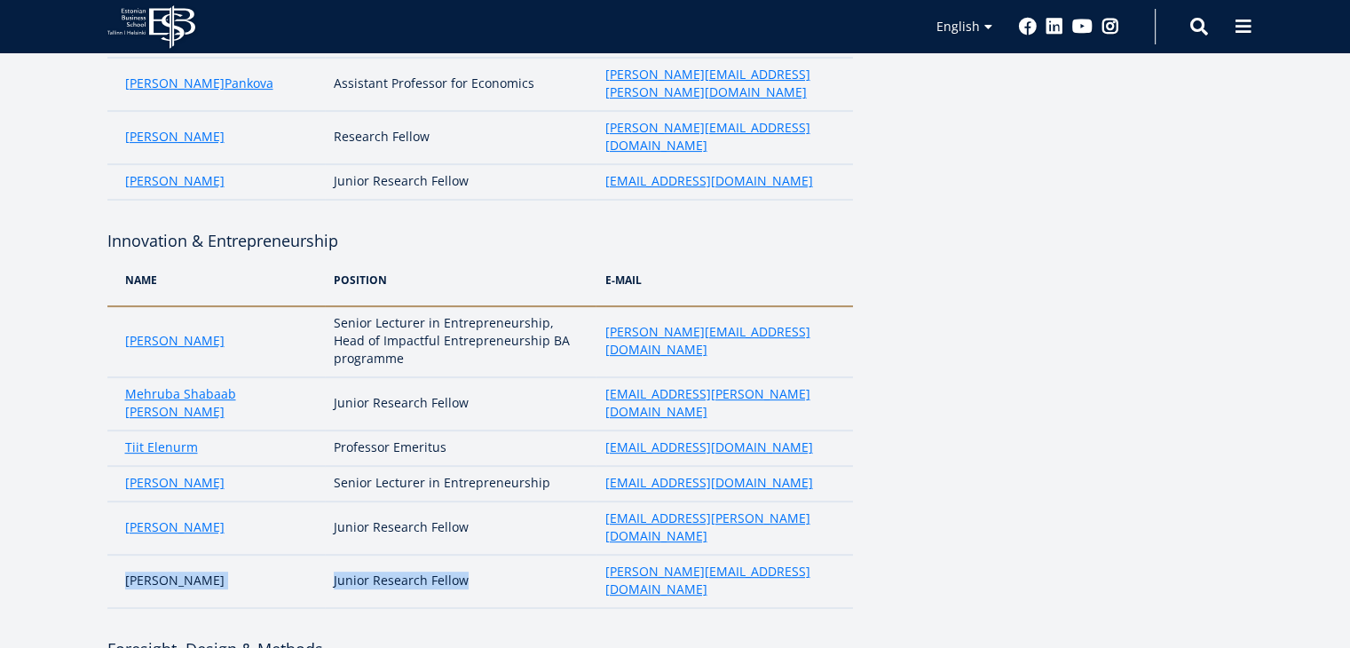
drag, startPoint x: 481, startPoint y: 509, endPoint x: 114, endPoint y: 502, distance: 367.5
click at [114, 555] on tr "Jelena Žovnikova Junior Research Fellow jelena.zovnikova@ebs.ee" at bounding box center [479, 581] width 745 height 53
copy tr "Jelena Žovnikova Junior Research Fellow"
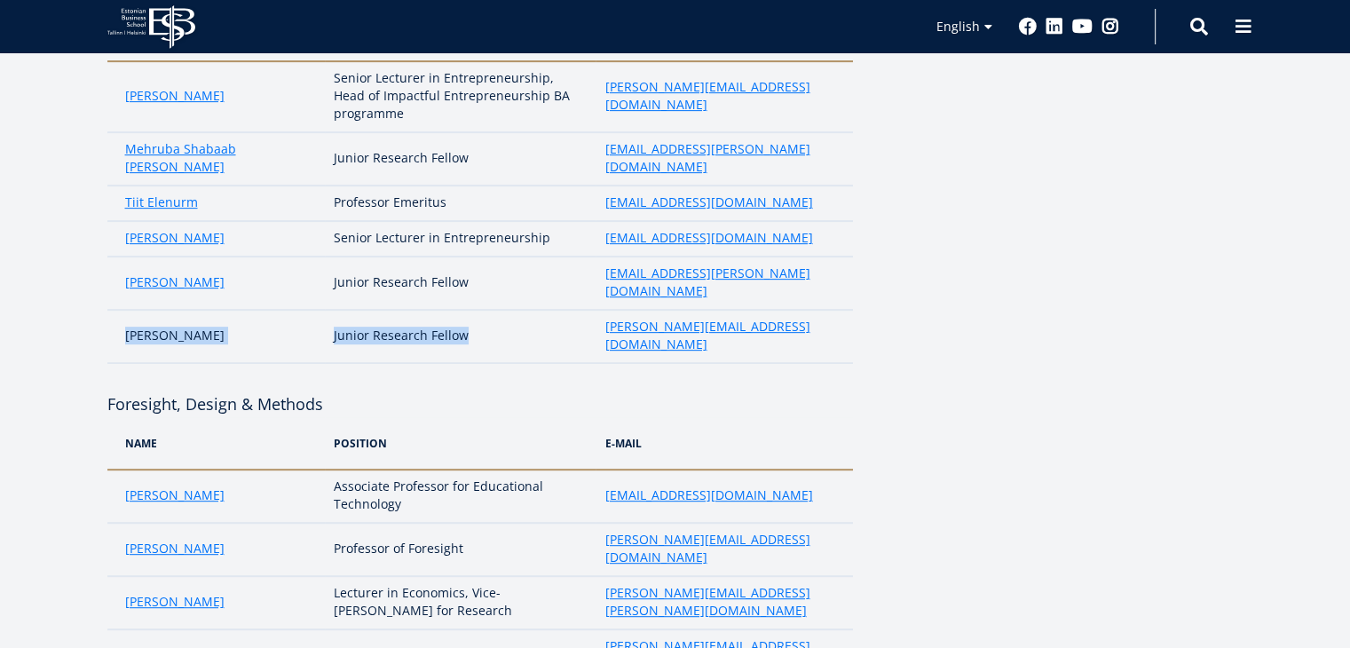
scroll to position [779, 0]
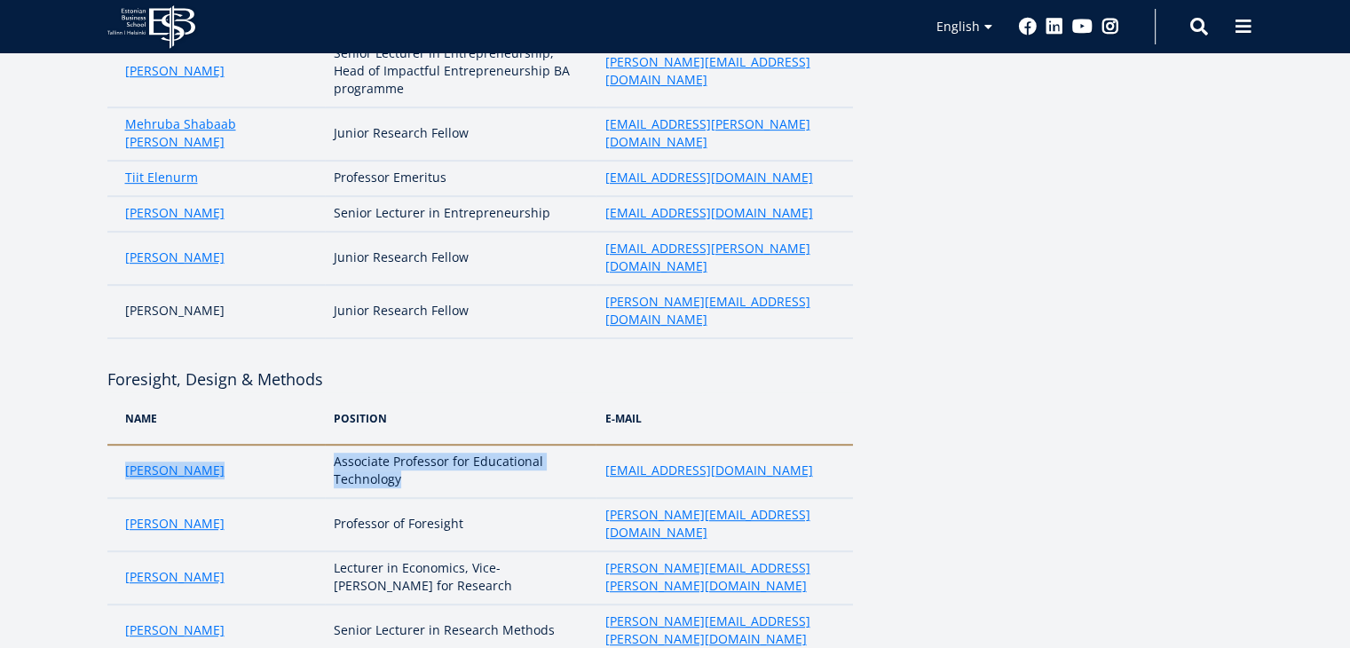
drag, startPoint x: 111, startPoint y: 373, endPoint x: 416, endPoint y: 382, distance: 305.4
click at [416, 445] on tr "Anneli Veispak Associate Professor for Educational Technology anneli.veispak@eb…" at bounding box center [479, 471] width 745 height 53
copy tr "Anneli Veispak Associate Professor for Educational Technology"
drag, startPoint x: 99, startPoint y: 431, endPoint x: 476, endPoint y: 422, distance: 376.4
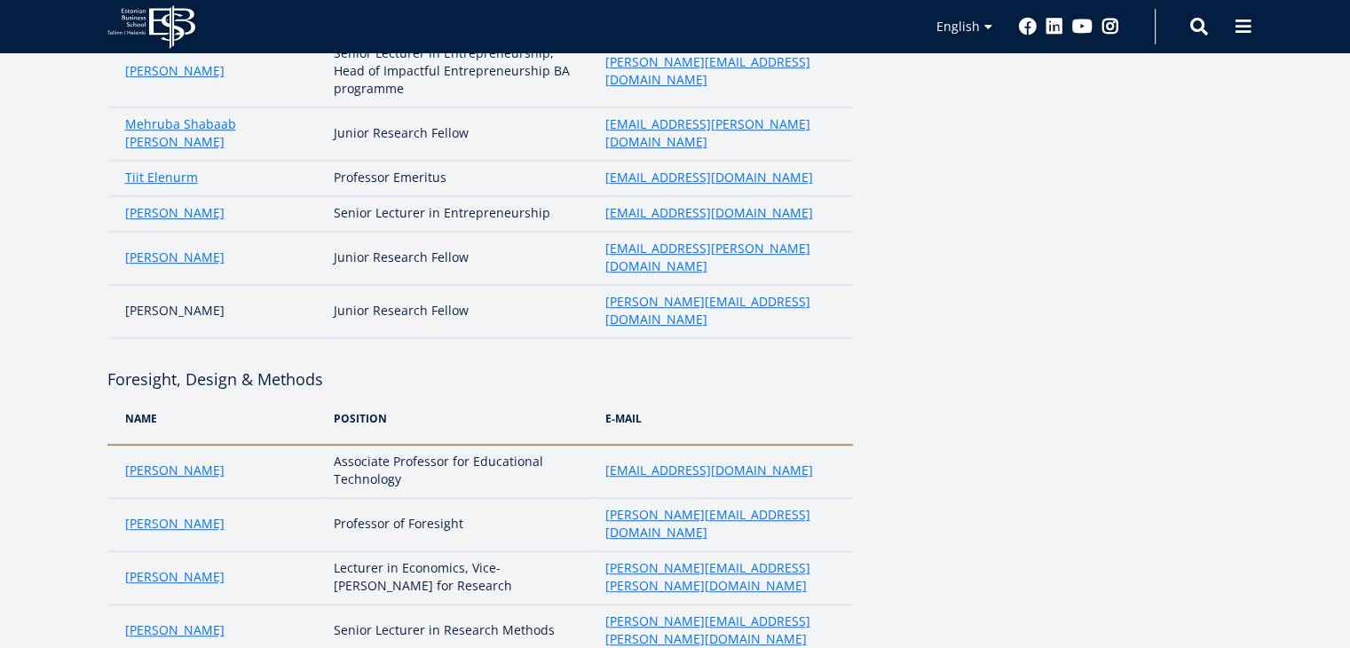
click at [476, 498] on td "Professor of Foresight" at bounding box center [460, 524] width 271 height 53
drag, startPoint x: 476, startPoint y: 422, endPoint x: 109, endPoint y: 426, distance: 366.5
click at [109, 498] on tr "Peeter Lorents Professor of Foresight peeter.lorents@ebs.ee" at bounding box center [479, 524] width 745 height 53
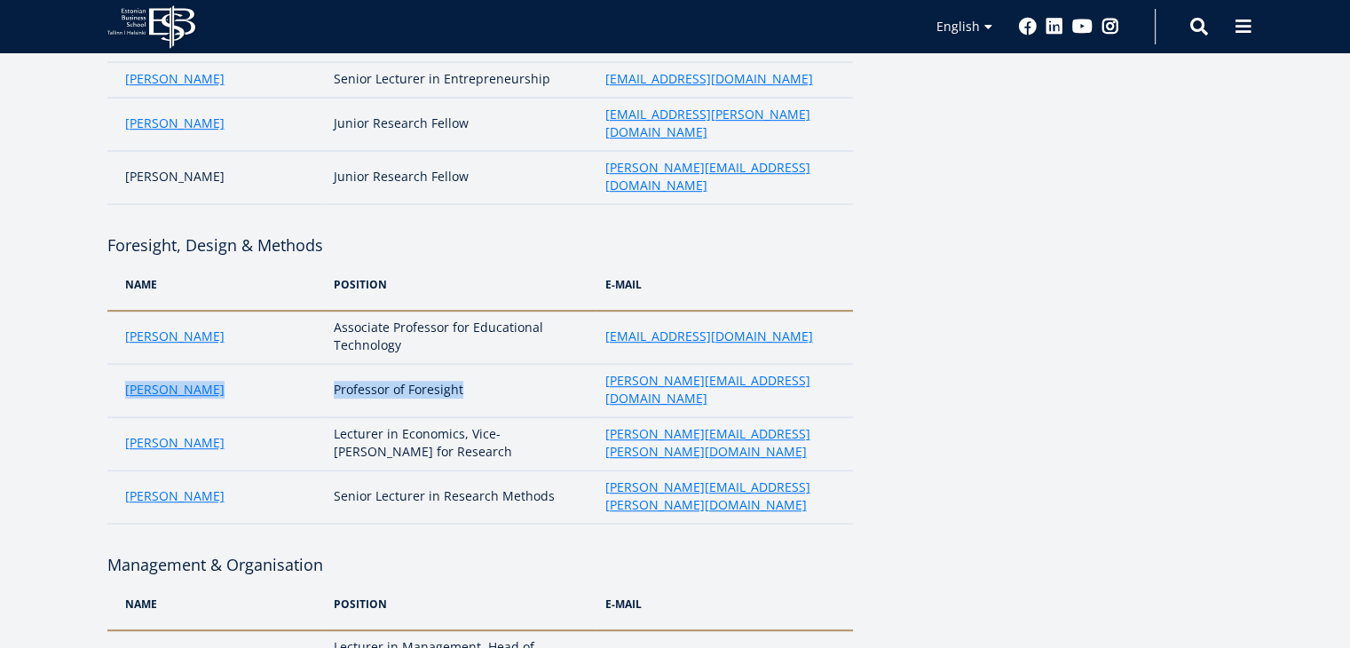
scroll to position [914, 0]
drag, startPoint x: 81, startPoint y: 327, endPoint x: 391, endPoint y: 352, distance: 311.7
click at [391, 416] on td "Lecturer in Economics, Vice-[PERSON_NAME] for Research" at bounding box center [460, 442] width 271 height 53
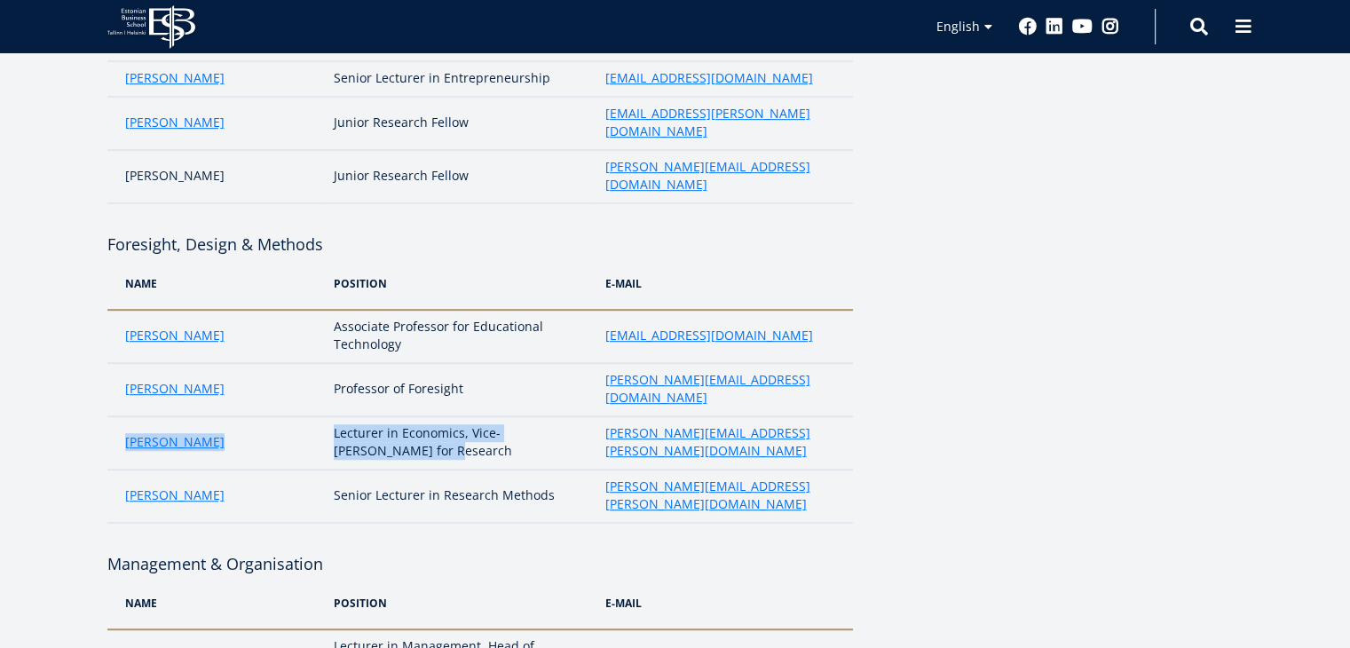
drag, startPoint x: 395, startPoint y: 340, endPoint x: 115, endPoint y: 336, distance: 279.6
click at [115, 416] on tr "Karmo Kroos Lecturer in Economics, Vice-Rector for Research karmo.kroos@ebs.ee" at bounding box center [479, 442] width 745 height 53
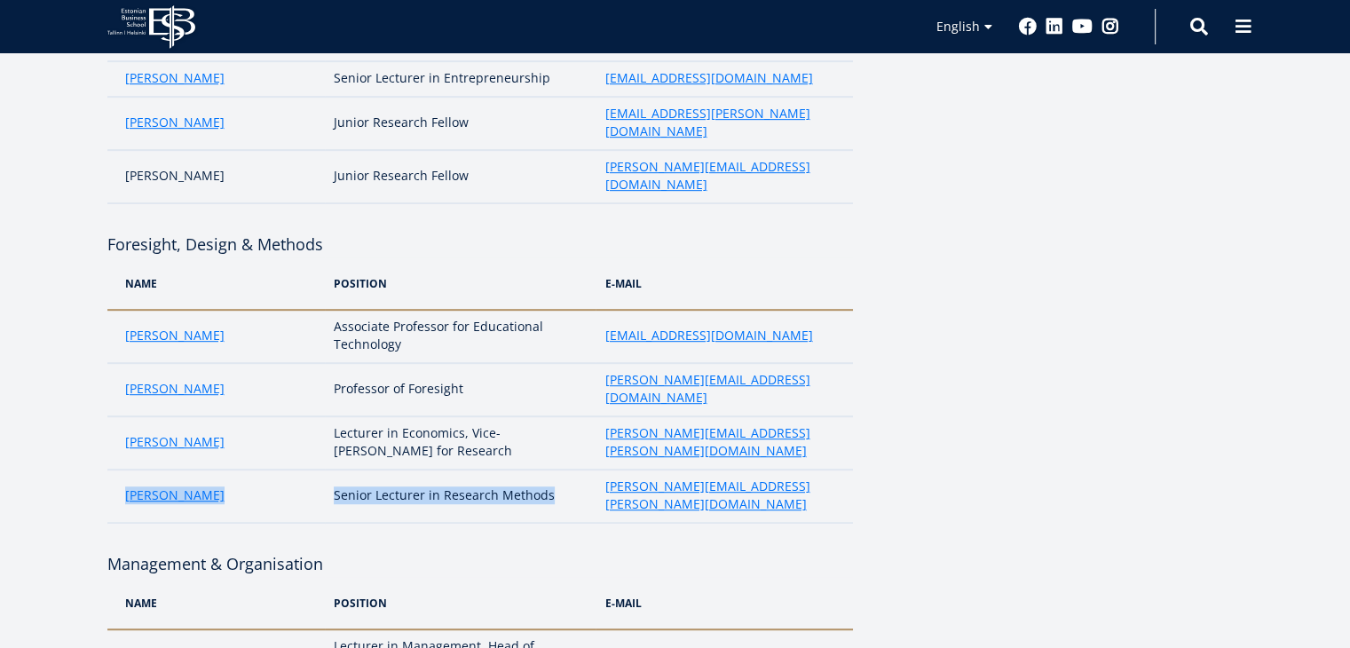
drag, startPoint x: 119, startPoint y: 371, endPoint x: 565, endPoint y: 371, distance: 446.4
click at [565, 469] on tr "David McBee Senior Lecturer in Research Methods david.mcbee@ebs.ee" at bounding box center [479, 495] width 745 height 53
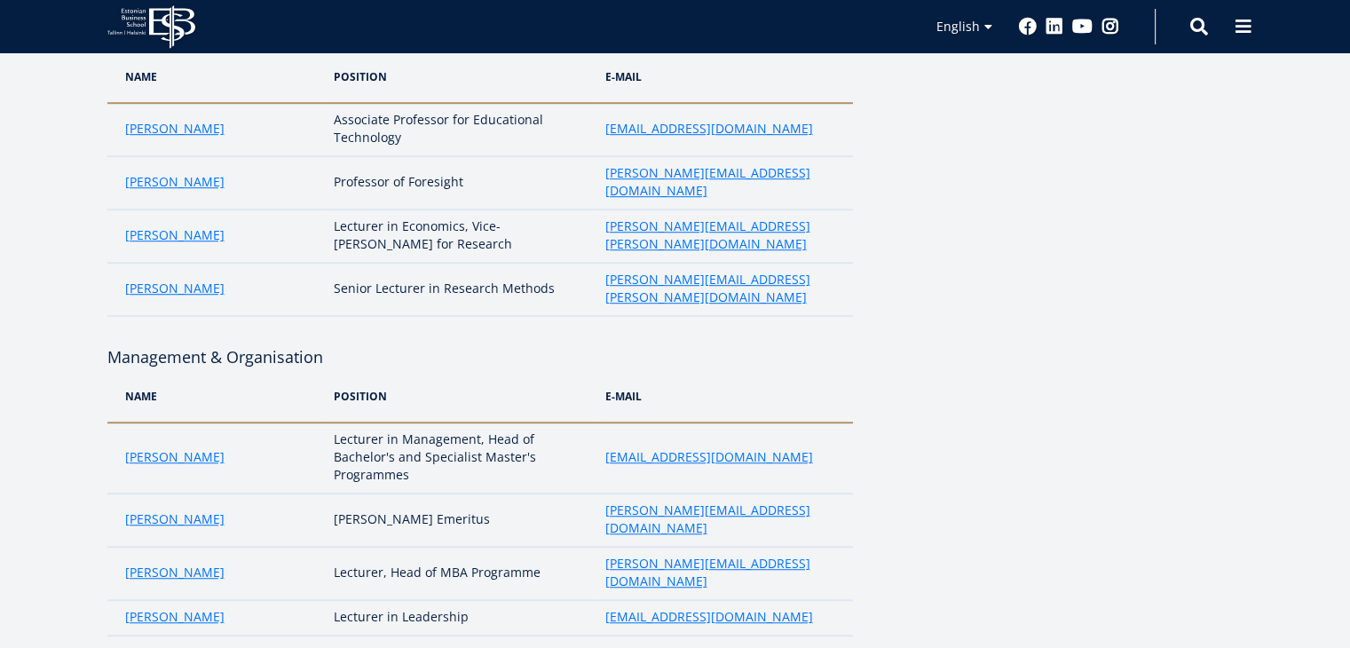
click at [107, 422] on td "[PERSON_NAME]" at bounding box center [216, 457] width 218 height 71
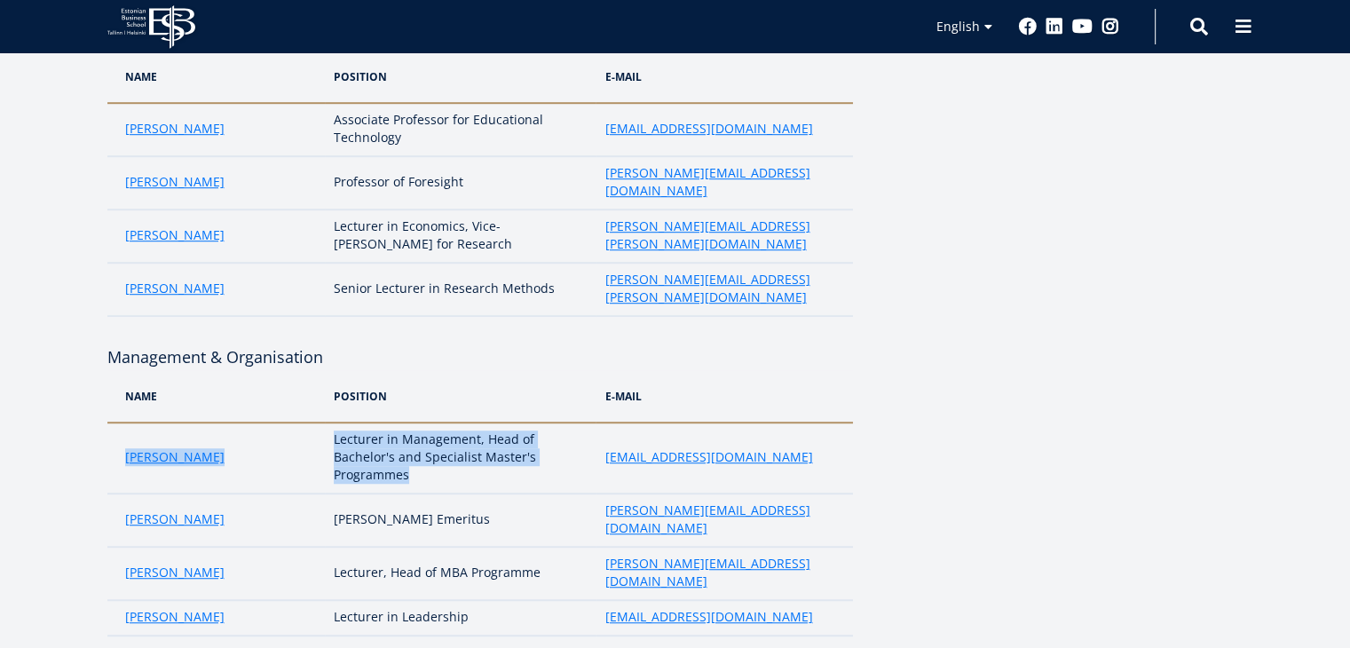
drag, startPoint x: 106, startPoint y: 303, endPoint x: 465, endPoint y: 352, distance: 362.0
click at [465, 422] on tr "Anto Liivat Lecturer in Management, Head of Bachelor's and Specialist Master's …" at bounding box center [479, 457] width 745 height 71
click at [465, 422] on td "Lecturer in Management, Head of Bachelor's and Specialist Master's Programmes" at bounding box center [460, 457] width 271 height 71
drag, startPoint x: 472, startPoint y: 310, endPoint x: 115, endPoint y: 316, distance: 356.8
click at [115, 422] on tr "Anto Liivat Lecturer in Management, Head of Bachelor's and Specialist Master's …" at bounding box center [479, 457] width 745 height 71
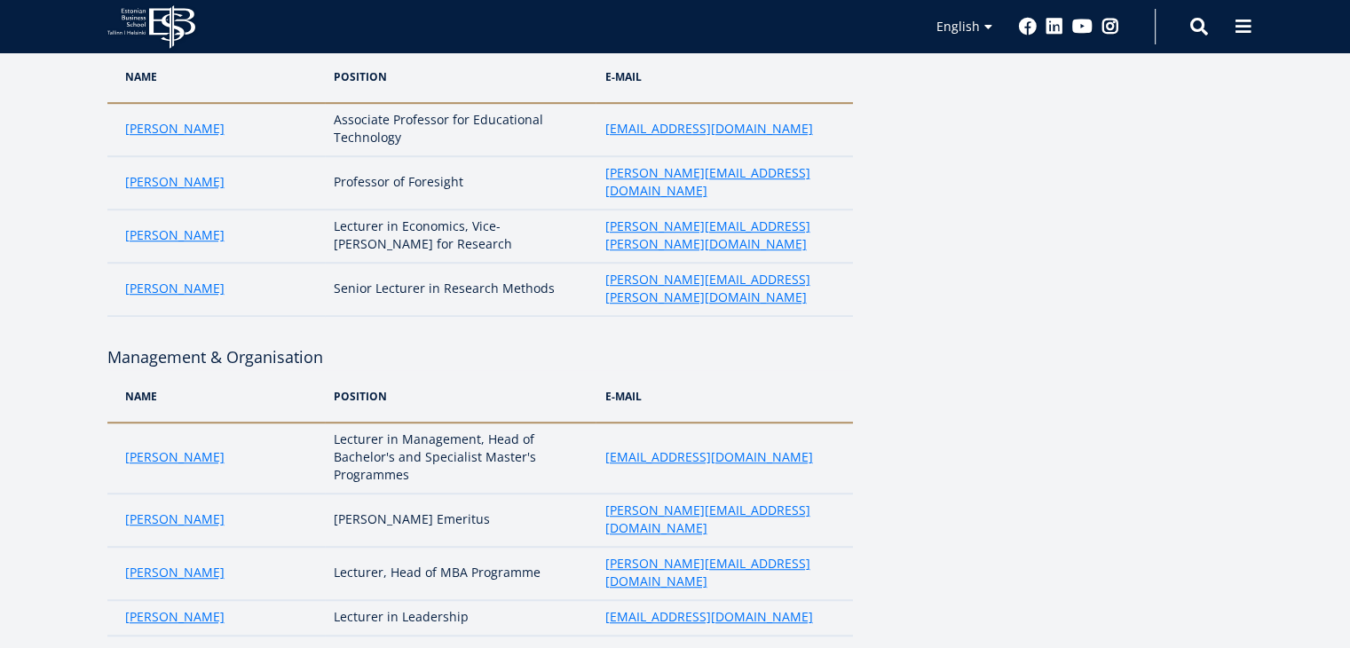
click at [111, 493] on td "[PERSON_NAME]" at bounding box center [216, 519] width 218 height 53
drag, startPoint x: 111, startPoint y: 376, endPoint x: 428, endPoint y: 374, distance: 316.8
click at [428, 493] on tr "Arno Almann Rector Emeritus arno.almann@ebs.ee" at bounding box center [479, 519] width 745 height 53
click at [120, 547] on td "[PERSON_NAME]" at bounding box center [216, 573] width 218 height 53
drag, startPoint x: 120, startPoint y: 413, endPoint x: 526, endPoint y: 415, distance: 406.5
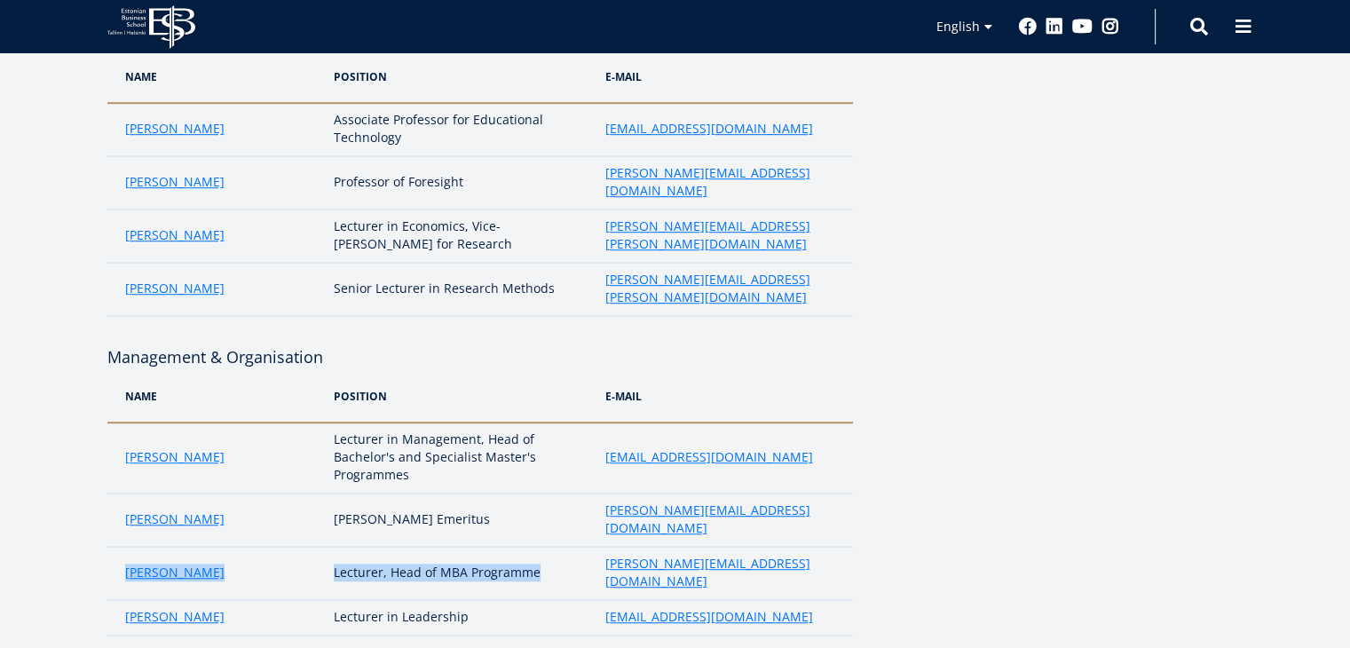
click at [526, 547] on tr "Marko Rillo Lecturer, Head of MBA Programme marko.rillo@ebs.ee" at bounding box center [479, 573] width 745 height 53
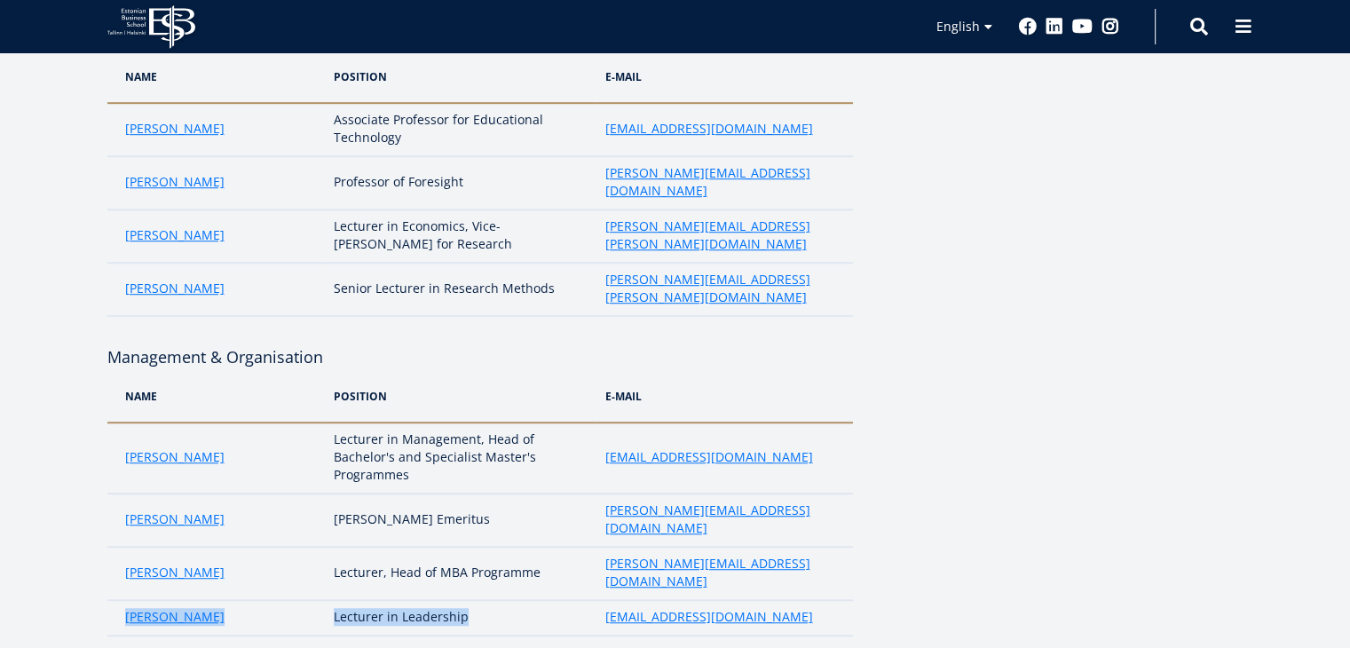
drag, startPoint x: 117, startPoint y: 445, endPoint x: 473, endPoint y: 455, distance: 356.0
click at [473, 600] on tr "Ester Eomois Lecturer in Leadership ester.eomois@ebs.ee" at bounding box center [479, 617] width 745 height 35
drag, startPoint x: 110, startPoint y: 483, endPoint x: 426, endPoint y: 498, distance: 316.3
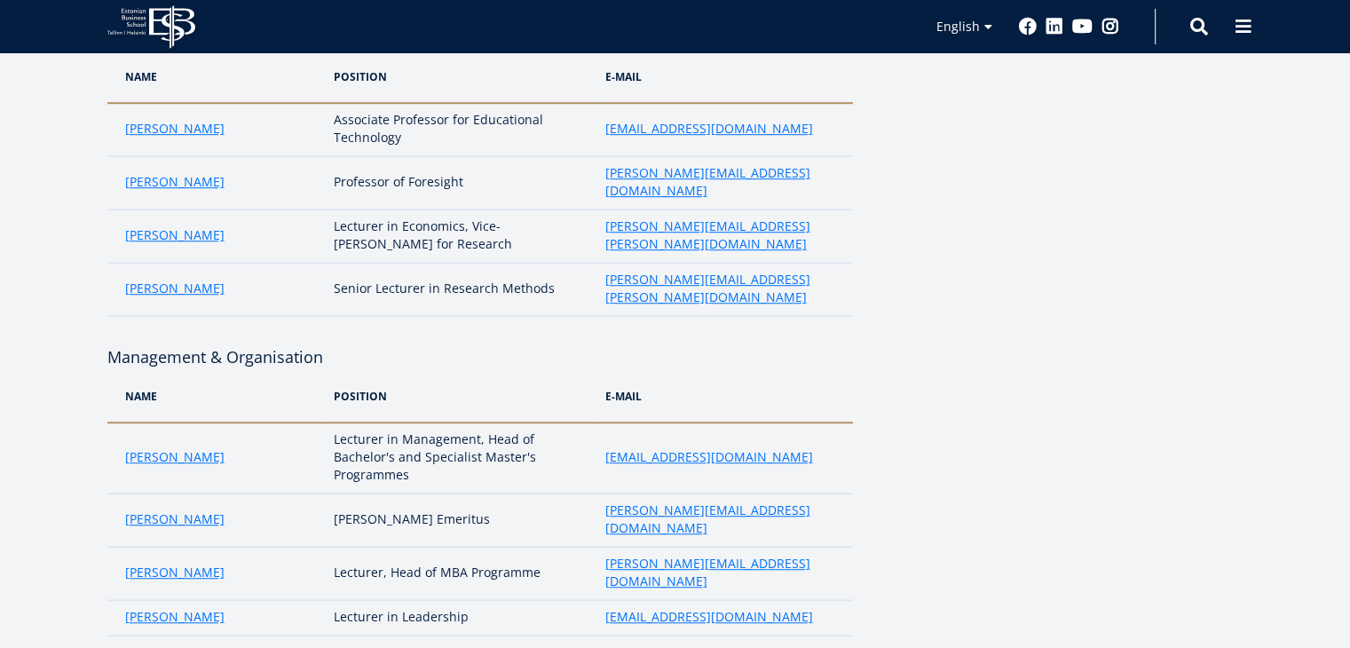
drag, startPoint x: 114, startPoint y: 523, endPoint x: 393, endPoint y: 540, distance: 280.1
drag, startPoint x: 112, startPoint y: 568, endPoint x: 563, endPoint y: 580, distance: 451.0
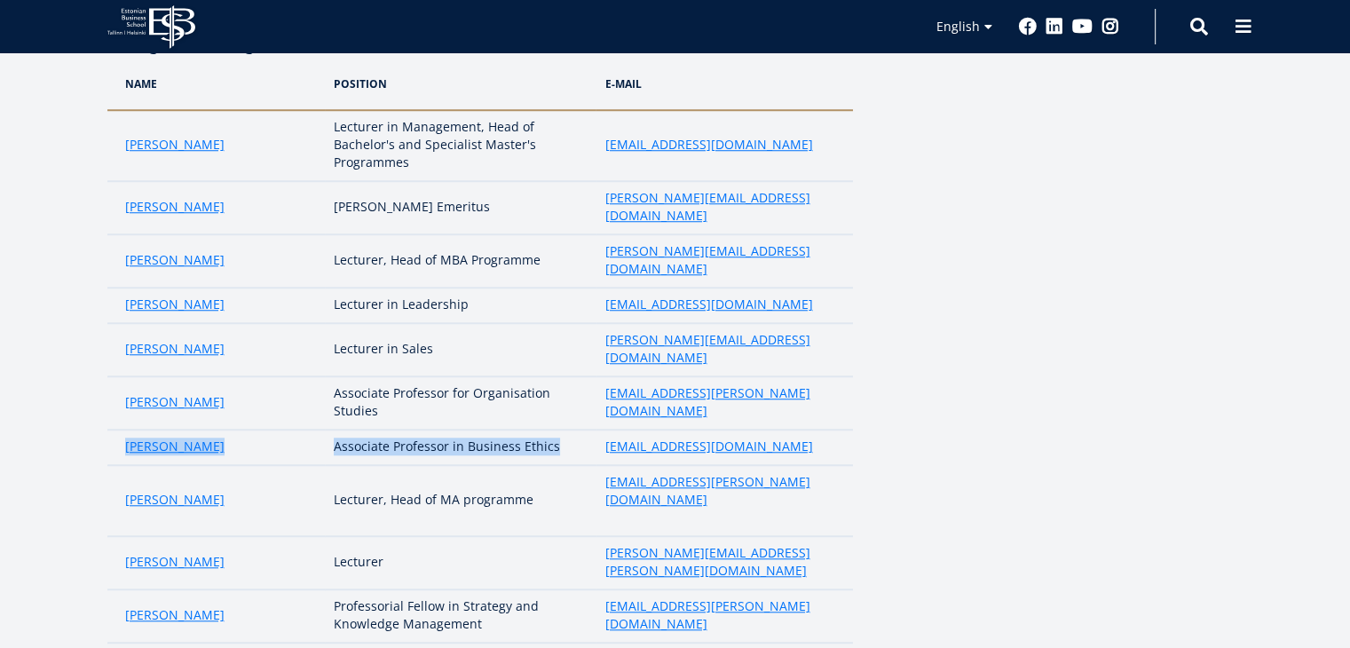
scroll to position [1531, 0]
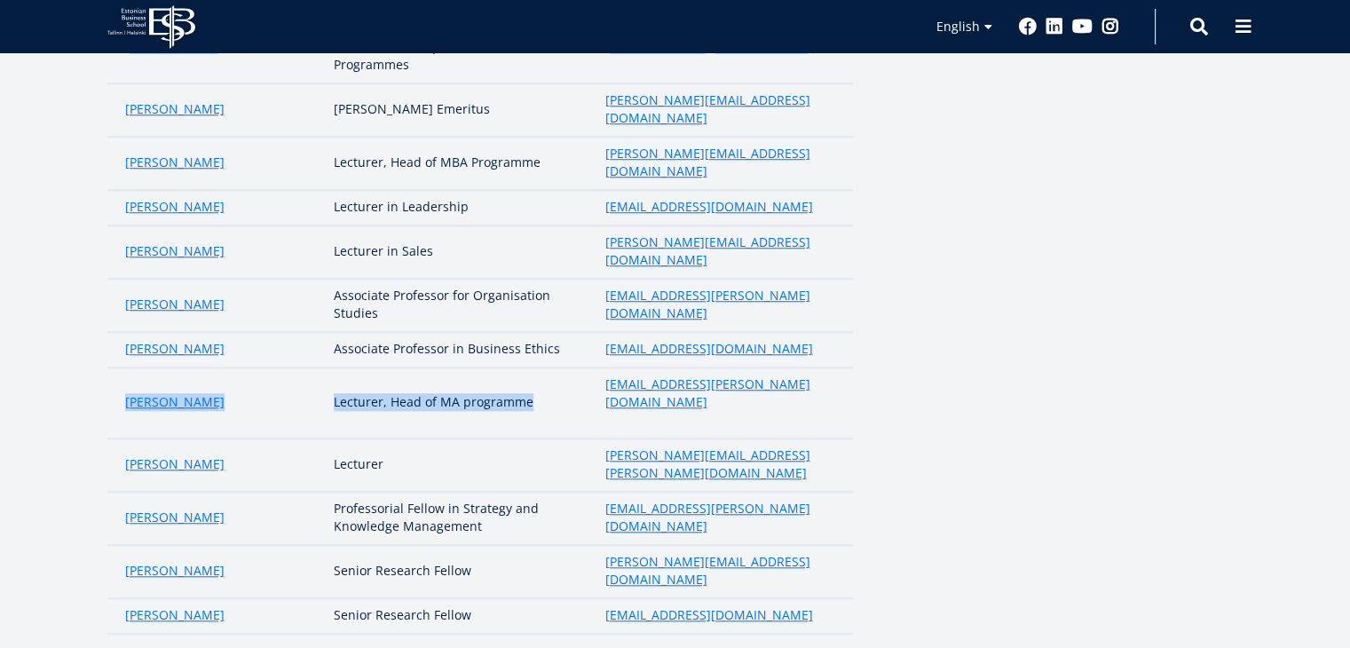
drag, startPoint x: 117, startPoint y: 192, endPoint x: 529, endPoint y: 202, distance: 411.9
click at [529, 367] on tr "Piret Masso Lecturer, Head of MA programme piret.masso@ebs.ee" at bounding box center [479, 402] width 745 height 71
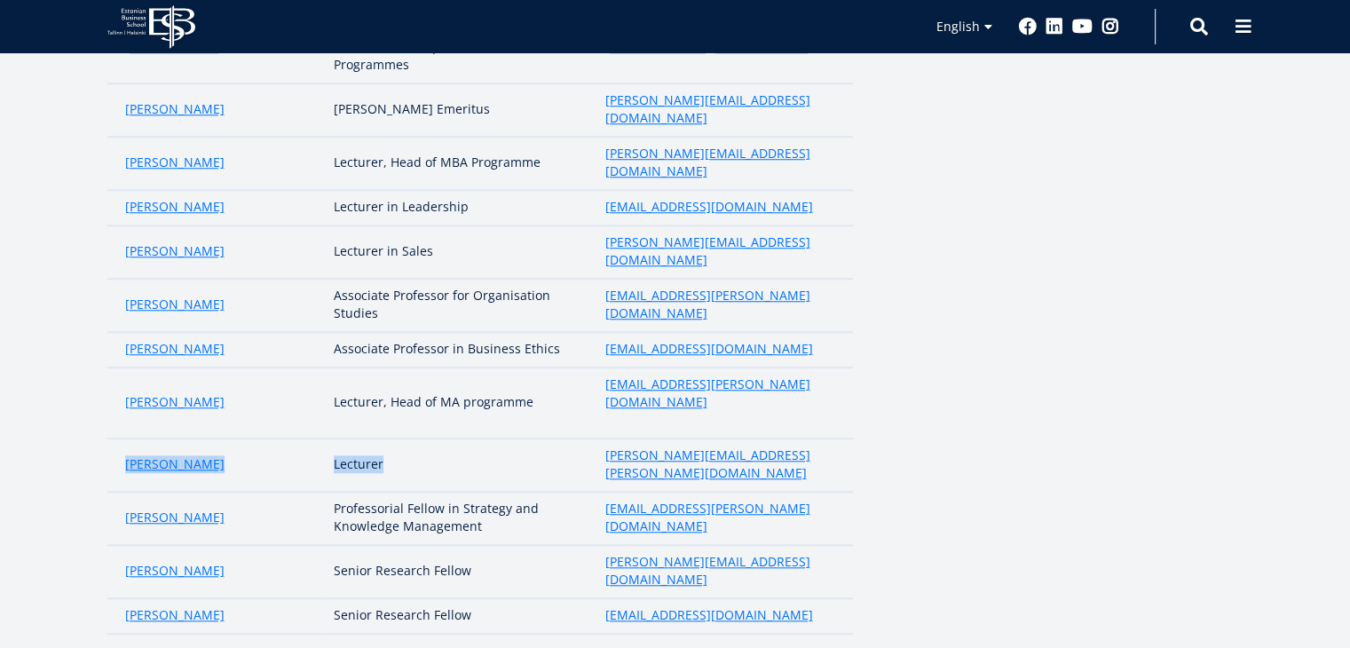
drag, startPoint x: 114, startPoint y: 239, endPoint x: 394, endPoint y: 233, distance: 279.6
click at [394, 438] on tr "Kati Miller Lecturer kati.miller@ebs.ee" at bounding box center [479, 464] width 745 height 53
click at [112, 492] on td "[PERSON_NAME]" at bounding box center [216, 518] width 218 height 53
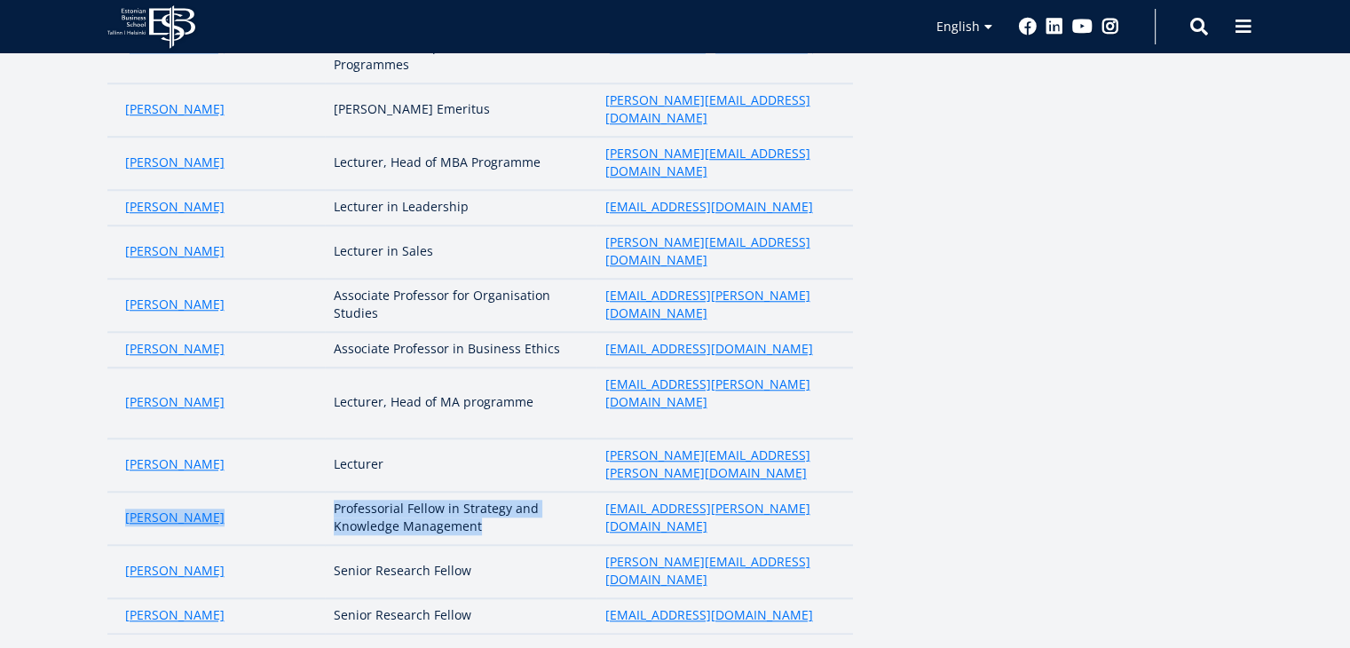
drag, startPoint x: 112, startPoint y: 273, endPoint x: 517, endPoint y: 293, distance: 405.2
click at [517, 492] on tr "Krishna Venkitachalam Professorial Fellow in Strategy and Knowledge Management …" at bounding box center [479, 518] width 745 height 53
click at [111, 545] on td "[PERSON_NAME]" at bounding box center [216, 571] width 218 height 53
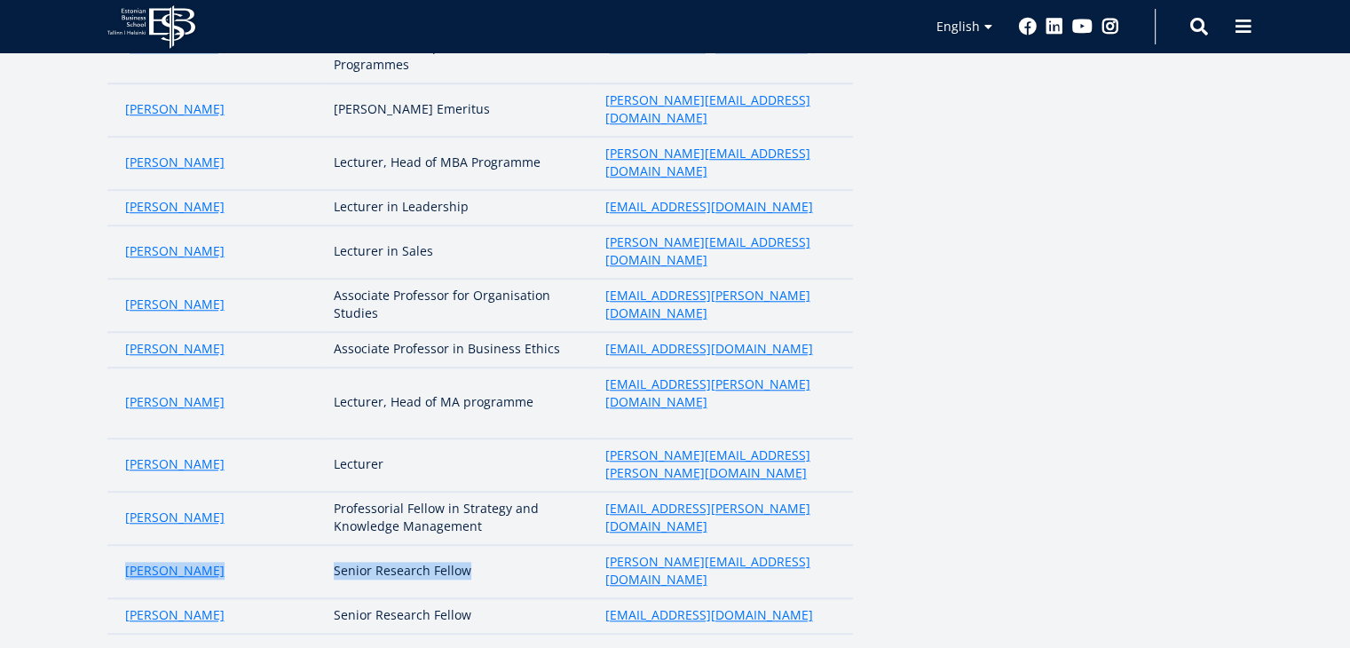
drag, startPoint x: 111, startPoint y: 319, endPoint x: 501, endPoint y: 313, distance: 390.5
click at [501, 545] on tr "Maryna Averkyna Senior Research Fellow maryna.averkyna@ebs.ee" at bounding box center [479, 571] width 745 height 53
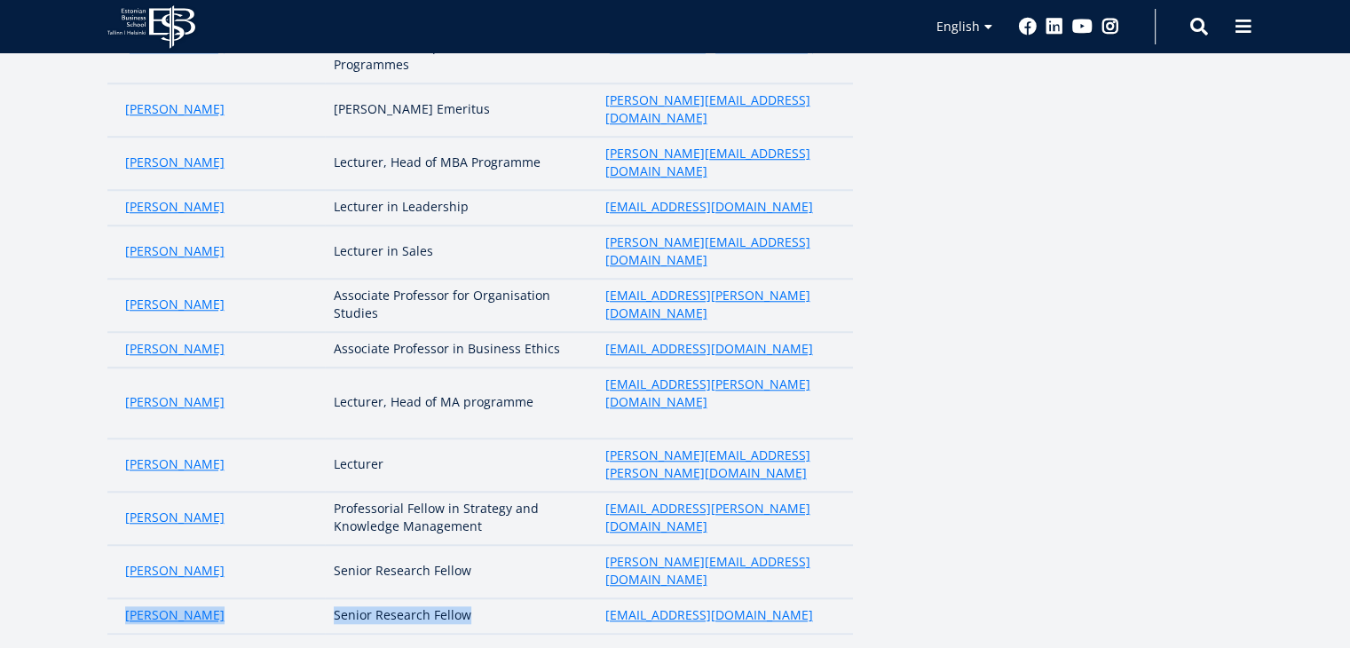
drag, startPoint x: 116, startPoint y: 354, endPoint x: 468, endPoint y: 356, distance: 351.4
click at [468, 598] on tr "Annika Kaabel Senior Research Fellow annika.kaabel@ebs.ee" at bounding box center [479, 615] width 745 height 35
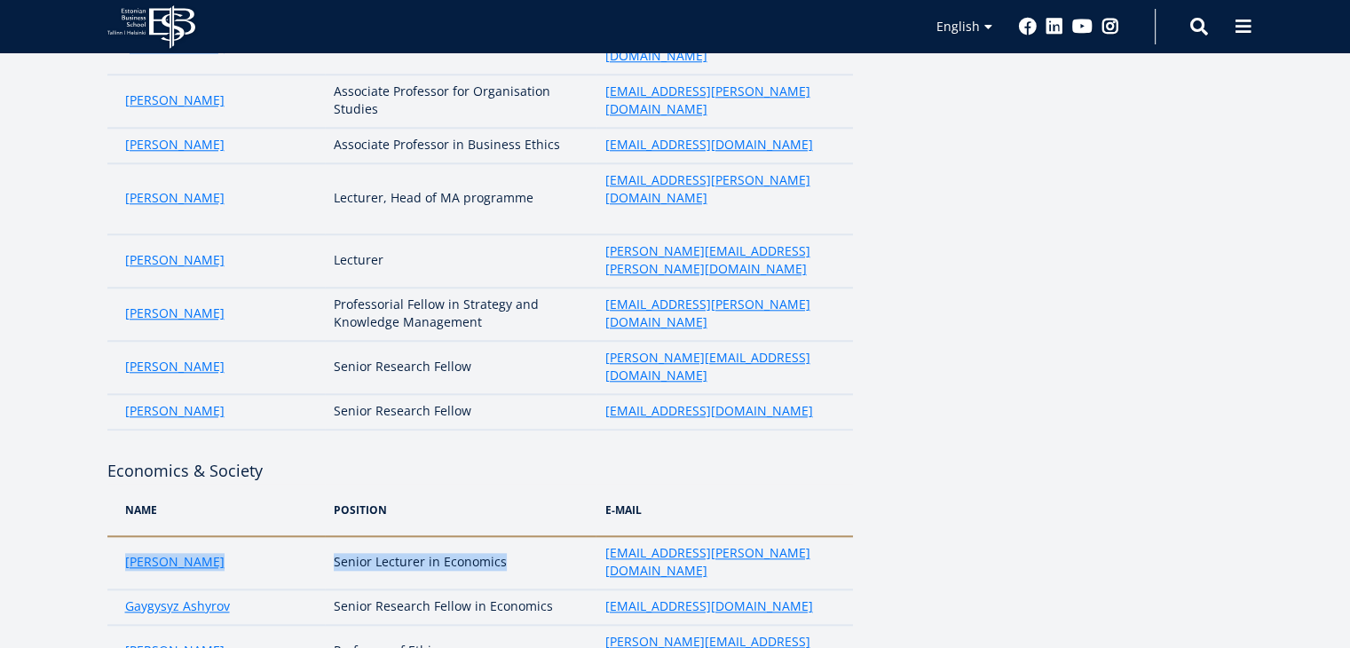
drag, startPoint x: 120, startPoint y: 299, endPoint x: 509, endPoint y: 303, distance: 389.6
click at [509, 536] on tr "Camila Nino Fernandez Senior Lecturer in Economics camila.nino-fernandez@ebs.ee" at bounding box center [479, 562] width 745 height 53
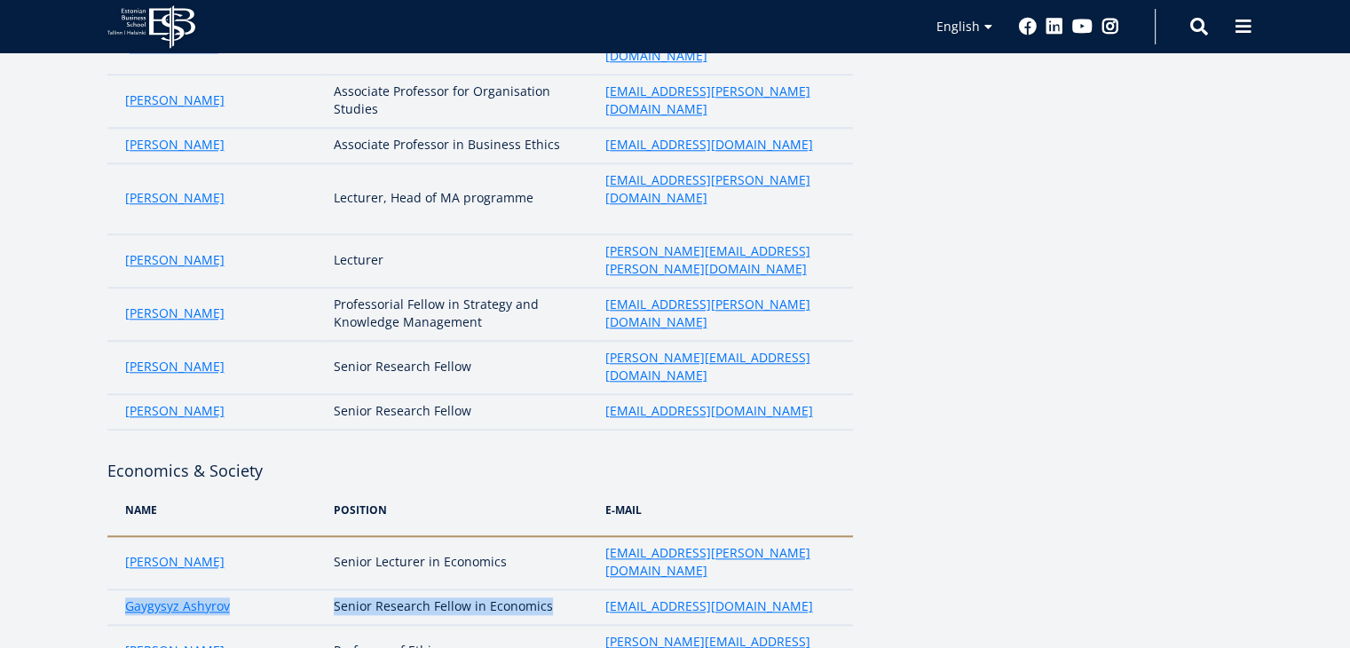
drag, startPoint x: 108, startPoint y: 323, endPoint x: 557, endPoint y: 340, distance: 449.4
click at [557, 589] on tr "Gaygysyz Ashyrov Senior Research Fellow in Economics gaygysyz.ashyrov@ebs.ee" at bounding box center [479, 606] width 745 height 35
drag, startPoint x: 114, startPoint y: 360, endPoint x: 458, endPoint y: 367, distance: 344.4
click at [458, 625] on tr "Jukka Veikko Mäkinen Professor of Ethics jukka.makinen@ebs.ee" at bounding box center [479, 651] width 745 height 53
drag, startPoint x: 106, startPoint y: 401, endPoint x: 512, endPoint y: 397, distance: 405.6
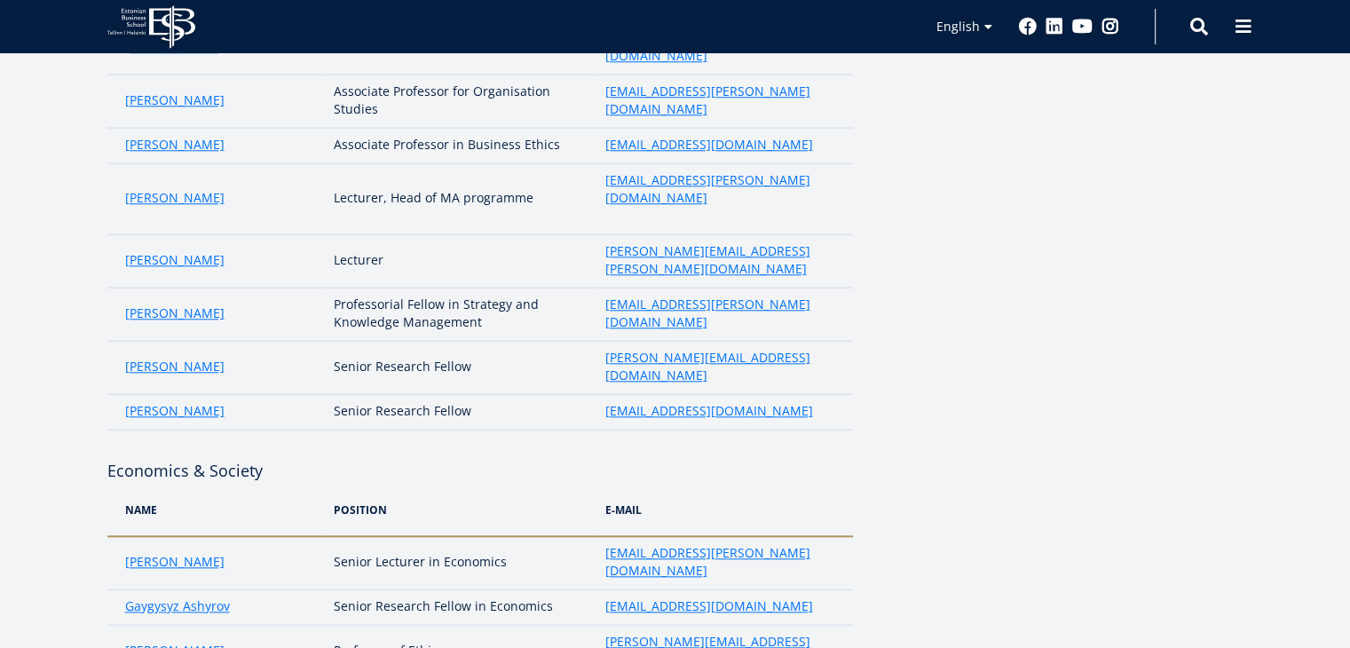
drag, startPoint x: 118, startPoint y: 438, endPoint x: 550, endPoint y: 429, distance: 432.3
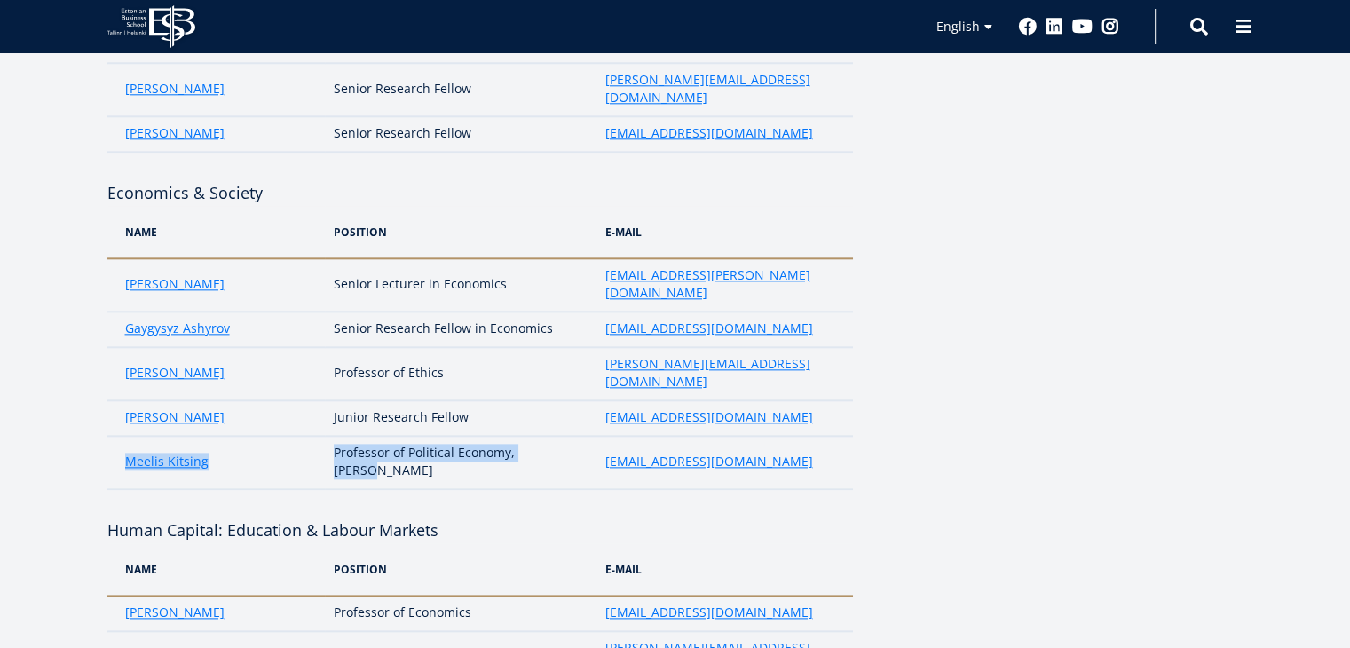
scroll to position [2012, 0]
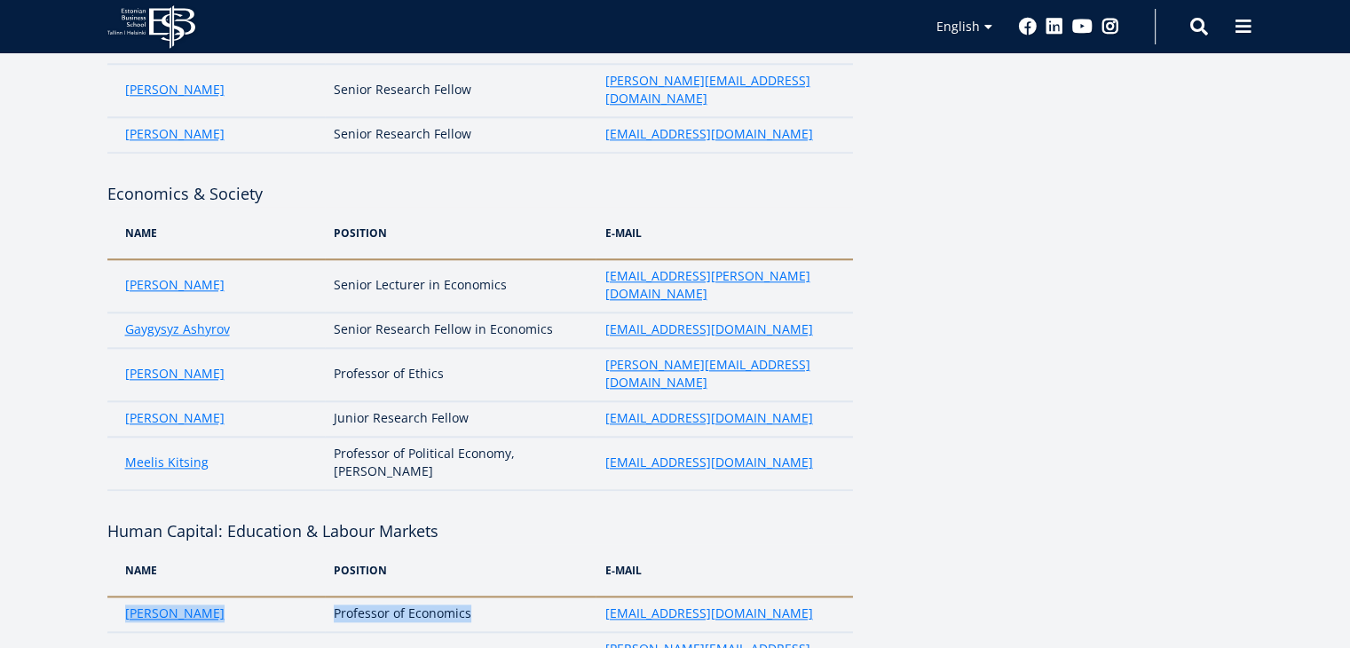
drag, startPoint x: 114, startPoint y: 299, endPoint x: 508, endPoint y: 298, distance: 394.0
click at [508, 596] on tr "Kaire Põder Professor of Economics kaire.poder@ebs.ee" at bounding box center [479, 613] width 745 height 35
drag, startPoint x: 115, startPoint y: 328, endPoint x: 577, endPoint y: 321, distance: 461.5
click at [577, 632] on tr "Olav Aarna Professor Emeritus (Management Science) olav.aarna@ebs.ee" at bounding box center [479, 658] width 745 height 53
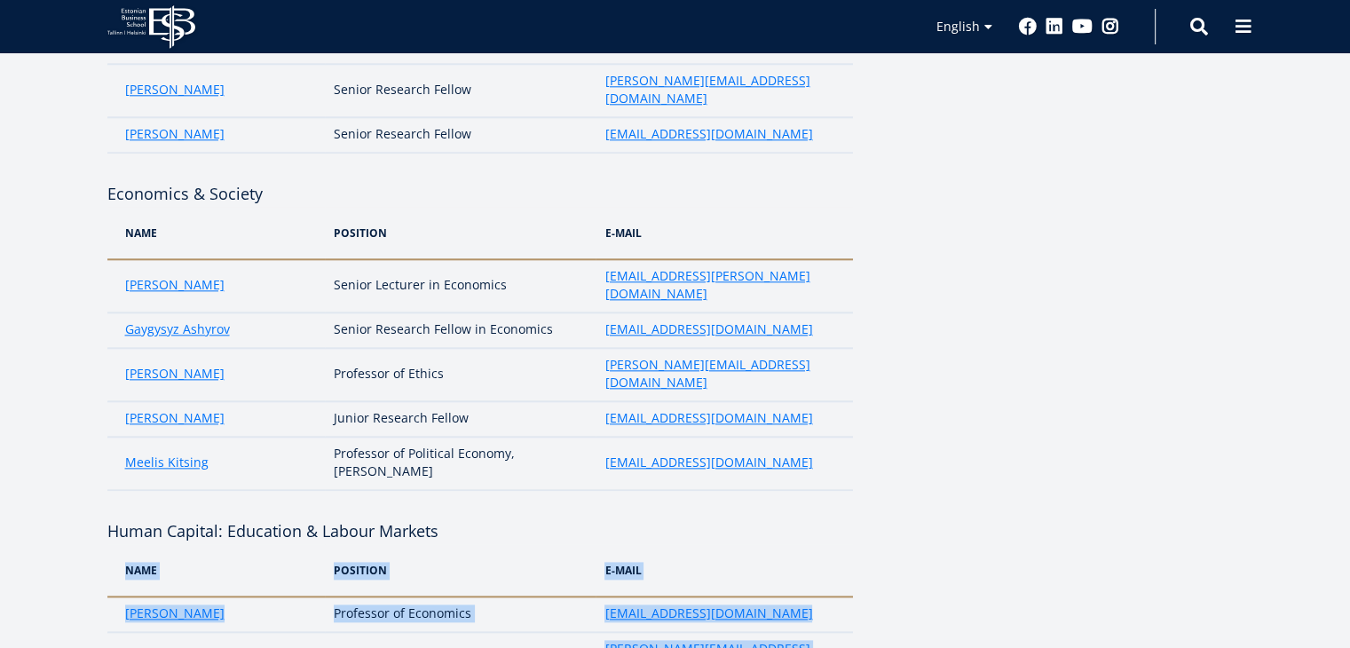
drag, startPoint x: 99, startPoint y: 369, endPoint x: 500, endPoint y: 359, distance: 400.4
click at [500, 359] on div "Core faculty Green & CSR Name position e-mail [PERSON_NAME] Senior Research Fel…" at bounding box center [675, 269] width 1278 height 3923
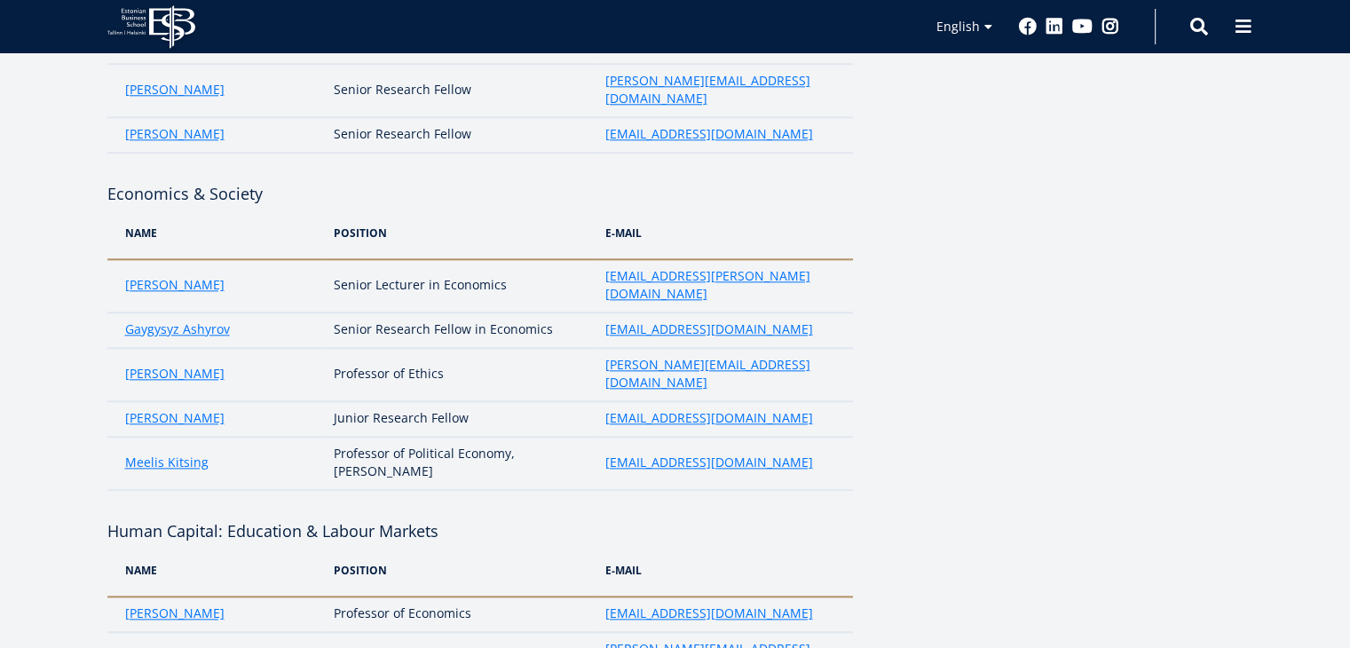
drag, startPoint x: 500, startPoint y: 359, endPoint x: 121, endPoint y: 370, distance: 379.1
drag, startPoint x: 106, startPoint y: 404, endPoint x: 529, endPoint y: 404, distance: 422.4
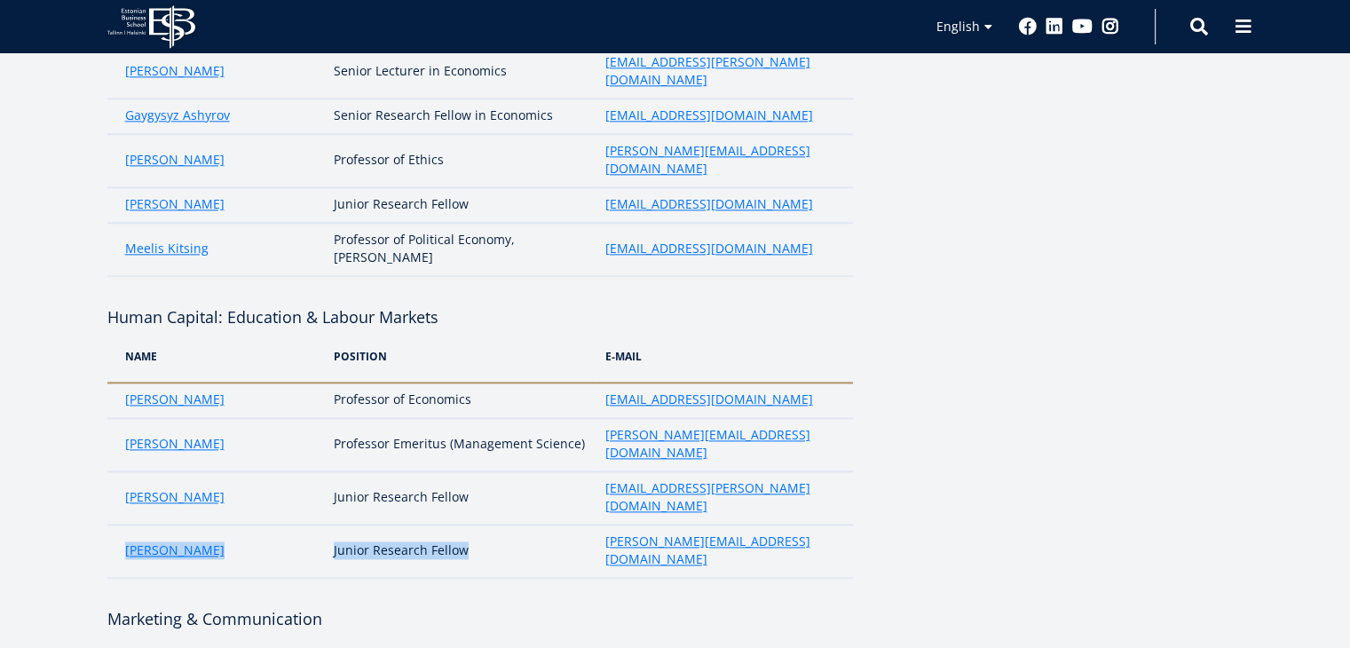
scroll to position [2270, 0]
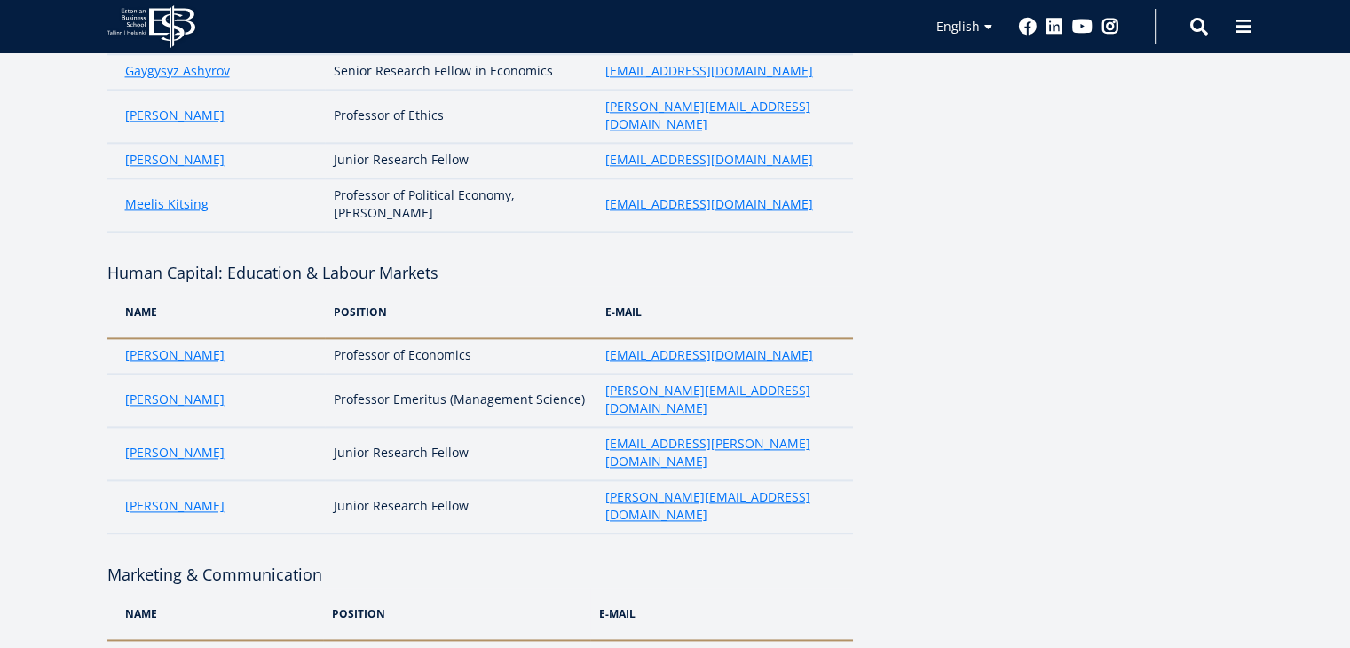
drag, startPoint x: 115, startPoint y: 285, endPoint x: 475, endPoint y: 288, distance: 359.4
drag, startPoint x: 114, startPoint y: 340, endPoint x: 525, endPoint y: 322, distance: 412.2
drag, startPoint x: 117, startPoint y: 391, endPoint x: 415, endPoint y: 382, distance: 298.3
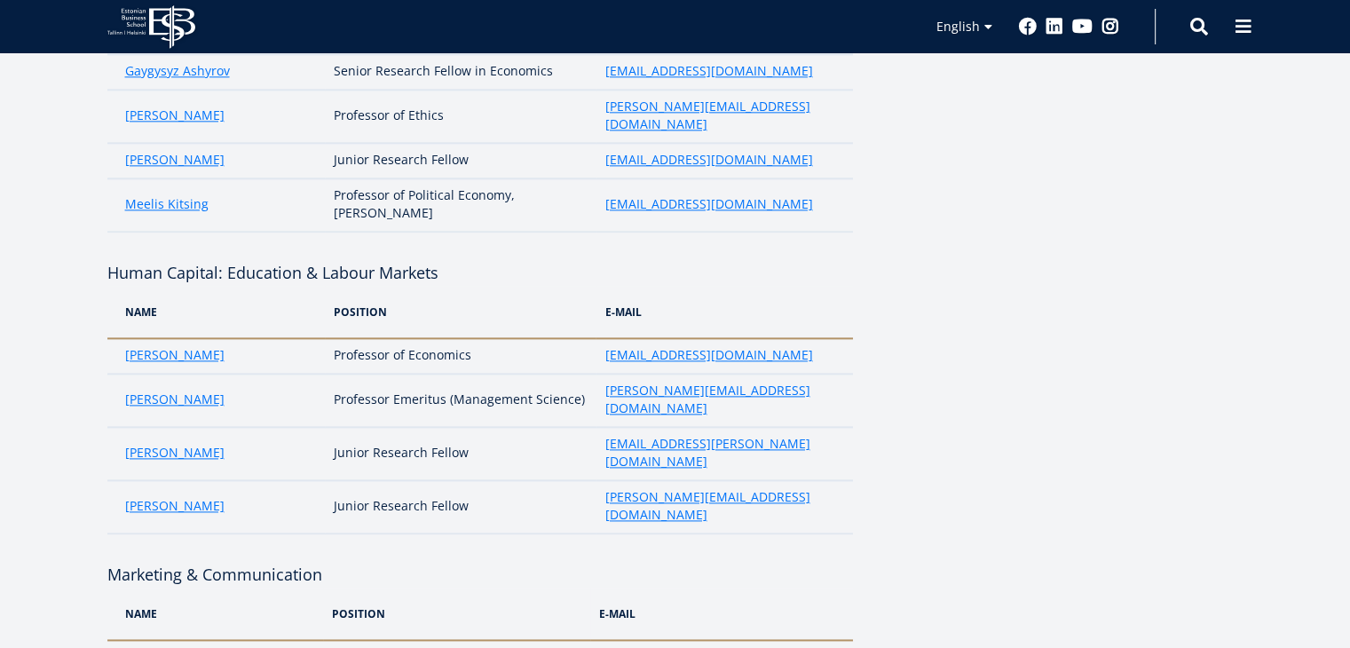
drag, startPoint x: 121, startPoint y: 427, endPoint x: 552, endPoint y: 412, distance: 431.6
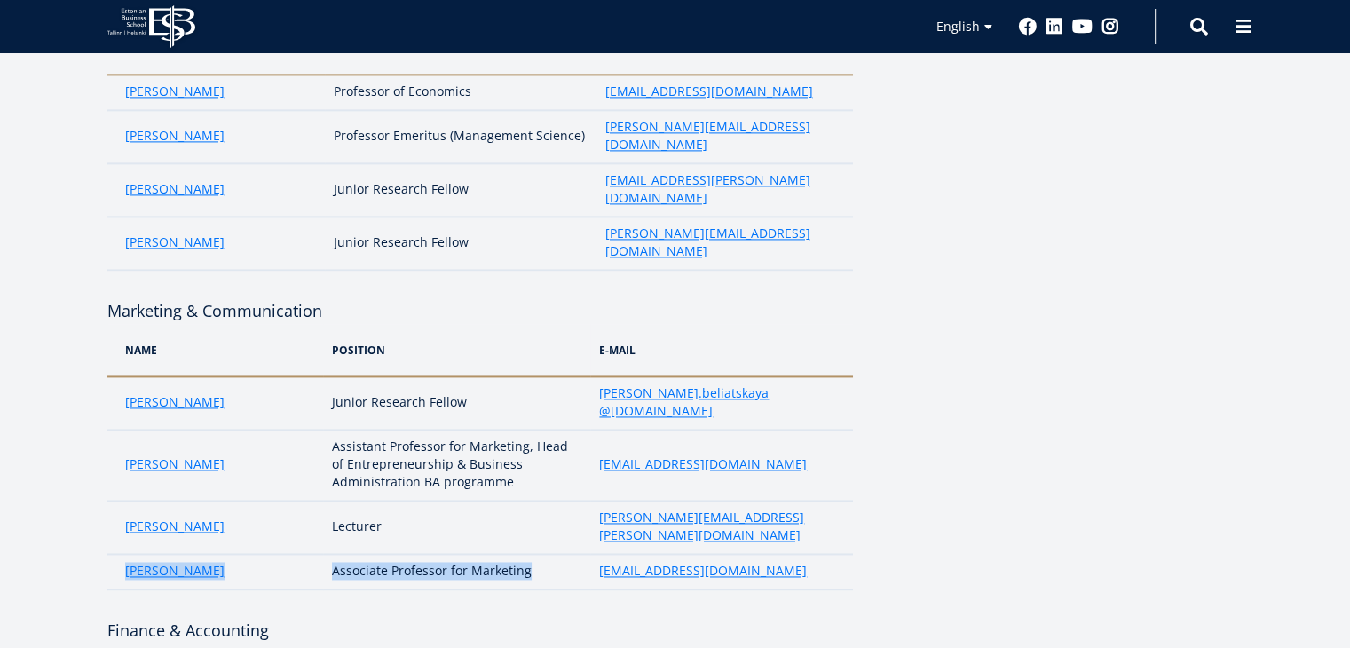
scroll to position [2533, 0]
drag, startPoint x: 121, startPoint y: 309, endPoint x: 465, endPoint y: 307, distance: 344.3
drag, startPoint x: 115, startPoint y: 379, endPoint x: 580, endPoint y: 381, distance: 464.1
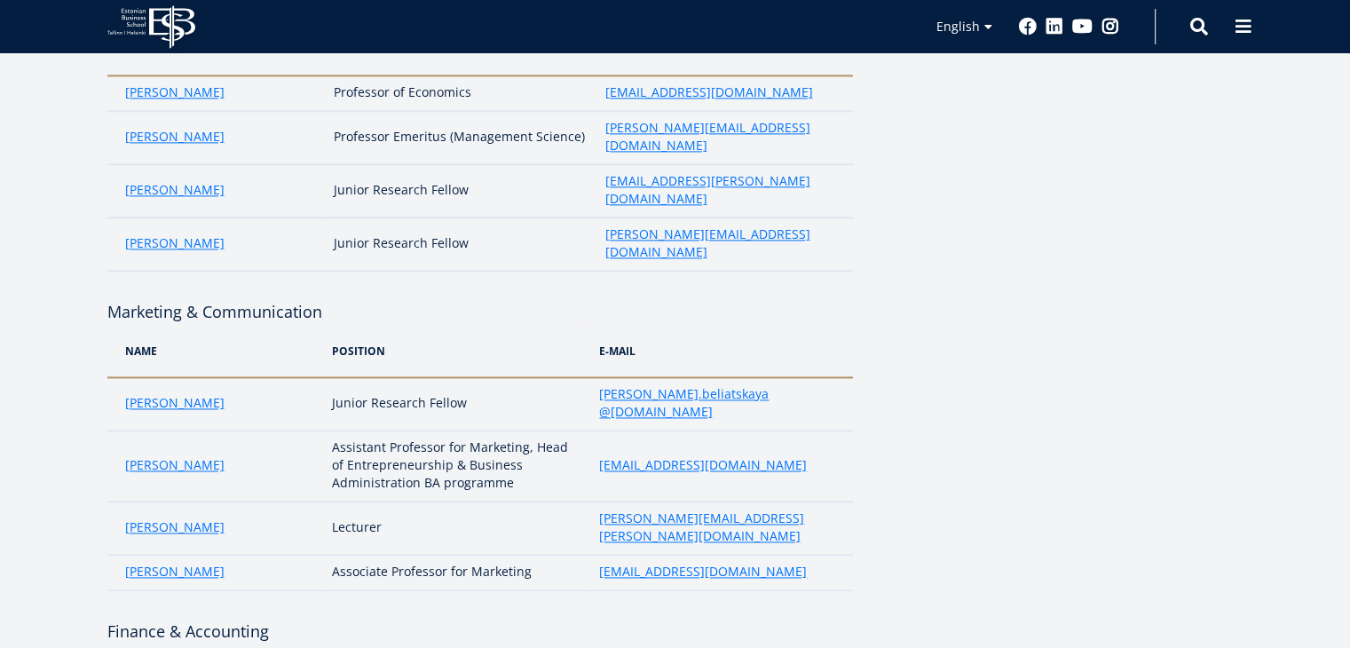
drag, startPoint x: 116, startPoint y: 414, endPoint x: 474, endPoint y: 406, distance: 357.8
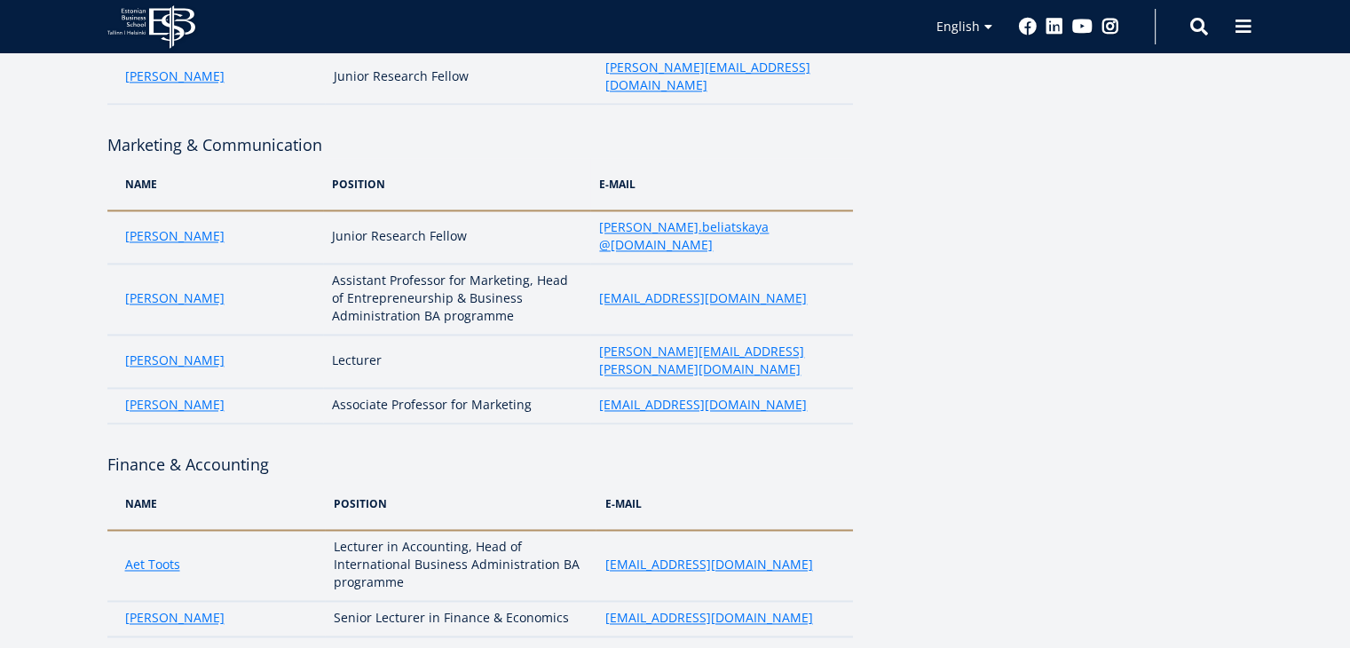
drag, startPoint x: 122, startPoint y: 282, endPoint x: 533, endPoint y: 288, distance: 411.8
drag, startPoint x: 110, startPoint y: 316, endPoint x: 554, endPoint y: 302, distance: 444.0
drag, startPoint x: 114, startPoint y: 460, endPoint x: 456, endPoint y: 472, distance: 341.9
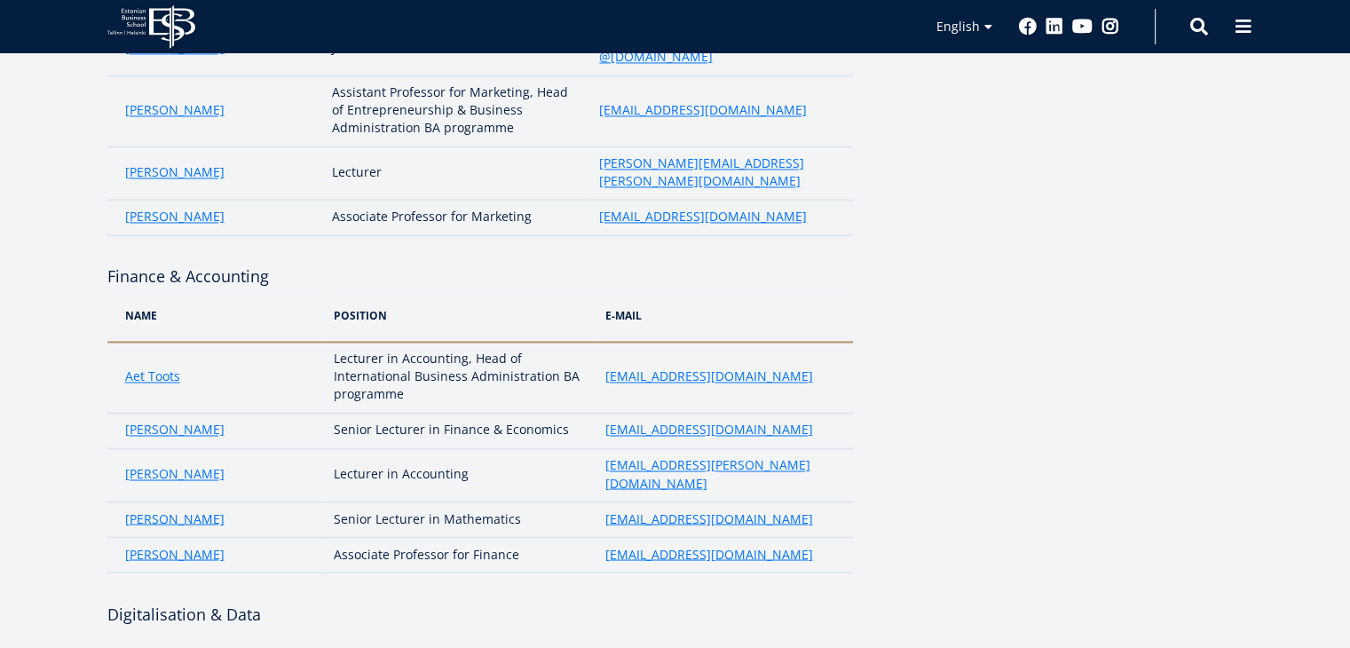
drag, startPoint x: 122, startPoint y: 325, endPoint x: 476, endPoint y: 318, distance: 353.3
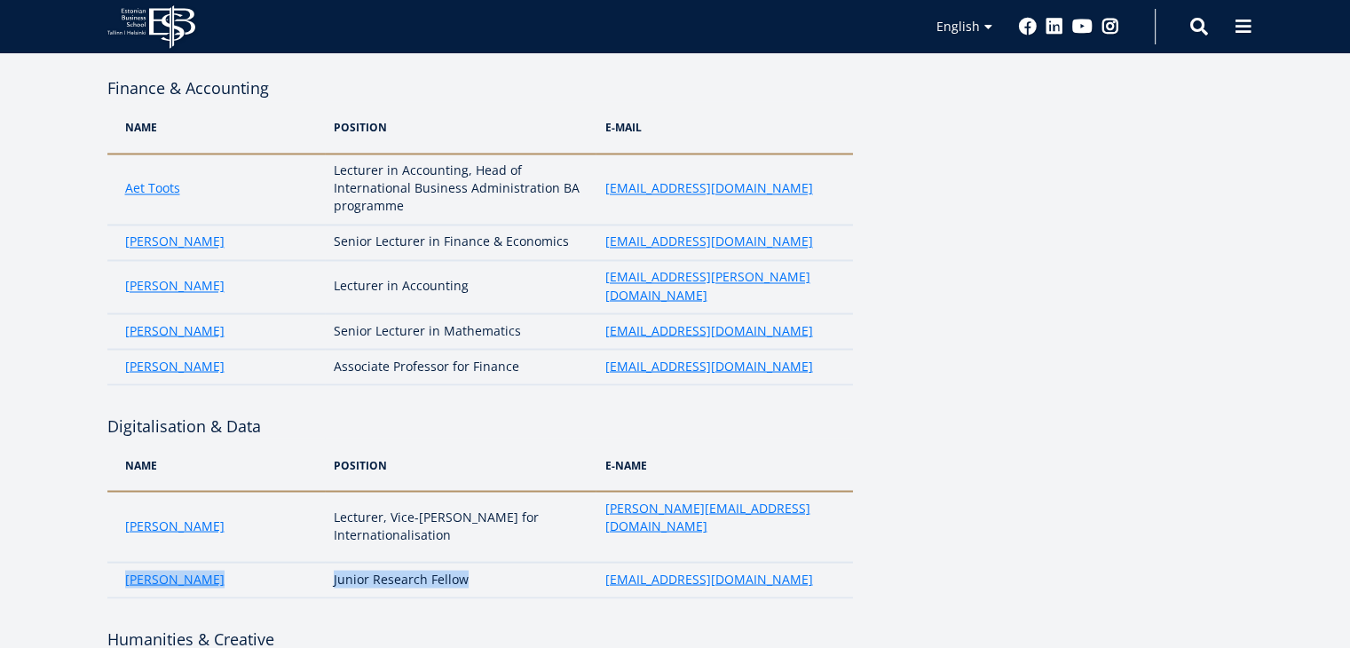
scroll to position [3111, 0]
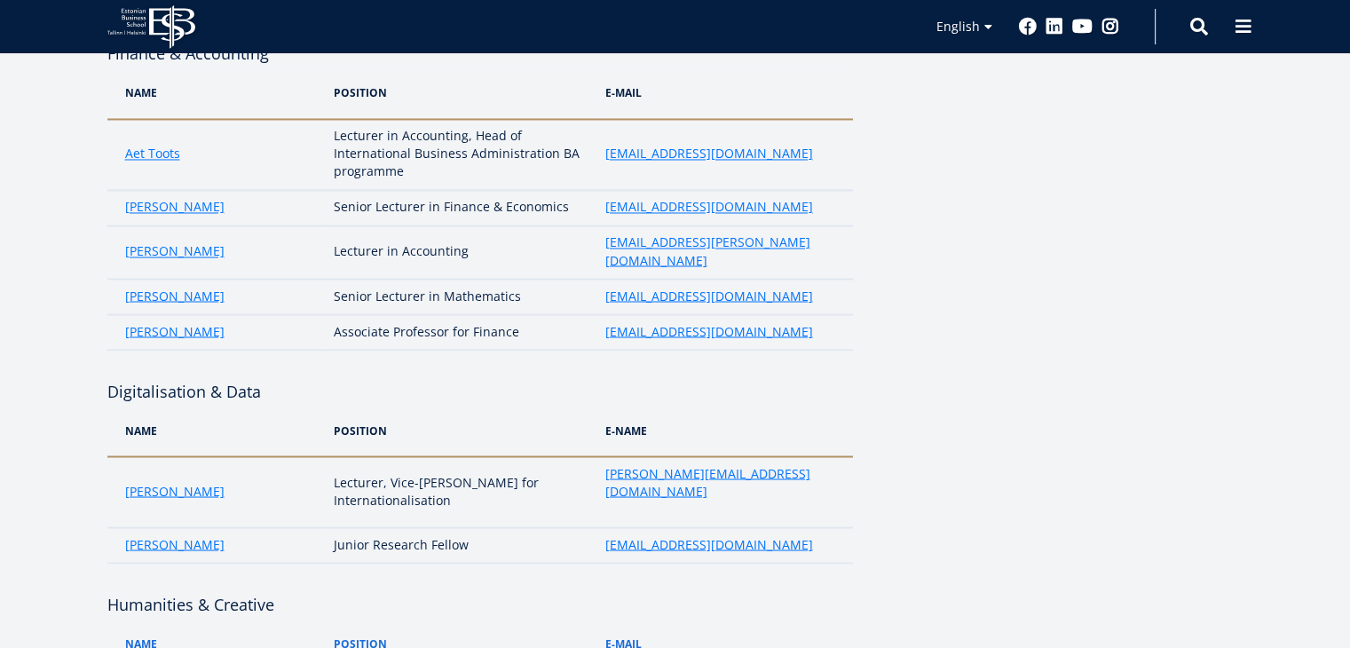
drag, startPoint x: 120, startPoint y: 233, endPoint x: 556, endPoint y: 242, distance: 435.9
drag, startPoint x: 117, startPoint y: 272, endPoint x: 449, endPoint y: 271, distance: 331.9
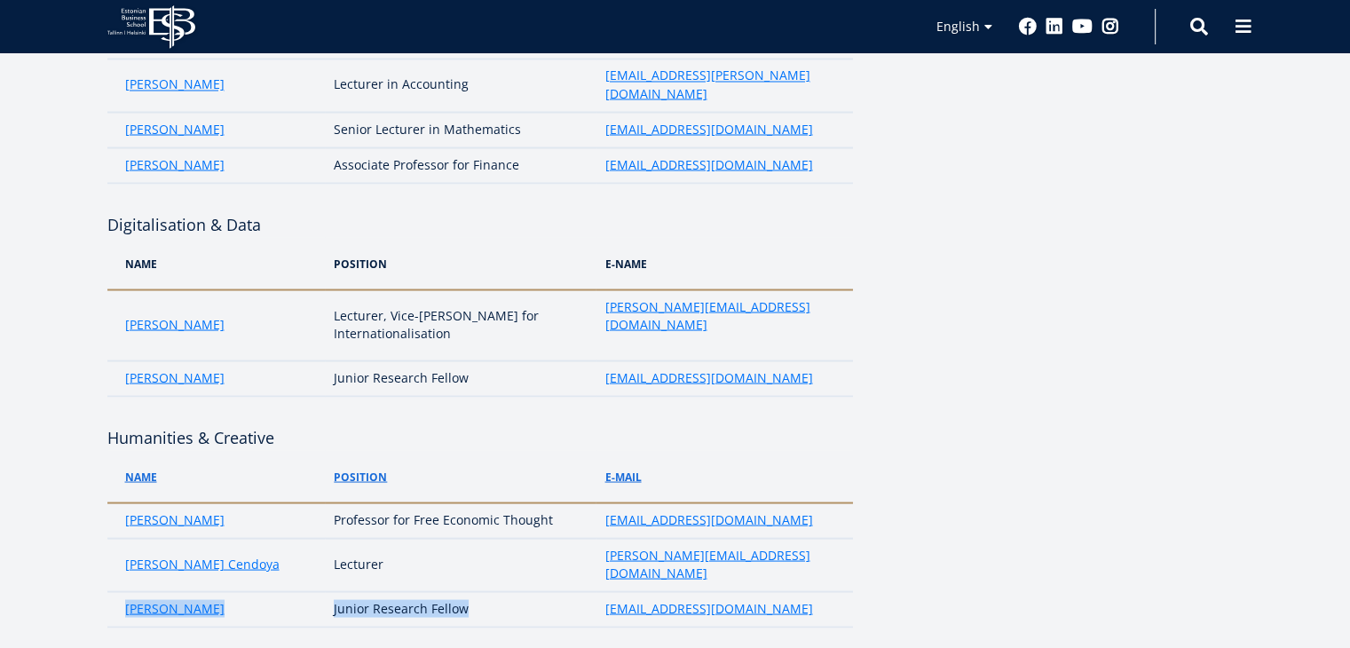
drag, startPoint x: 122, startPoint y: 147, endPoint x: 476, endPoint y: 151, distance: 354.1
click at [476, 591] on tr "Tiit Aleksejev Junior Research Fellow tiit.aleksejev@ebs.ee" at bounding box center [479, 608] width 745 height 35
drag, startPoint x: 115, startPoint y: 294, endPoint x: 461, endPoint y: 285, distance: 346.2
drag, startPoint x: 117, startPoint y: 339, endPoint x: 478, endPoint y: 337, distance: 361.2
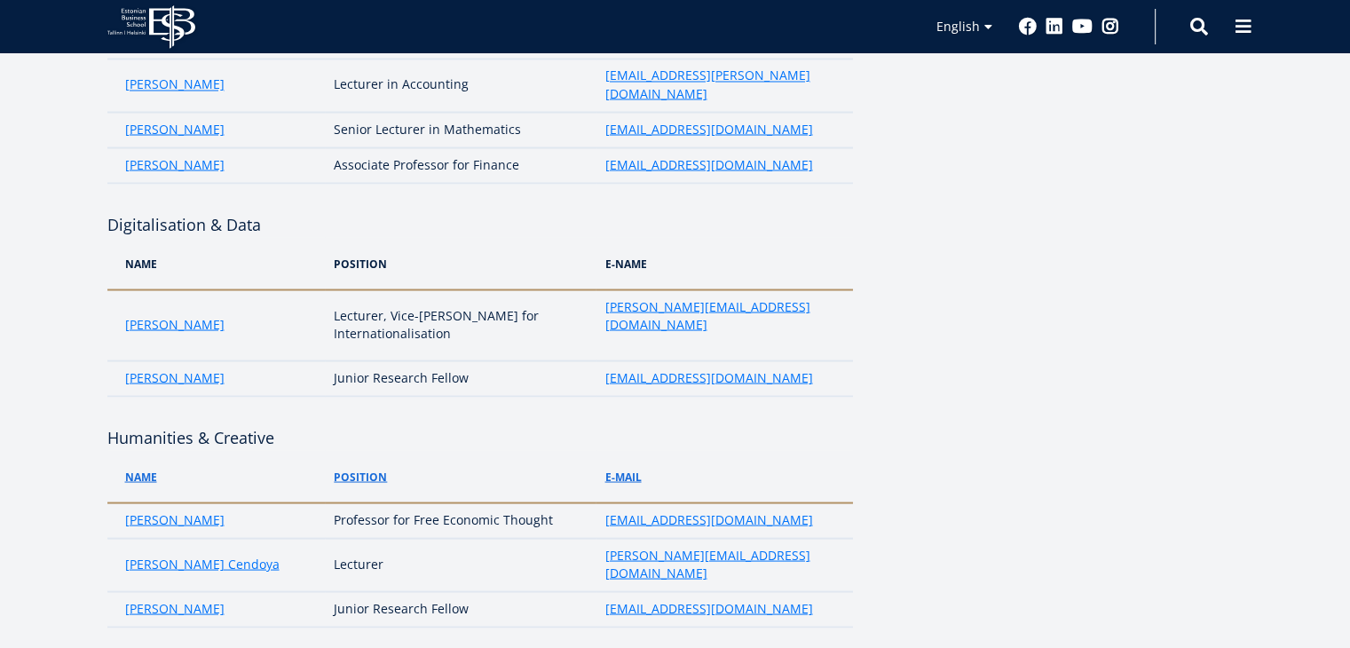
drag, startPoint x: 113, startPoint y: 364, endPoint x: 476, endPoint y: 365, distance: 363.0
drag, startPoint x: 107, startPoint y: 406, endPoint x: 204, endPoint y: 414, distance: 97.1
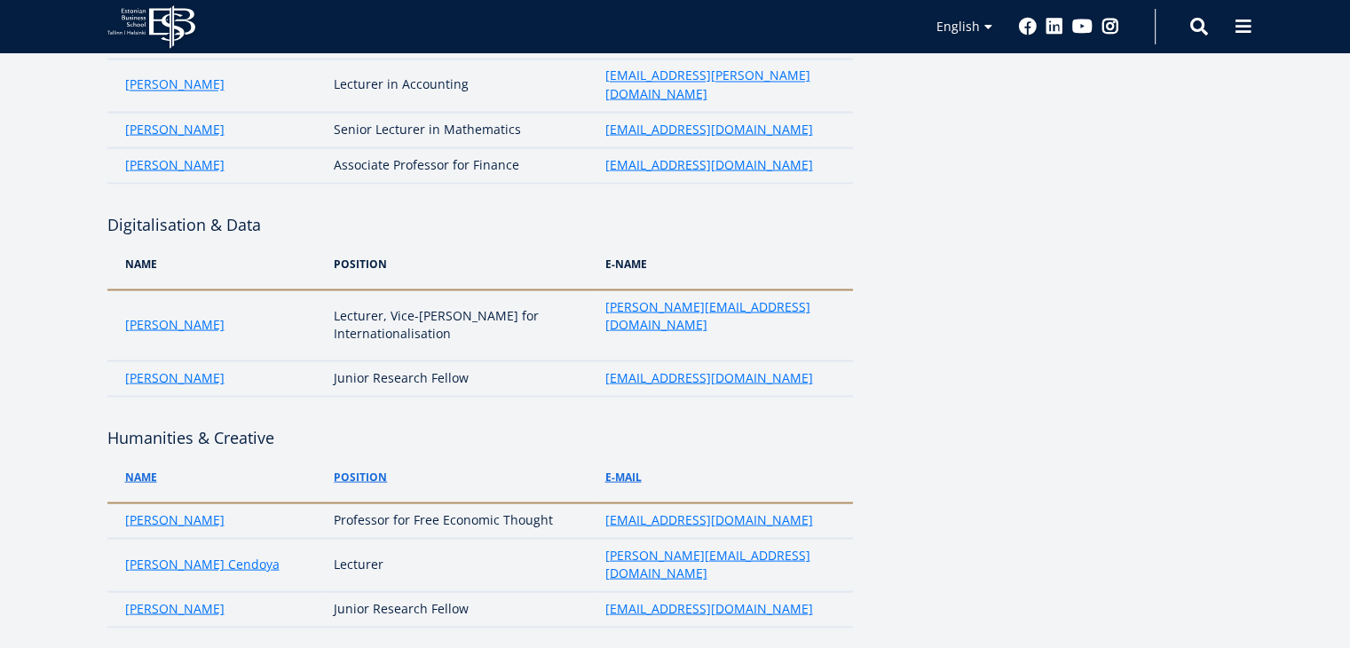
drag, startPoint x: 119, startPoint y: 440, endPoint x: 498, endPoint y: 441, distance: 378.9
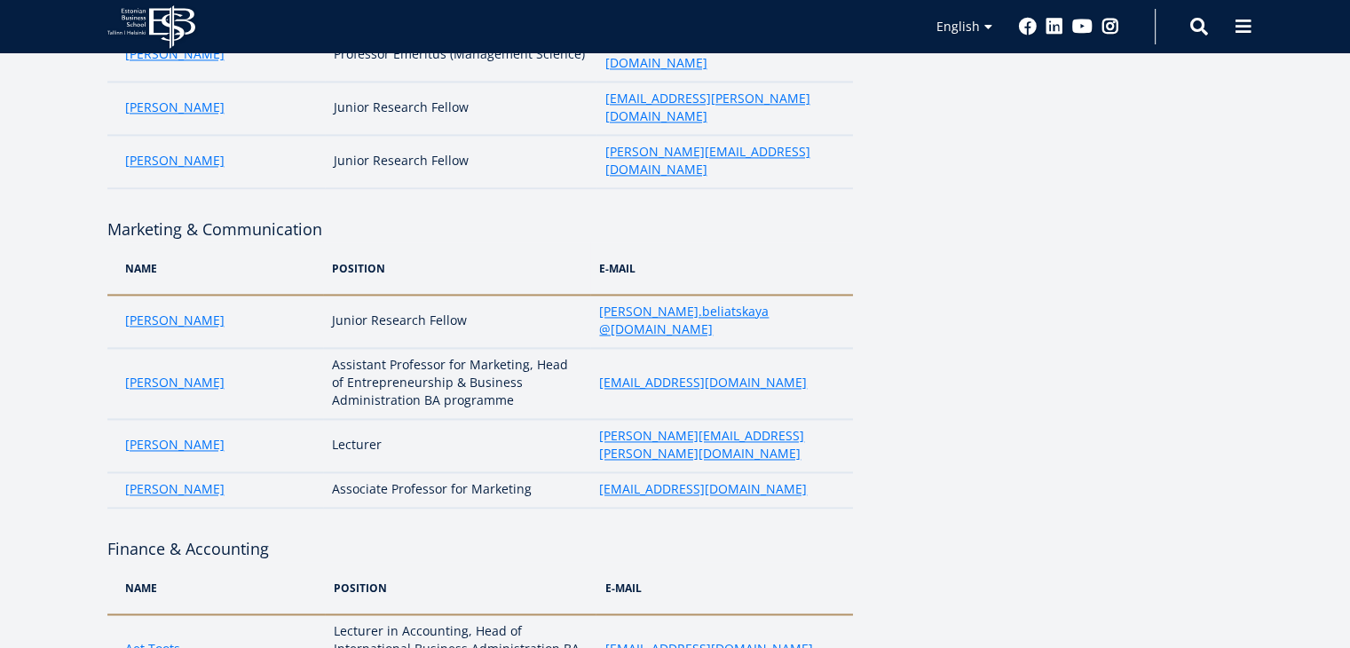
scroll to position [1849, 0]
